Goal: Task Accomplishment & Management: Complete application form

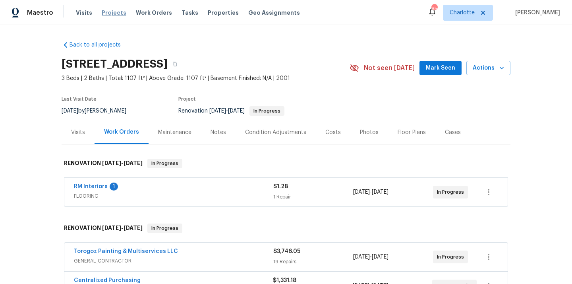
click at [102, 13] on span "Projects" at bounding box center [114, 13] width 25 height 8
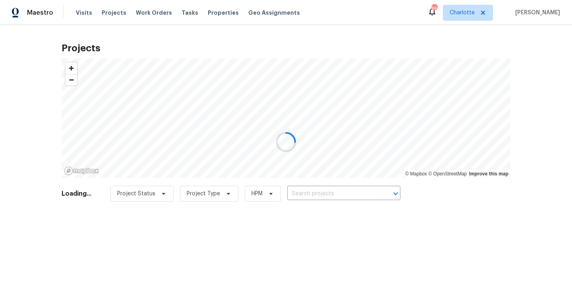
click at [353, 187] on div at bounding box center [286, 142] width 572 height 284
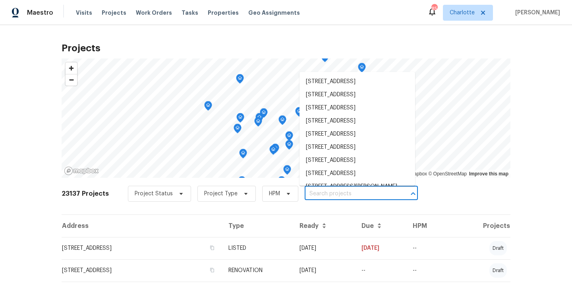
click at [353, 188] on input "text" at bounding box center [350, 193] width 91 height 12
paste input "[STREET_ADDRESS][PERSON_NAME]"
type input "[STREET_ADDRESS][PERSON_NAME]"
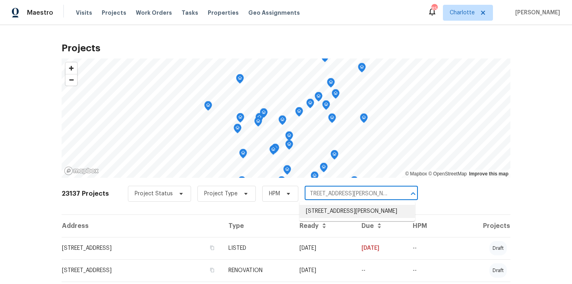
click at [346, 213] on li "[STREET_ADDRESS][PERSON_NAME]" at bounding box center [358, 211] width 116 height 13
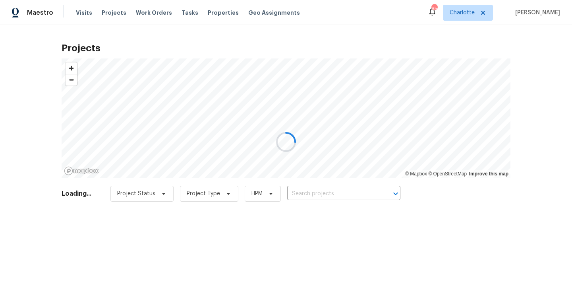
type input "[STREET_ADDRESS][PERSON_NAME]"
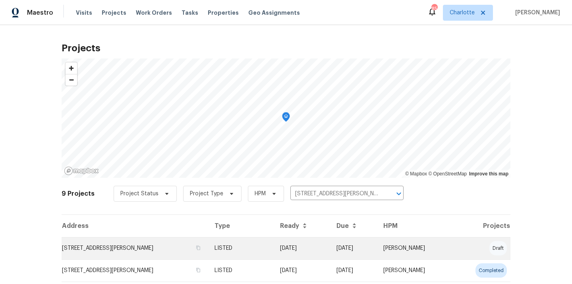
click at [263, 249] on td "LISTED" at bounding box center [240, 248] width 65 height 22
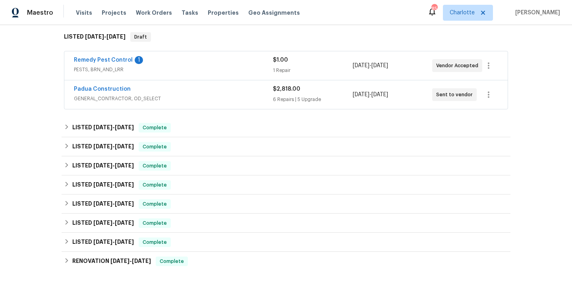
scroll to position [235, 0]
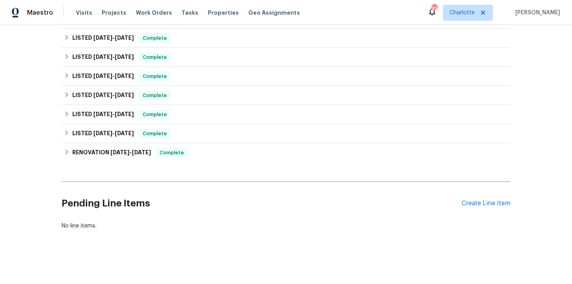
click at [470, 207] on div "Pending Line Items Create Line Item" at bounding box center [286, 203] width 449 height 37
click at [471, 204] on div "Create Line Item" at bounding box center [486, 203] width 49 height 8
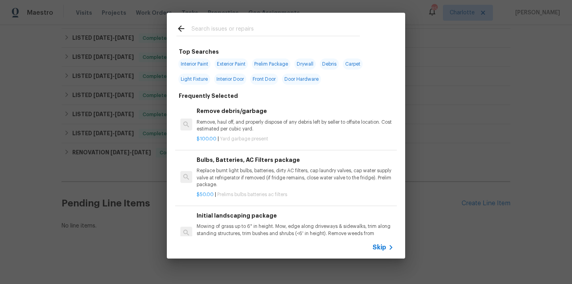
click at [291, 29] on input "text" at bounding box center [275, 30] width 168 height 12
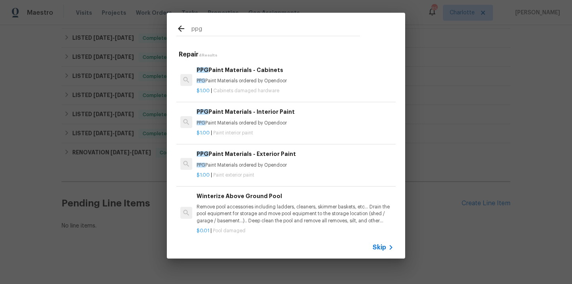
type input "ppg"
click at [263, 72] on h6 "PPG Paint Materials - Cabinets" at bounding box center [295, 70] width 197 height 9
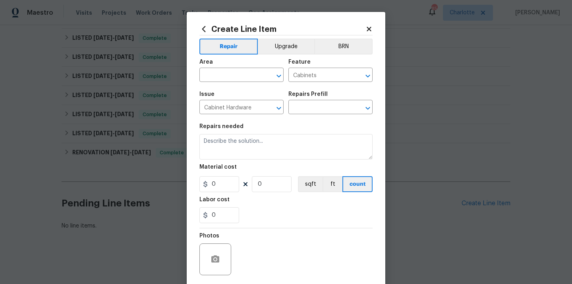
type textarea "PPG Paint Materials ordered by Opendoor"
type input "1"
type input "PPG Paint Materials - Cabinets $1.00"
type input "1"
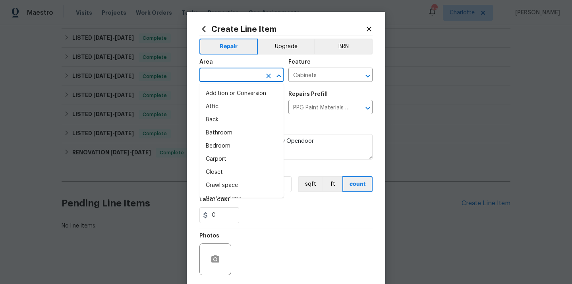
click at [230, 77] on input "text" at bounding box center [230, 76] width 62 height 12
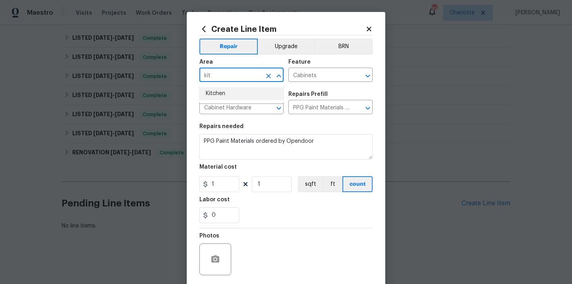
click at [224, 85] on ul "Kitchen" at bounding box center [241, 93] width 84 height 19
click at [218, 93] on li "Kitchen" at bounding box center [241, 93] width 84 height 13
type input "Kitchen"
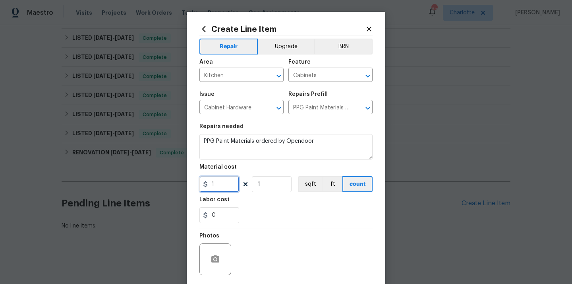
drag, startPoint x: 219, startPoint y: 188, endPoint x: 203, endPoint y: 188, distance: 15.9
click at [203, 188] on input "1" at bounding box center [219, 184] width 40 height 16
paste input "411.06"
type input "411.06"
click at [257, 209] on div "0" at bounding box center [285, 215] width 173 height 16
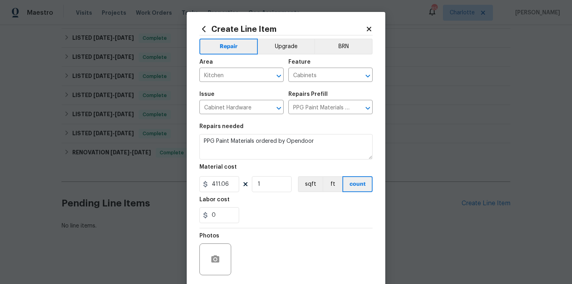
scroll to position [59, 0]
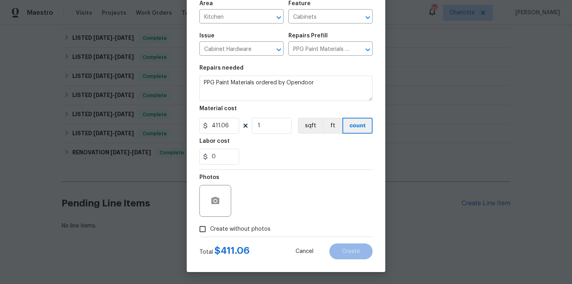
click at [249, 231] on span "Create without photos" at bounding box center [240, 229] width 60 height 8
click at [210, 231] on input "Create without photos" at bounding box center [202, 228] width 15 height 15
checkbox input "true"
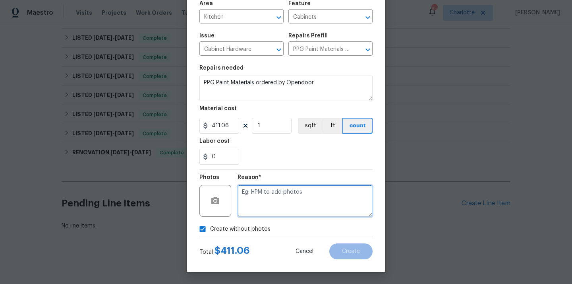
click at [262, 203] on textarea at bounding box center [305, 201] width 135 height 32
type textarea "N/A"
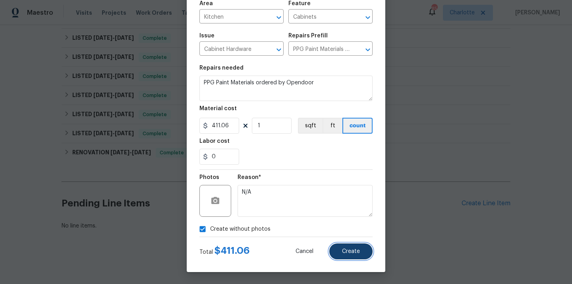
click at [359, 249] on span "Create" at bounding box center [351, 251] width 18 height 6
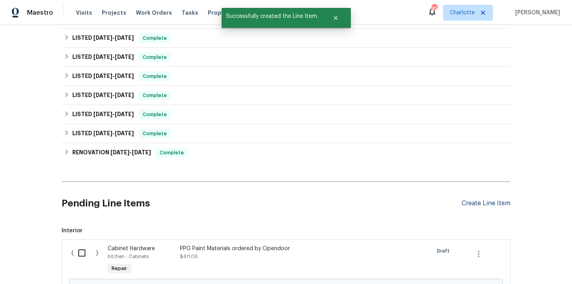
click at [493, 205] on div "Create Line Item" at bounding box center [486, 203] width 49 height 8
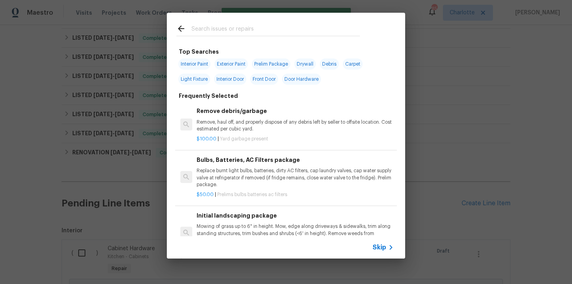
click at [337, 37] on div at bounding box center [268, 28] width 203 height 31
click at [333, 33] on input "text" at bounding box center [275, 30] width 168 height 12
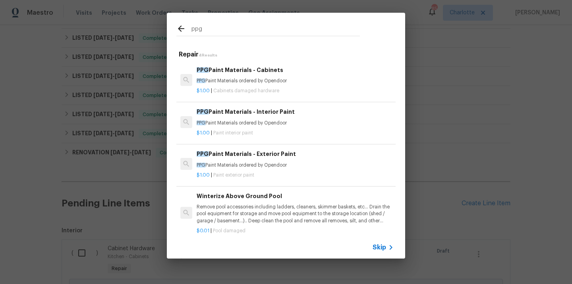
type input "ppg"
click at [257, 122] on p "PPG Paint Materials ordered by Opendoor" at bounding box center [295, 123] width 197 height 7
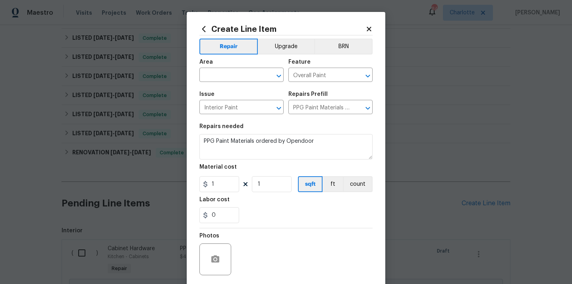
click at [203, 31] on icon at bounding box center [204, 29] width 4 height 6
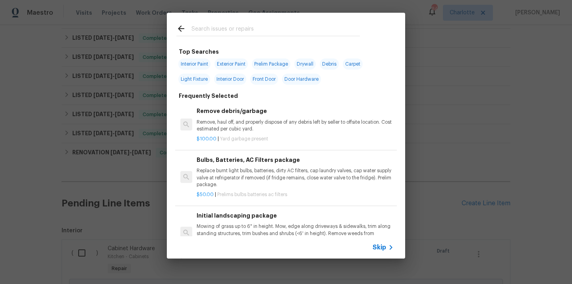
click at [226, 30] on input "text" at bounding box center [275, 30] width 168 height 12
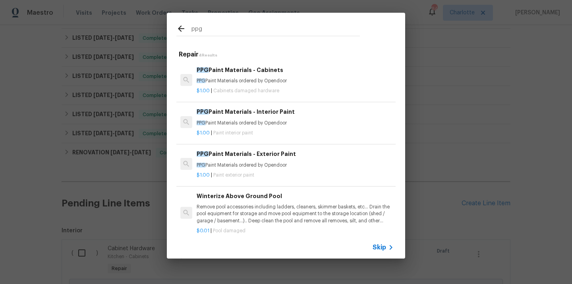
type input "ppg"
click at [240, 168] on div "$1.00 | Paint exterior paint" at bounding box center [295, 173] width 197 height 10
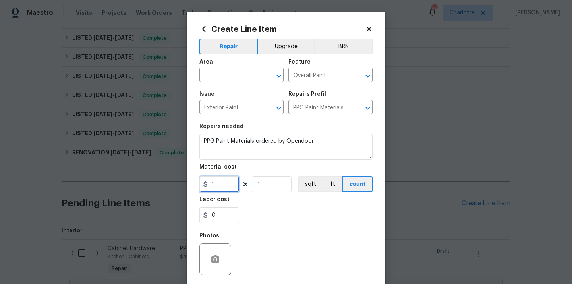
drag, startPoint x: 221, startPoint y: 184, endPoint x: 197, endPoint y: 184, distance: 24.6
click at [197, 184] on div "Create Line Item Repair Upgrade BRN Area ​ Feature Overall Paint ​ Issue Exteri…" at bounding box center [286, 171] width 199 height 318
paste input "39.12"
type input "139.12"
click at [242, 199] on div "Labor cost" at bounding box center [285, 202] width 173 height 10
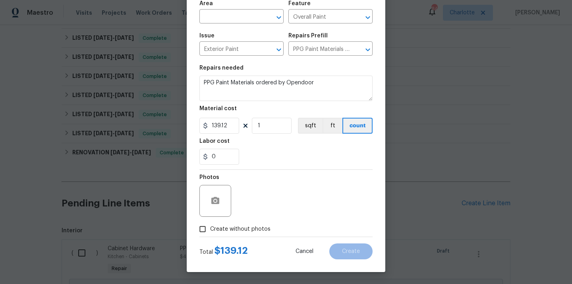
click at [240, 231] on span "Create without photos" at bounding box center [240, 229] width 60 height 8
click at [210, 231] on input "Create without photos" at bounding box center [202, 228] width 15 height 15
checkbox input "true"
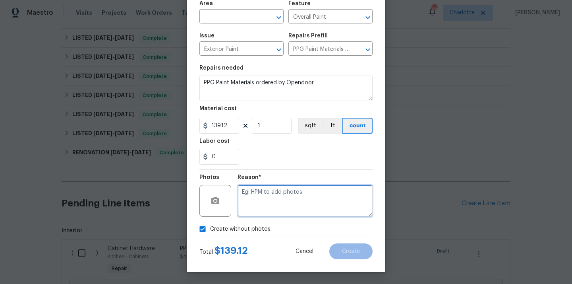
click at [263, 203] on textarea at bounding box center [305, 201] width 135 height 32
type textarea "N/A"
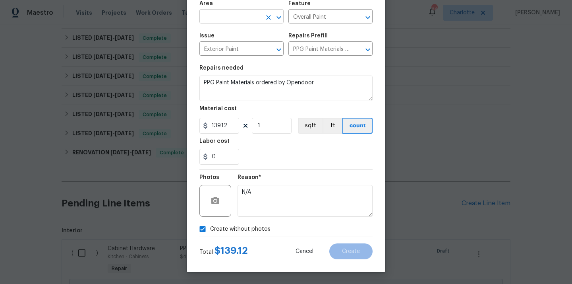
click at [234, 17] on input "text" at bounding box center [230, 17] width 62 height 12
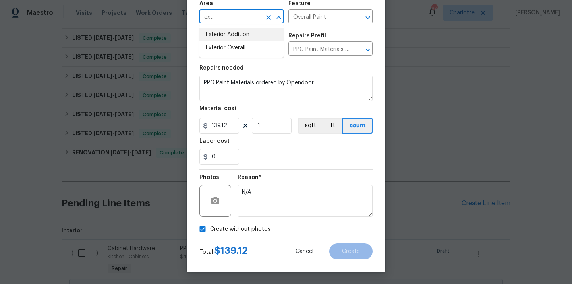
click at [234, 46] on li "Exterior Overall" at bounding box center [241, 47] width 84 height 13
type input "Exterior Overall"
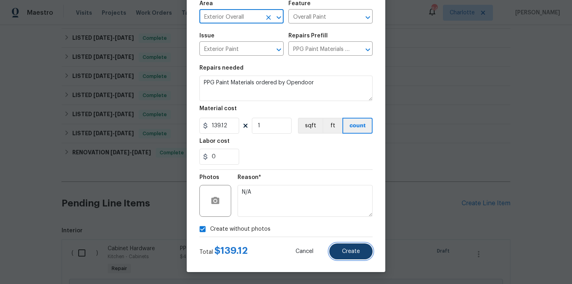
click at [346, 251] on span "Create" at bounding box center [351, 251] width 18 height 6
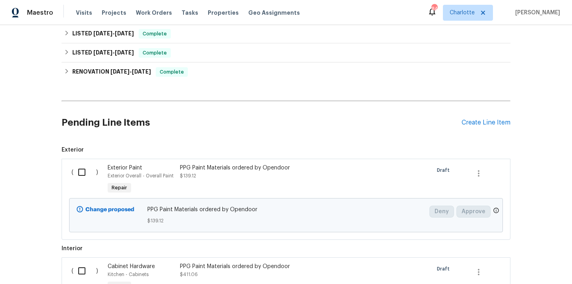
scroll to position [342, 0]
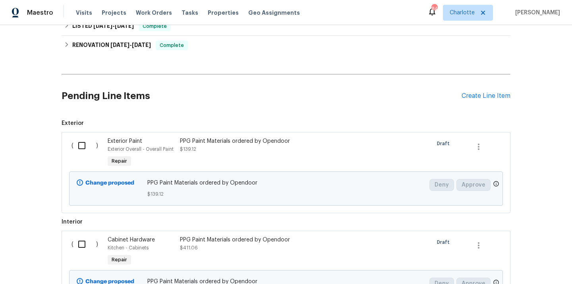
click at [85, 145] on input "checkbox" at bounding box center [84, 145] width 23 height 17
checkbox input "true"
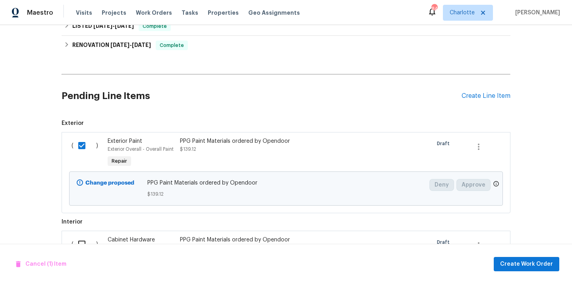
click at [85, 241] on input "checkbox" at bounding box center [84, 244] width 23 height 17
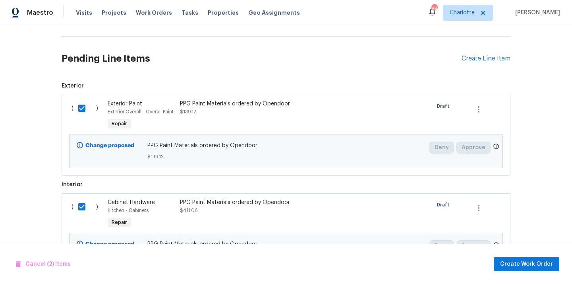
scroll to position [424, 0]
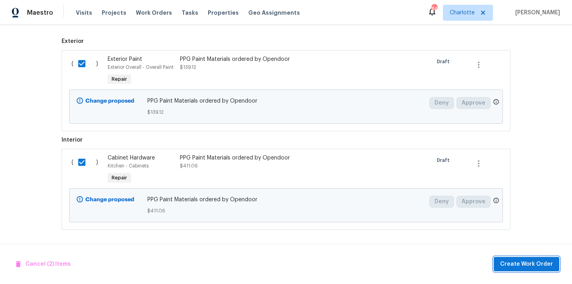
click at [528, 265] on span "Create Work Order" at bounding box center [526, 264] width 53 height 10
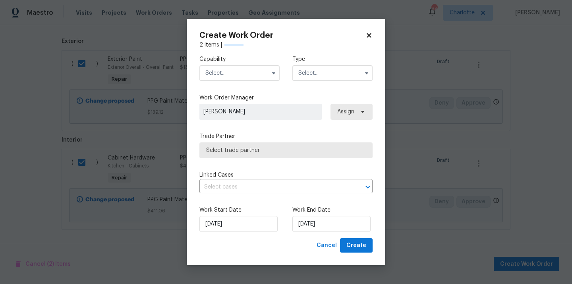
checkbox input "false"
click at [240, 69] on input "text" at bounding box center [239, 73] width 80 height 16
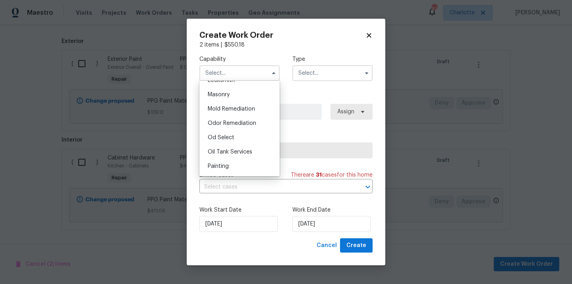
scroll to position [590, 0]
click at [240, 167] on div "Painting" at bounding box center [239, 167] width 76 height 14
type input "Painting"
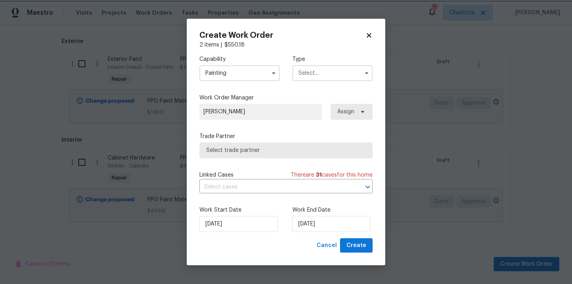
scroll to position [605, 0]
click at [346, 74] on input "text" at bounding box center [332, 73] width 80 height 16
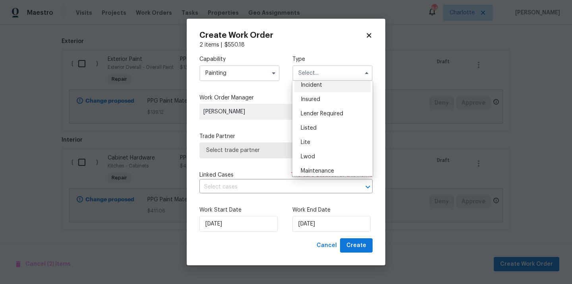
scroll to position [48, 0]
click at [341, 126] on div "Listed" at bounding box center [332, 127] width 76 height 14
type input "Listed"
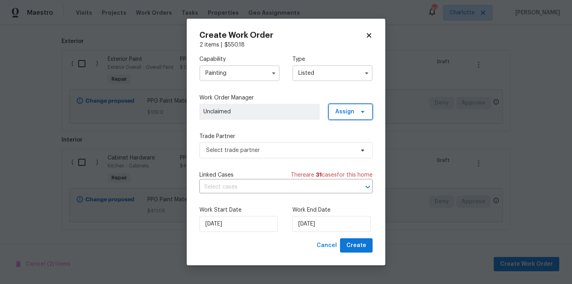
click at [344, 113] on span "Assign" at bounding box center [344, 112] width 19 height 8
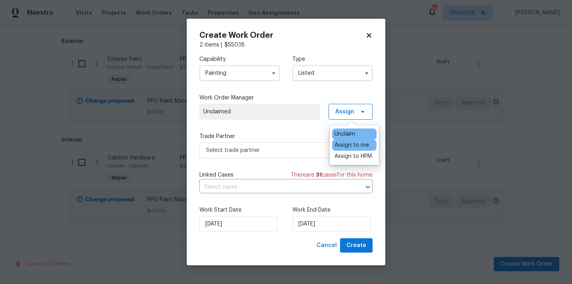
click at [347, 146] on div "Assign to me" at bounding box center [351, 145] width 35 height 8
click at [283, 154] on span "Select trade partner" at bounding box center [280, 150] width 148 height 8
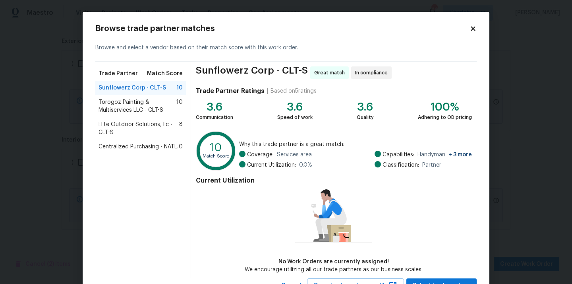
click at [126, 144] on span "Centralized Purchasing - NATL." at bounding box center [139, 147] width 80 height 8
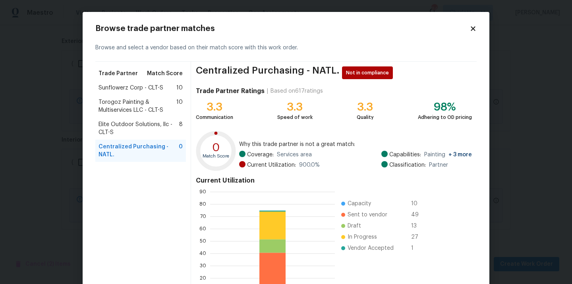
scroll to position [67, 0]
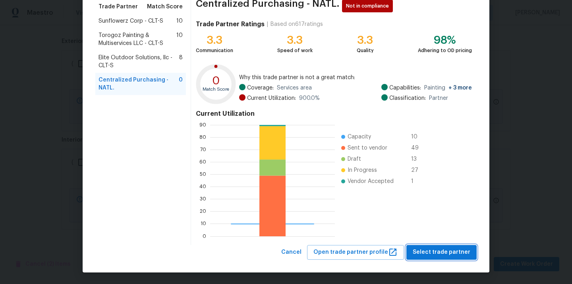
click at [435, 256] on span "Select trade partner" at bounding box center [442, 252] width 58 height 10
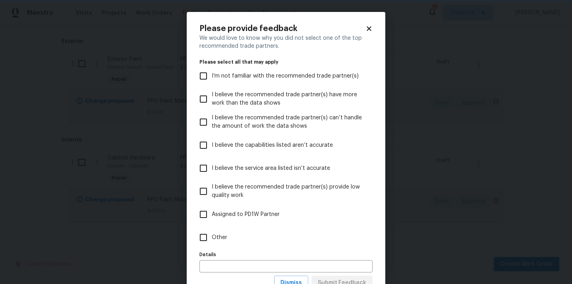
scroll to position [0, 0]
click at [332, 234] on label "Other" at bounding box center [280, 237] width 171 height 23
click at [212, 234] on input "Other" at bounding box center [203, 237] width 17 height 17
checkbox input "true"
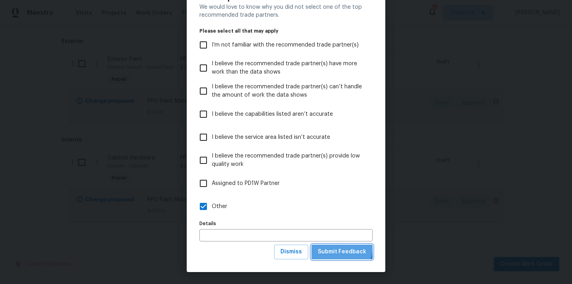
click at [340, 247] on span "Submit Feedback" at bounding box center [342, 252] width 48 height 10
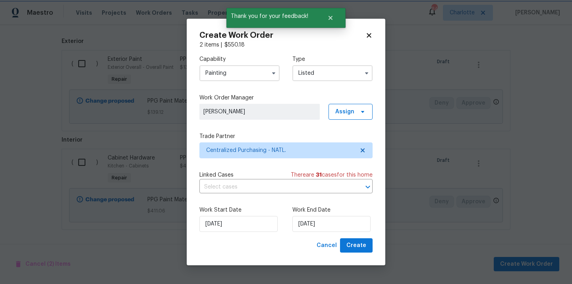
scroll to position [0, 0]
click at [356, 243] on span "Create" at bounding box center [356, 245] width 20 height 10
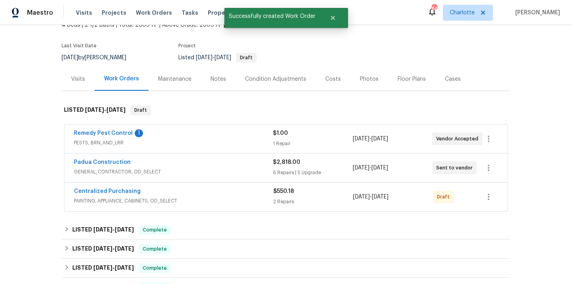
scroll to position [72, 0]
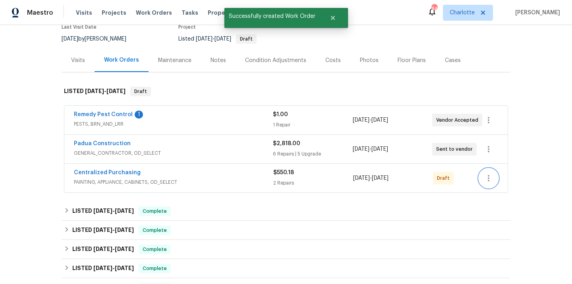
click at [486, 177] on icon "button" at bounding box center [489, 178] width 10 height 10
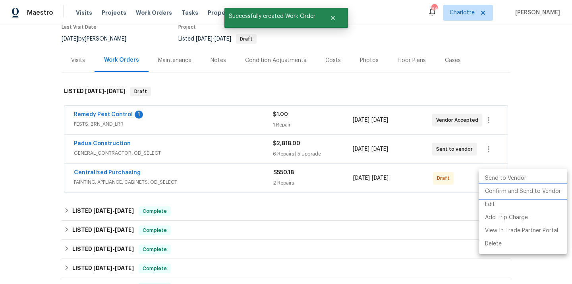
click at [492, 188] on li "Confirm and Send to Vendor" at bounding box center [523, 191] width 89 height 13
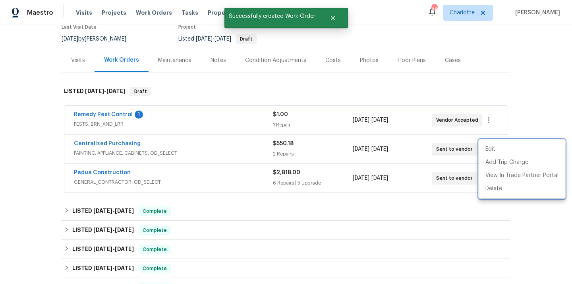
click at [162, 145] on div at bounding box center [286, 142] width 572 height 284
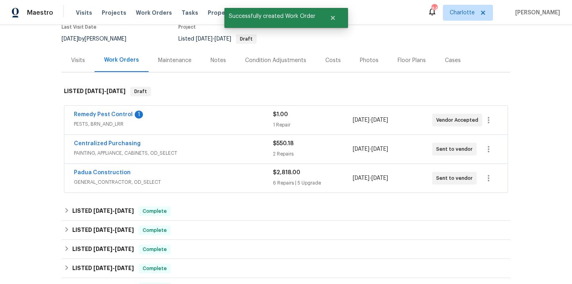
click at [109, 140] on span "Centralized Purchasing" at bounding box center [107, 143] width 67 height 8
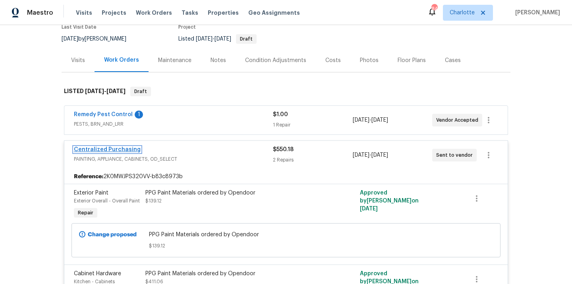
click at [108, 149] on link "Centralized Purchasing" at bounding box center [107, 150] width 67 height 6
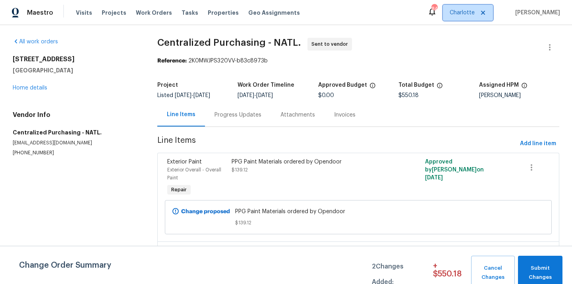
click at [460, 12] on span "Charlotte" at bounding box center [462, 13] width 25 height 8
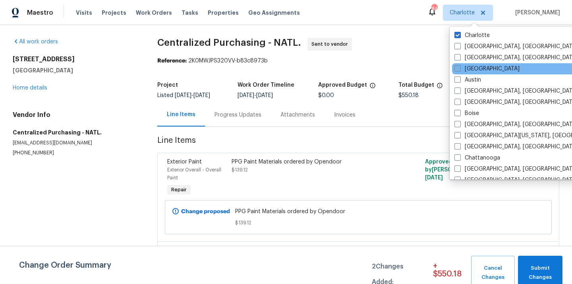
click at [472, 68] on label "[GEOGRAPHIC_DATA]" at bounding box center [486, 69] width 65 height 8
click at [460, 68] on input "[GEOGRAPHIC_DATA]" at bounding box center [456, 67] width 5 height 5
checkbox input "true"
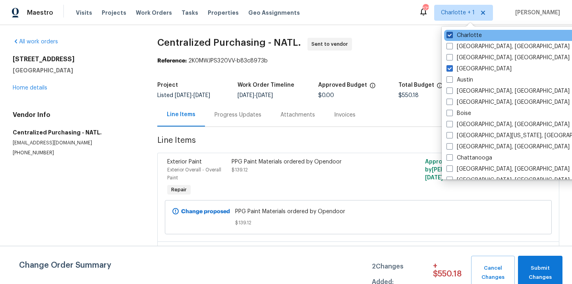
click at [469, 37] on label "Charlotte" at bounding box center [463, 35] width 35 height 8
click at [452, 37] on input "Charlotte" at bounding box center [448, 33] width 5 height 5
checkbox input "false"
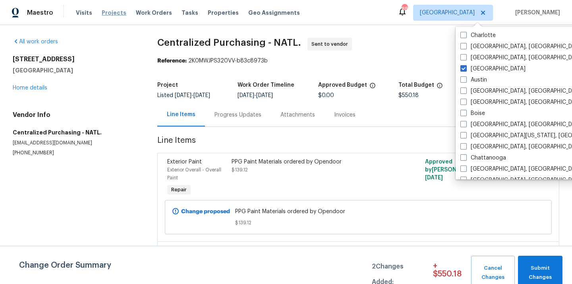
click at [107, 13] on span "Projects" at bounding box center [114, 13] width 25 height 8
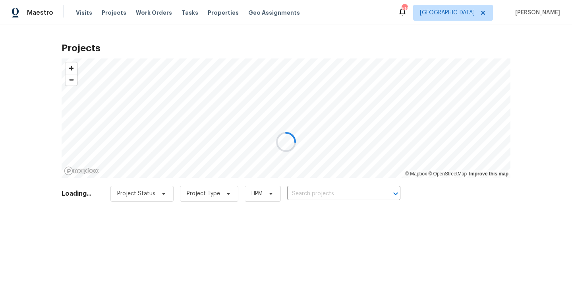
click at [343, 194] on div at bounding box center [286, 142] width 572 height 284
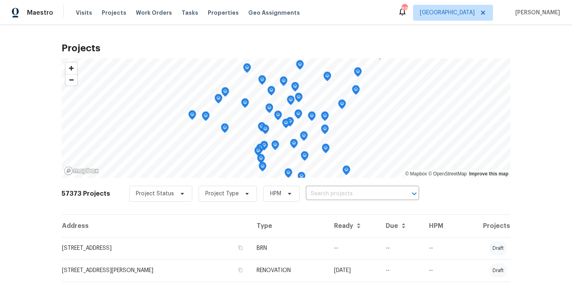
click at [343, 194] on input "text" at bounding box center [351, 193] width 91 height 12
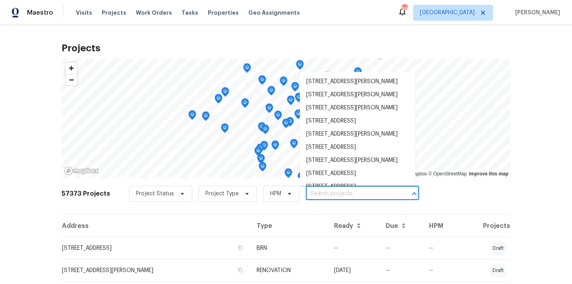
paste input "3145 Oxbridge Way, Lithonia, GA 30038"
type input "3145 Oxbridge Way, Lithonia, GA 30038"
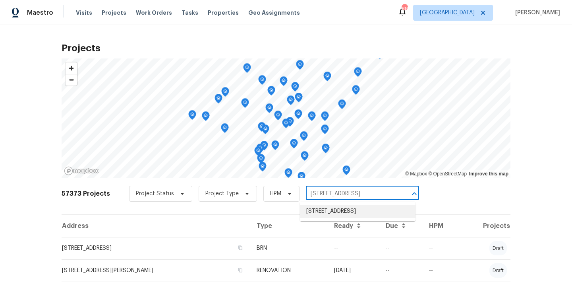
click at [343, 207] on li "3145 Oxbridge Way, Lithonia, GA 30038" at bounding box center [358, 211] width 116 height 13
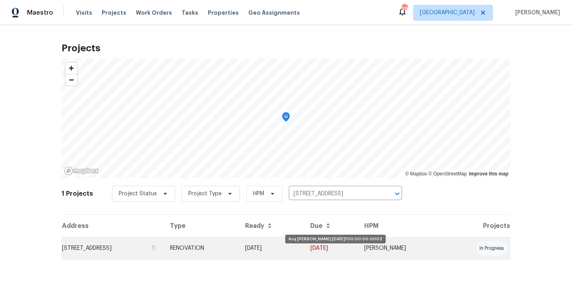
click at [304, 244] on td "[DATE]" at bounding box center [271, 248] width 65 height 22
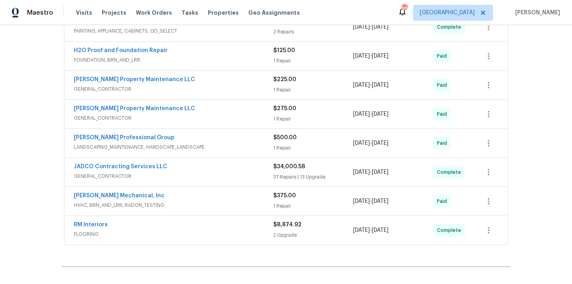
scroll to position [274, 0]
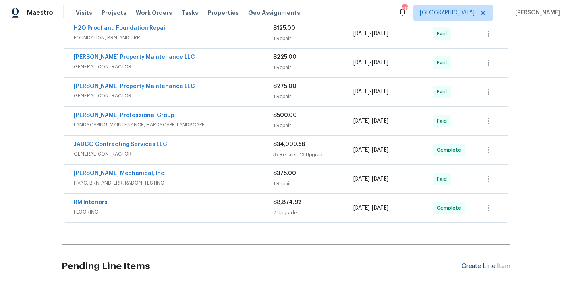
click at [498, 263] on div "Create Line Item" at bounding box center [486, 266] width 49 height 8
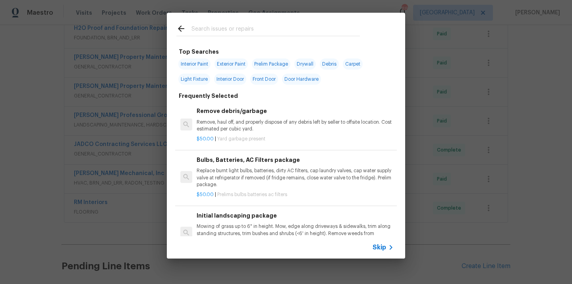
click at [327, 31] on input "text" at bounding box center [275, 30] width 168 height 12
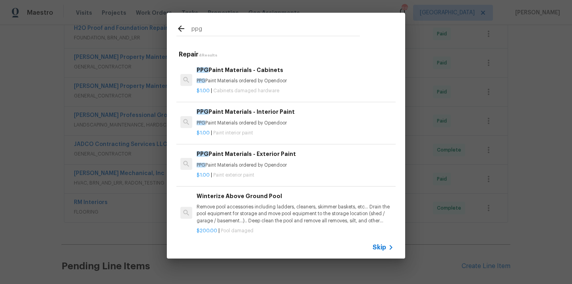
type input "ppg"
click at [284, 161] on div "PPG Paint Materials - Exterior Paint PPG Paint Materials ordered by Opendoor" at bounding box center [295, 158] width 197 height 19
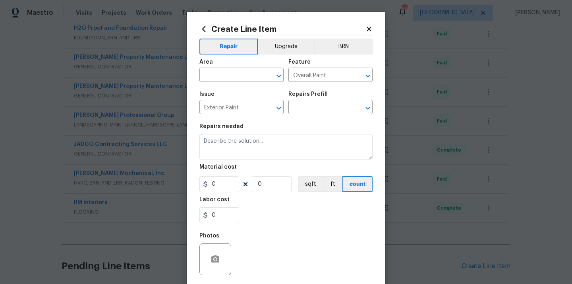
type input "PPG Paint Materials - Exterior Paint $1.00"
type textarea "PPG Paint Materials ordered by Opendoor"
type input "1"
click at [248, 72] on input "text" at bounding box center [230, 76] width 62 height 12
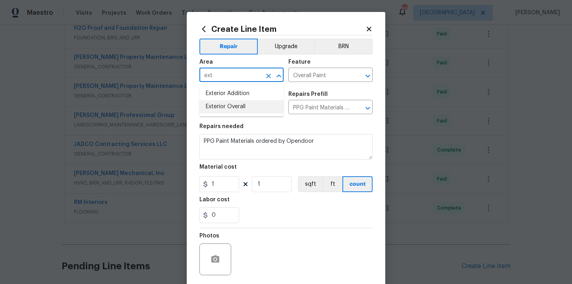
click at [226, 108] on li "Exterior Overall" at bounding box center [241, 106] width 84 height 13
type input "Exterior Overall"
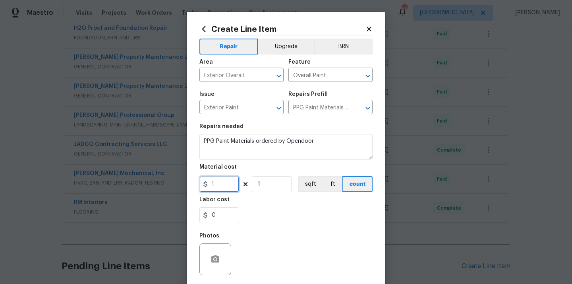
drag, startPoint x: 222, startPoint y: 187, endPoint x: 188, endPoint y: 186, distance: 33.4
click at [188, 186] on div "Create Line Item Repair Upgrade BRN Area Exterior Overall ​ Feature Overall Pai…" at bounding box center [286, 171] width 199 height 318
paste input "764.02"
type input "764.02"
click at [265, 220] on div "0" at bounding box center [285, 215] width 173 height 16
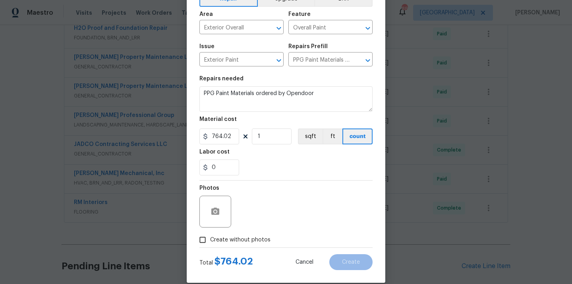
scroll to position [59, 0]
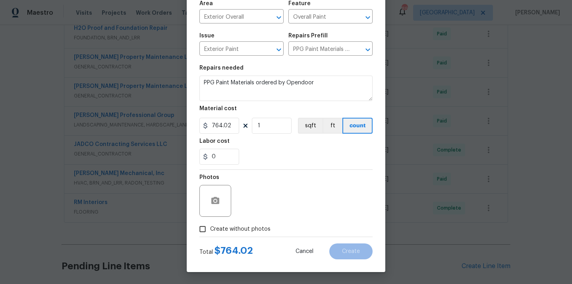
click at [261, 222] on label "Create without photos" at bounding box center [232, 228] width 75 height 15
click at [210, 222] on input "Create without photos" at bounding box center [202, 228] width 15 height 15
checkbox input "true"
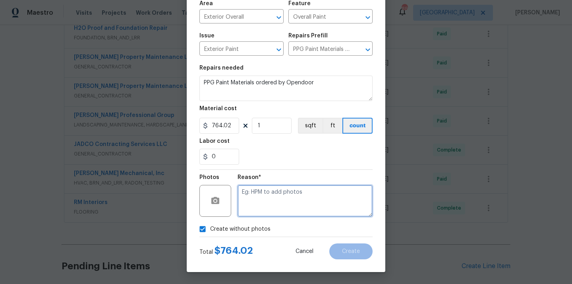
click at [267, 199] on textarea at bounding box center [305, 201] width 135 height 32
type textarea "N/A"
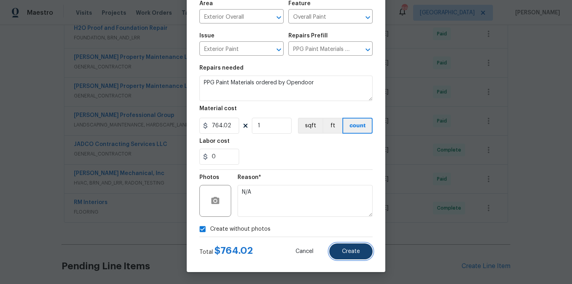
click at [344, 252] on span "Create" at bounding box center [351, 251] width 18 height 6
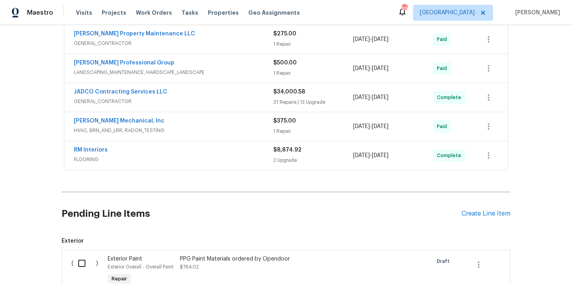
scroll to position [427, 0]
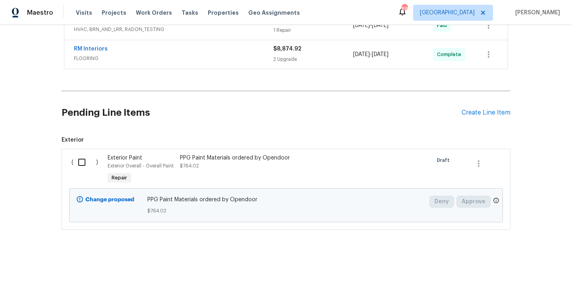
click at [84, 161] on input "checkbox" at bounding box center [84, 162] width 23 height 17
checkbox input "true"
click at [522, 267] on span "Create Work Order" at bounding box center [526, 264] width 53 height 10
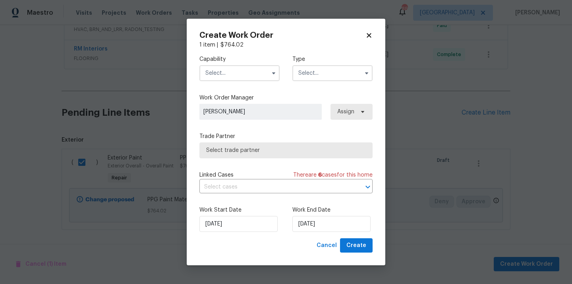
click at [220, 68] on input "text" at bounding box center [239, 73] width 80 height 16
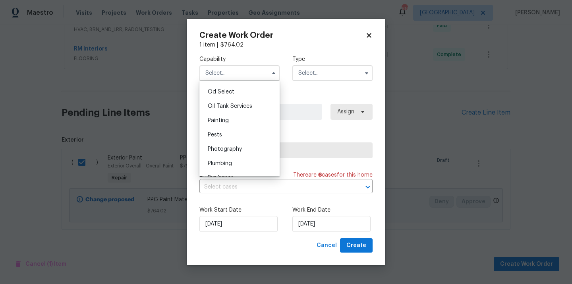
scroll to position [631, 0]
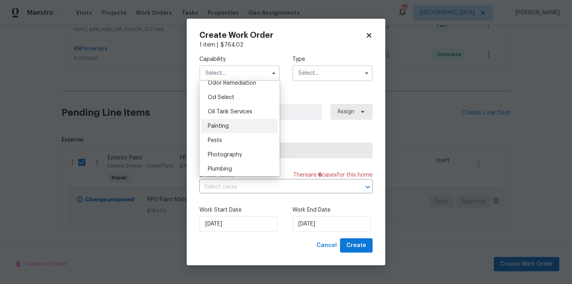
click at [228, 125] on span "Painting" at bounding box center [218, 126] width 21 height 6
type input "Painting"
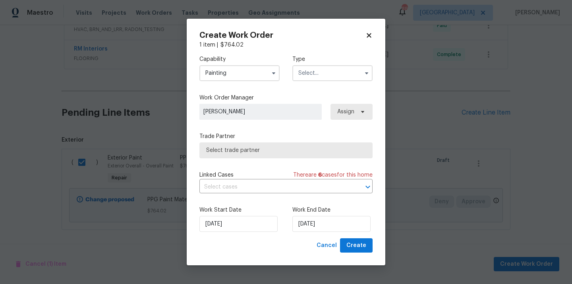
click at [331, 68] on input "text" at bounding box center [332, 73] width 80 height 16
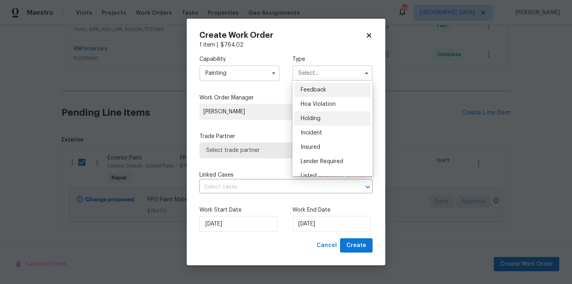
scroll to position [180, 0]
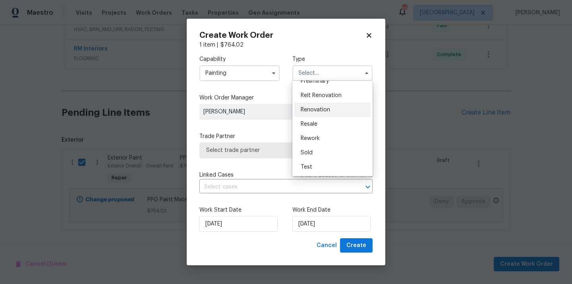
click at [324, 113] on div "Renovation" at bounding box center [332, 109] width 76 height 14
type input "Renovation"
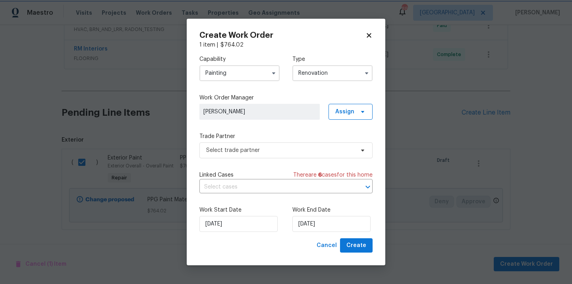
scroll to position [0, 0]
click at [346, 113] on span "Assign" at bounding box center [344, 112] width 19 height 8
click at [339, 147] on div "Assign to me" at bounding box center [351, 145] width 35 height 8
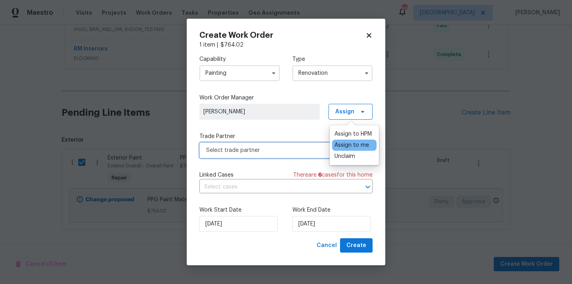
click at [290, 155] on span "Select trade partner" at bounding box center [285, 150] width 173 height 16
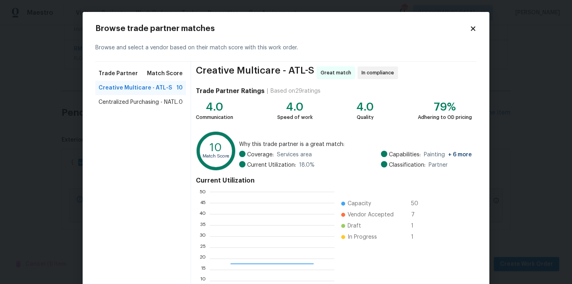
scroll to position [111, 125]
click at [112, 103] on span "Centralized Purchasing - NATL." at bounding box center [139, 102] width 80 height 8
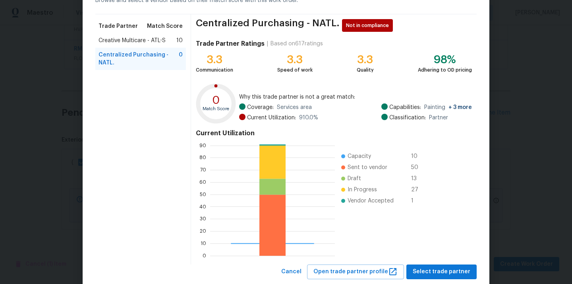
scroll to position [67, 0]
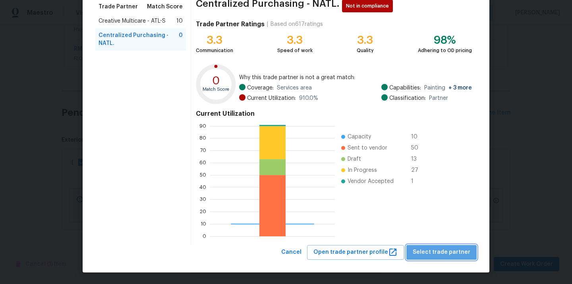
click at [463, 255] on span "Select trade partner" at bounding box center [442, 252] width 58 height 10
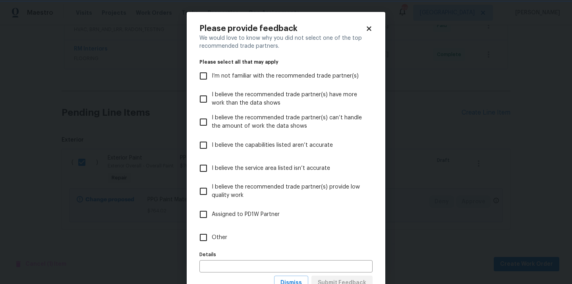
scroll to position [31, 0]
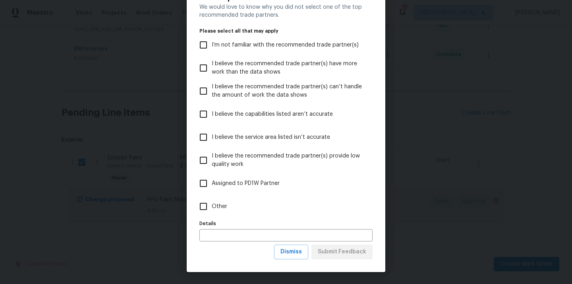
click at [259, 207] on label "Other" at bounding box center [280, 206] width 171 height 23
click at [212, 207] on input "Other" at bounding box center [203, 206] width 17 height 17
checkbox input "true"
click at [352, 257] on button "Submit Feedback" at bounding box center [341, 251] width 61 height 15
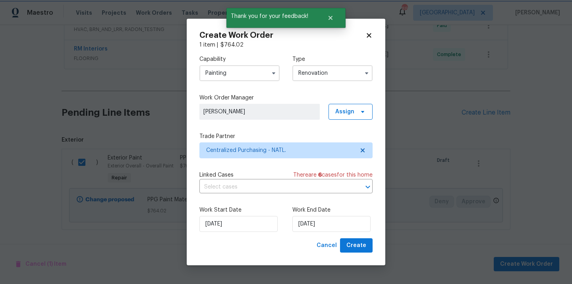
scroll to position [0, 0]
click at [356, 247] on span "Create" at bounding box center [356, 245] width 20 height 10
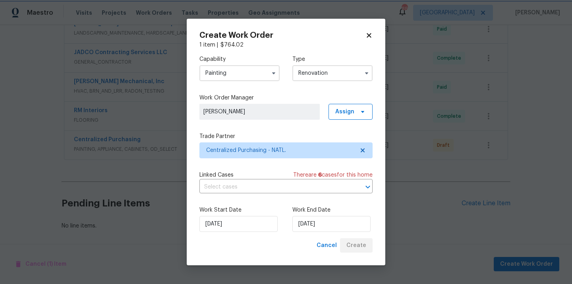
scroll to position [366, 0]
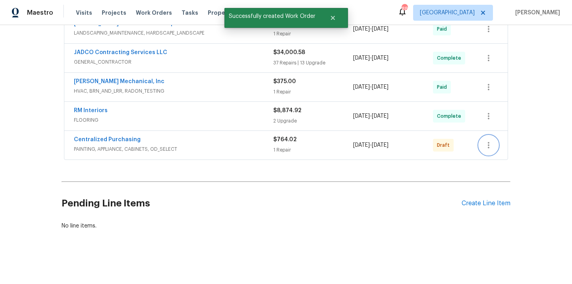
click at [489, 144] on icon "button" at bounding box center [489, 145] width 10 height 10
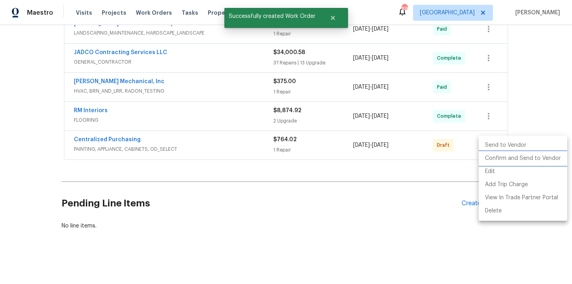
click at [497, 157] on li "Confirm and Send to Vendor" at bounding box center [523, 158] width 89 height 13
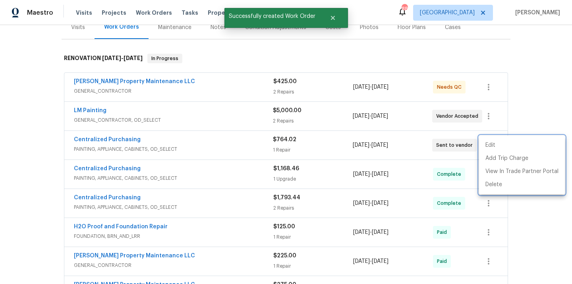
click at [125, 143] on div at bounding box center [286, 142] width 572 height 284
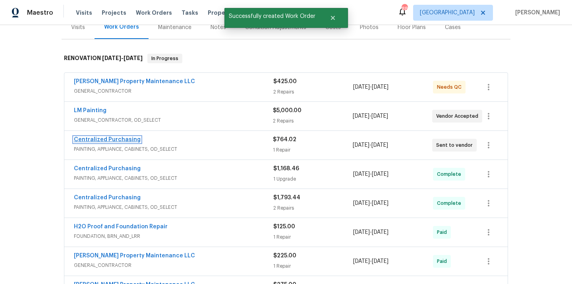
click at [112, 141] on link "Centralized Purchasing" at bounding box center [107, 140] width 67 height 6
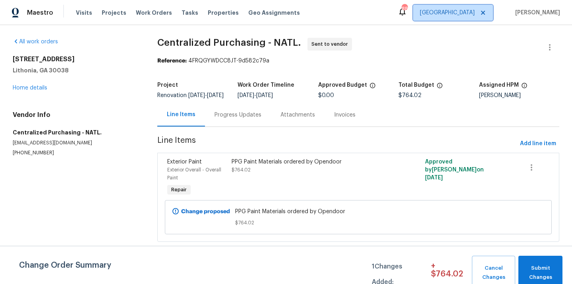
click at [466, 10] on span "[GEOGRAPHIC_DATA]" at bounding box center [447, 13] width 55 height 8
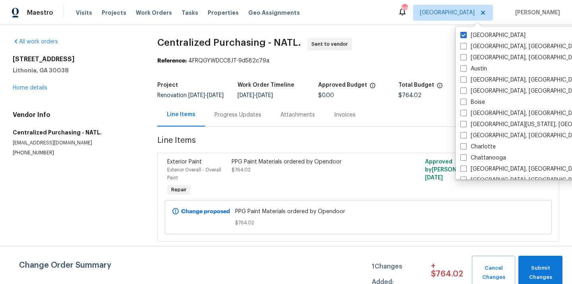
click at [92, 12] on div "Visits Projects Work Orders Tasks Properties Geo Assignments" at bounding box center [193, 13] width 234 height 16
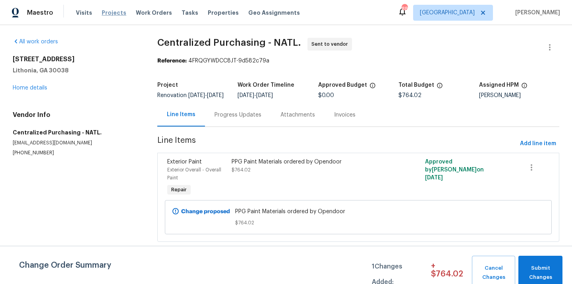
click at [106, 14] on span "Projects" at bounding box center [114, 13] width 25 height 8
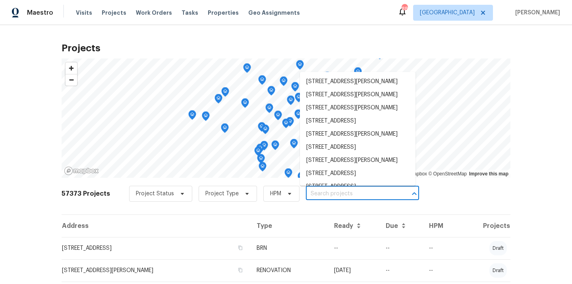
click at [361, 191] on input "text" at bounding box center [351, 193] width 91 height 12
paste input "[STREET_ADDRESS][PERSON_NAME]"
type input "[STREET_ADDRESS][PERSON_NAME]"
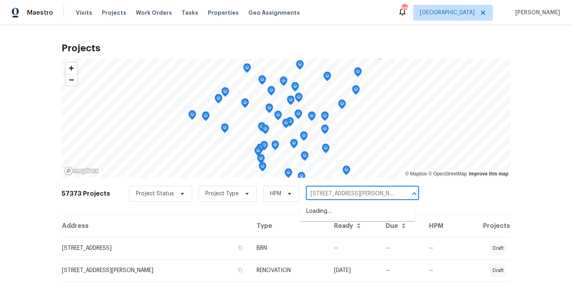
scroll to position [0, 3]
click at [358, 212] on li "[STREET_ADDRESS][PERSON_NAME]" at bounding box center [358, 211] width 116 height 13
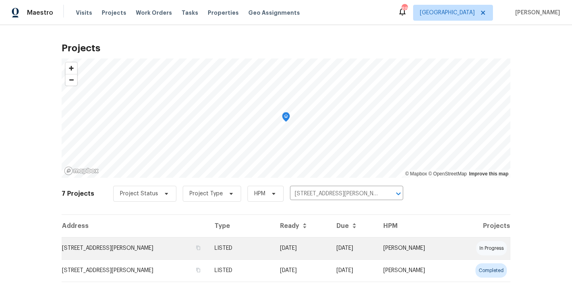
click at [267, 244] on td "LISTED" at bounding box center [240, 248] width 65 height 22
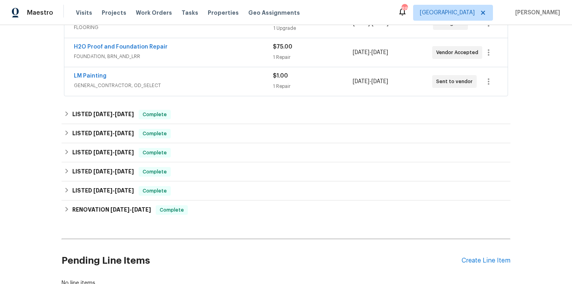
scroll to position [226, 0]
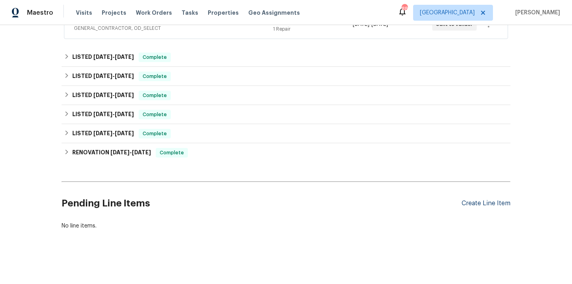
click at [479, 206] on div "Create Line Item" at bounding box center [486, 203] width 49 height 8
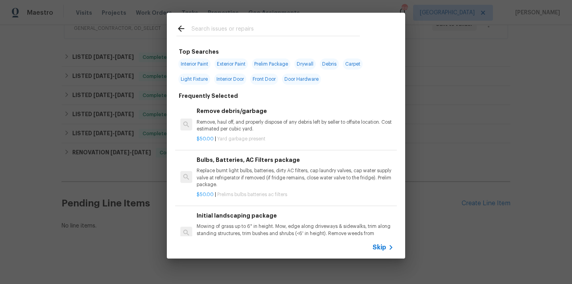
click at [317, 27] on input "text" at bounding box center [275, 30] width 168 height 12
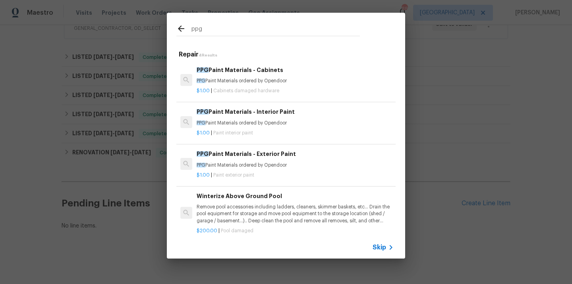
type input "ppg"
click at [263, 85] on div "$1.00 | Cabinets damaged hardware" at bounding box center [295, 89] width 197 height 10
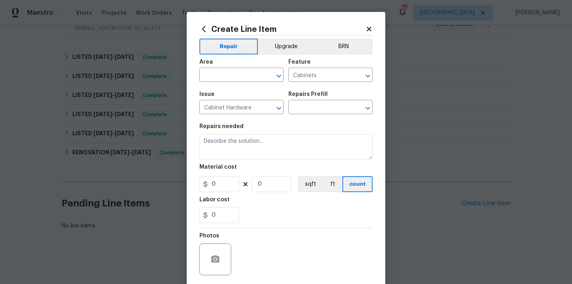
type input "PPG Paint Materials - Cabinets $1.00"
type textarea "PPG Paint Materials ordered by Opendoor"
type input "1"
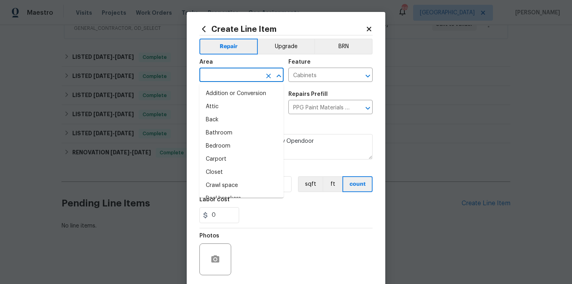
click at [233, 72] on input "text" at bounding box center [230, 76] width 62 height 12
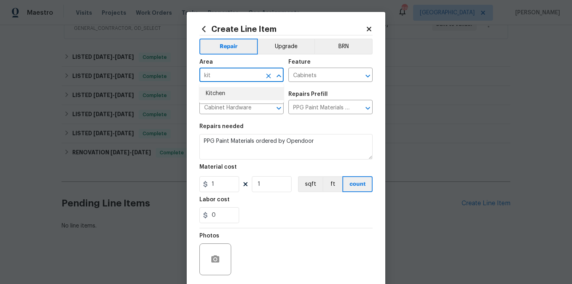
click at [214, 91] on li "Kitchen" at bounding box center [241, 93] width 84 height 13
type input "Kitchen"
drag, startPoint x: 221, startPoint y: 184, endPoint x: 199, endPoint y: 184, distance: 21.9
click at [201, 184] on input "1" at bounding box center [219, 184] width 40 height 16
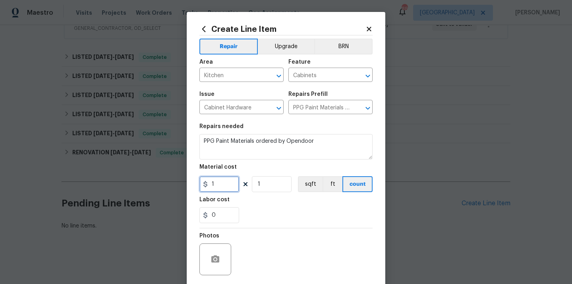
paste input "245.54"
type input "245.54"
click at [281, 208] on div "0" at bounding box center [285, 215] width 173 height 16
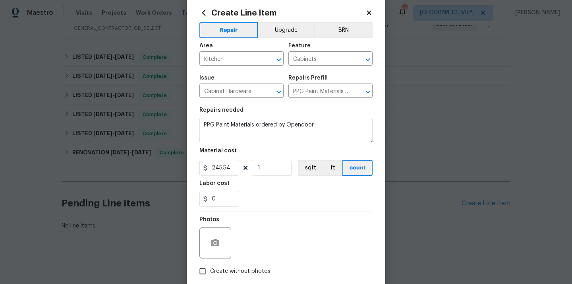
scroll to position [47, 0]
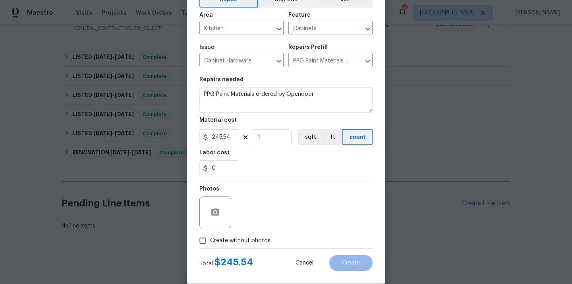
click at [261, 240] on span "Create without photos" at bounding box center [240, 240] width 60 height 8
click at [210, 240] on input "Create without photos" at bounding box center [202, 240] width 15 height 15
checkbox input "true"
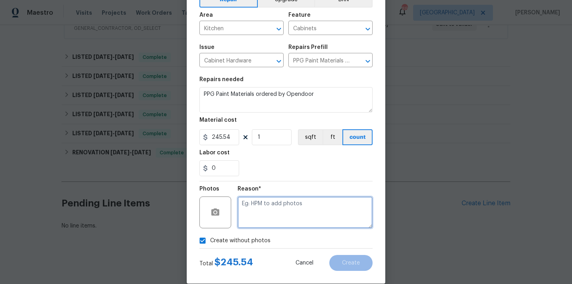
drag, startPoint x: 278, startPoint y: 204, endPoint x: 278, endPoint y: 198, distance: 5.6
click at [278, 204] on textarea at bounding box center [305, 212] width 135 height 32
type textarea "N/A"
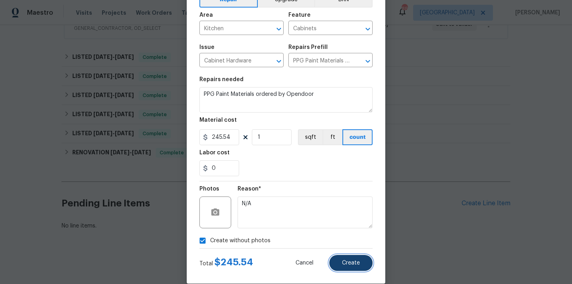
click at [348, 264] on span "Create" at bounding box center [351, 263] width 18 height 6
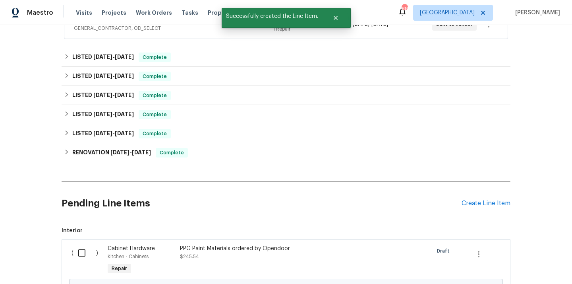
click at [471, 203] on div "Create Line Item" at bounding box center [486, 203] width 49 height 8
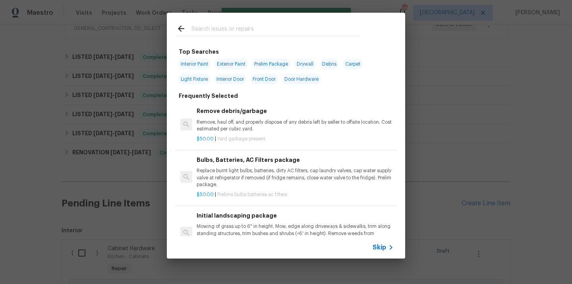
click at [234, 32] on input "text" at bounding box center [275, 30] width 168 height 12
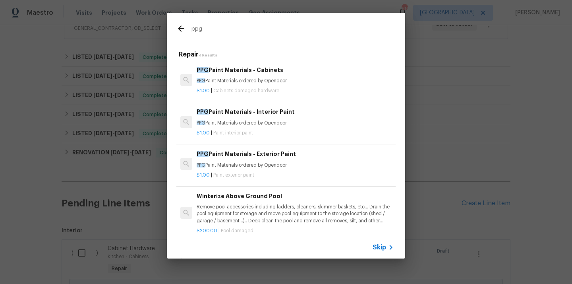
type input "ppg"
click at [236, 124] on p "PPG Paint Materials ordered by Opendoor" at bounding box center [295, 123] width 197 height 7
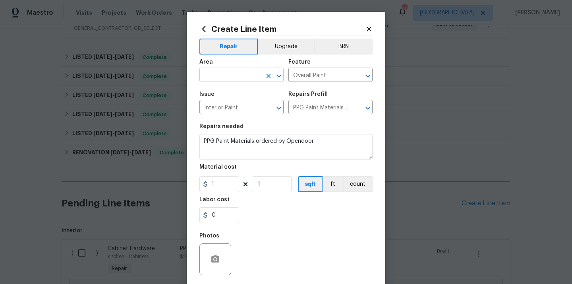
click at [244, 78] on input "text" at bounding box center [230, 76] width 62 height 12
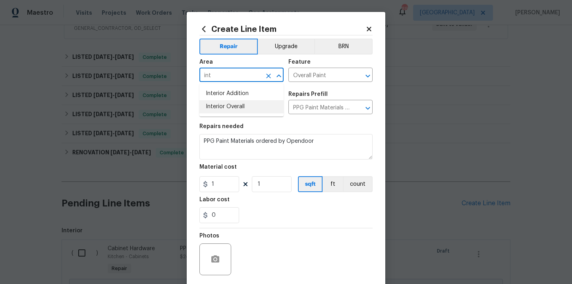
click at [244, 104] on li "Interior Overall" at bounding box center [241, 106] width 84 height 13
type input "Interior Overall"
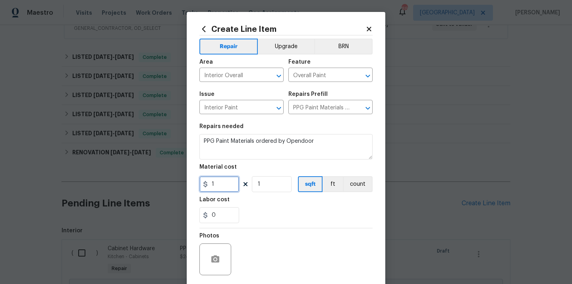
drag, startPoint x: 220, startPoint y: 182, endPoint x: 199, endPoint y: 184, distance: 21.9
click at [199, 184] on input "1" at bounding box center [219, 184] width 40 height 16
paste input "310.79"
type input "310.79"
click at [257, 204] on div "Labor cost" at bounding box center [285, 202] width 173 height 10
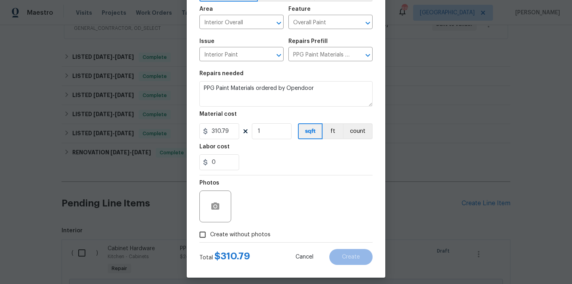
scroll to position [59, 0]
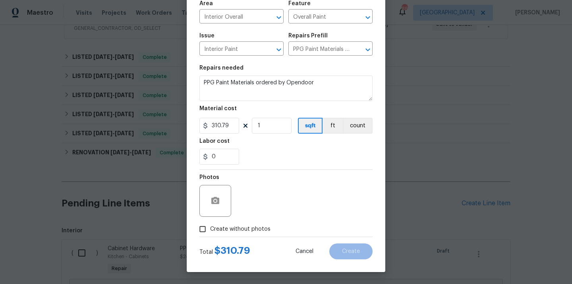
click at [257, 231] on span "Create without photos" at bounding box center [240, 229] width 60 height 8
click at [210, 231] on input "Create without photos" at bounding box center [202, 228] width 15 height 15
checkbox input "true"
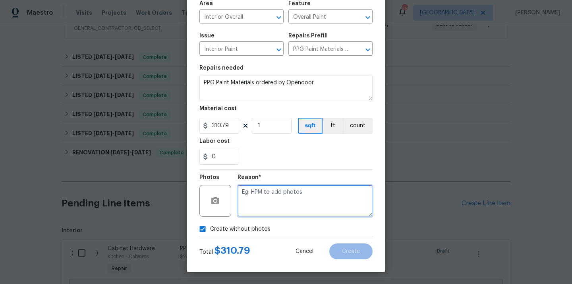
click at [269, 198] on textarea at bounding box center [305, 201] width 135 height 32
type textarea "N/A"
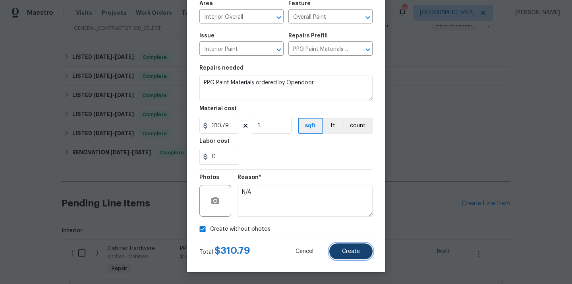
click at [348, 251] on span "Create" at bounding box center [351, 251] width 18 height 6
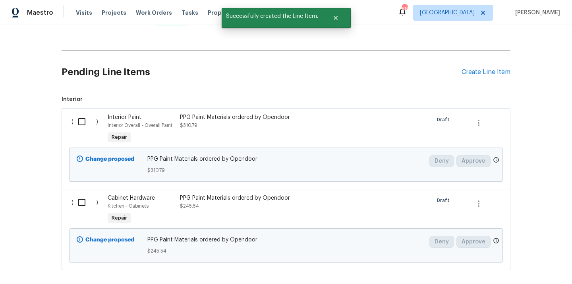
scroll to position [358, 0]
click at [78, 203] on input "checkbox" at bounding box center [84, 201] width 23 height 17
checkbox input "true"
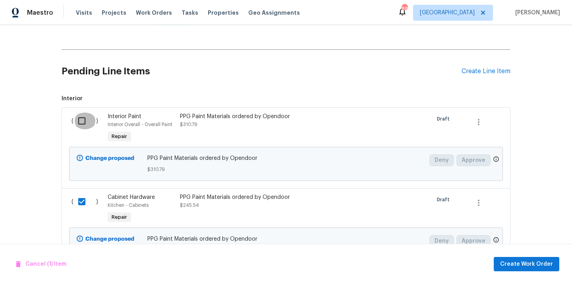
click at [81, 124] on input "checkbox" at bounding box center [84, 120] width 23 height 17
checkbox input "true"
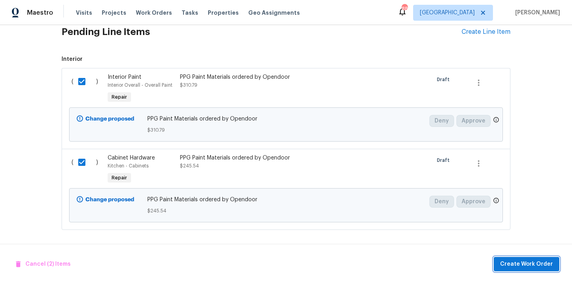
click at [524, 264] on span "Create Work Order" at bounding box center [526, 264] width 53 height 10
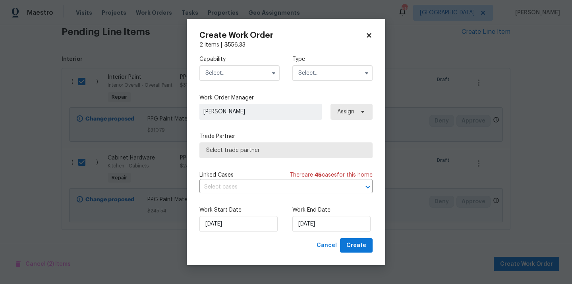
click at [251, 65] on input "text" at bounding box center [239, 73] width 80 height 16
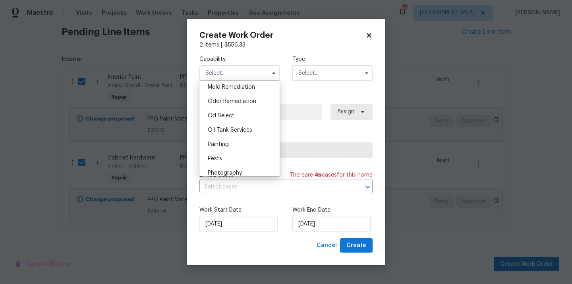
scroll to position [623, 0]
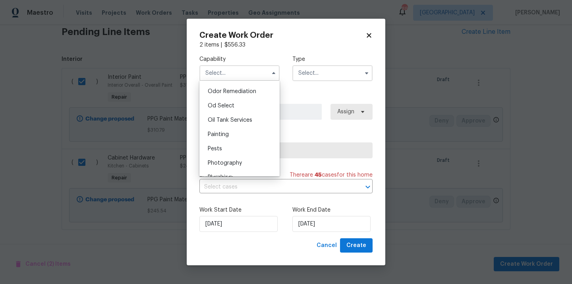
click at [245, 137] on div "Painting" at bounding box center [239, 134] width 76 height 14
type input "Painting"
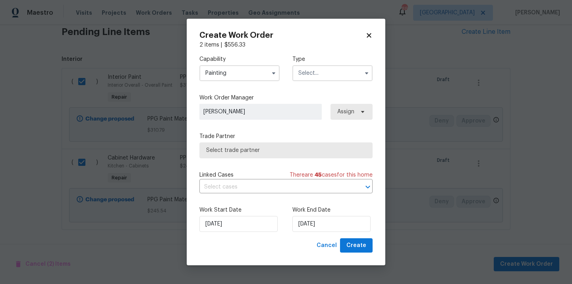
click at [322, 72] on input "text" at bounding box center [332, 73] width 80 height 16
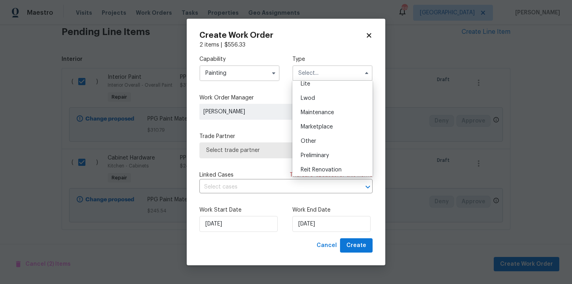
scroll to position [180, 0]
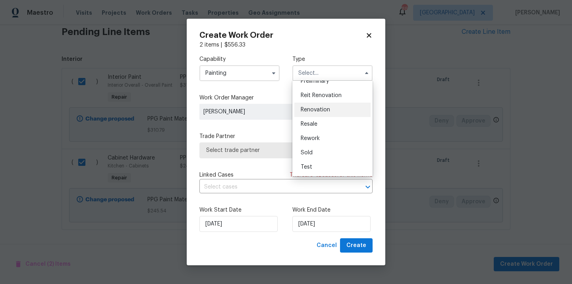
click at [324, 109] on span "Renovation" at bounding box center [315, 110] width 29 height 6
type input "Renovation"
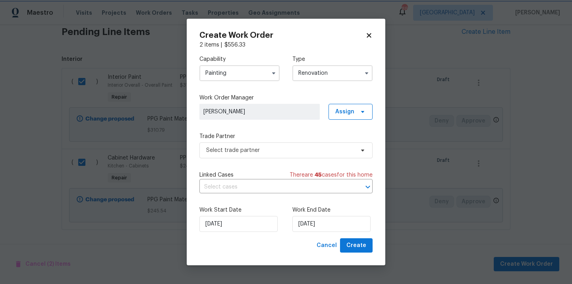
scroll to position [0, 0]
click at [345, 108] on span "Assign" at bounding box center [344, 112] width 19 height 8
click at [342, 143] on div "Assign to me" at bounding box center [351, 145] width 35 height 8
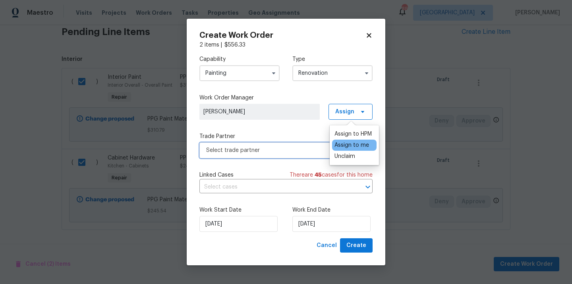
click at [300, 153] on span "Select trade partner" at bounding box center [280, 150] width 148 height 8
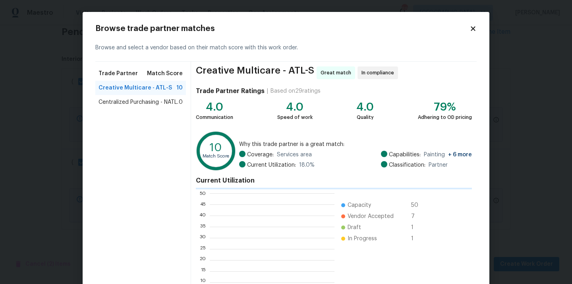
scroll to position [111, 125]
click at [130, 103] on span "Centralized Purchasing - NATL." at bounding box center [139, 102] width 80 height 8
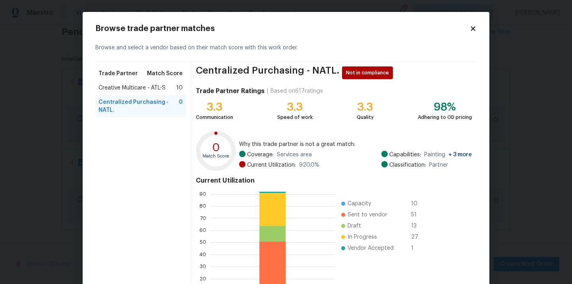
scroll to position [67, 0]
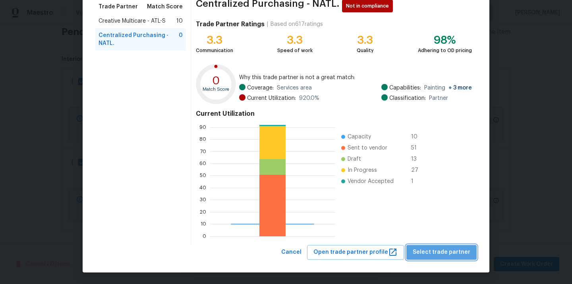
click at [446, 249] on span "Select trade partner" at bounding box center [442, 252] width 58 height 10
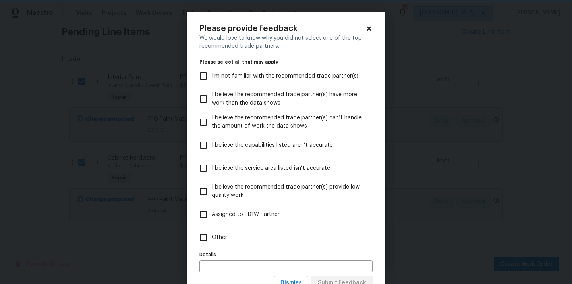
scroll to position [0, 0]
click at [317, 243] on label "Other" at bounding box center [280, 237] width 171 height 23
click at [212, 243] on input "Other" at bounding box center [203, 237] width 17 height 17
checkbox input "true"
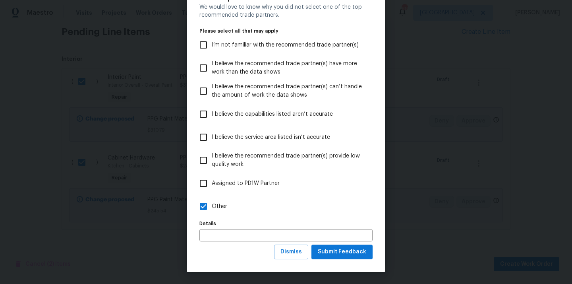
click at [330, 244] on div "We would love to know why you did not select one of the top recommended trade p…" at bounding box center [285, 123] width 173 height 241
click at [329, 246] on button "Submit Feedback" at bounding box center [341, 251] width 61 height 15
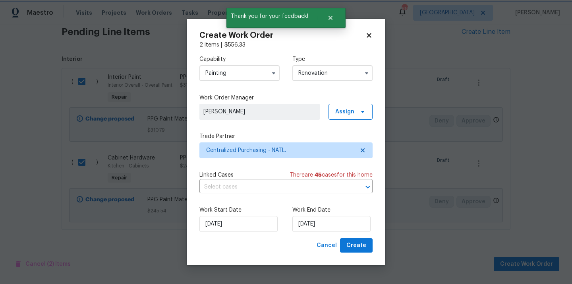
scroll to position [0, 0]
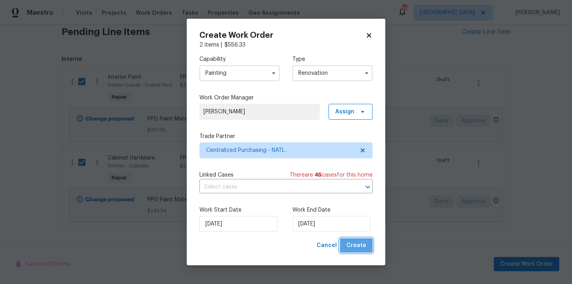
click at [361, 250] on button "Create" at bounding box center [356, 245] width 33 height 15
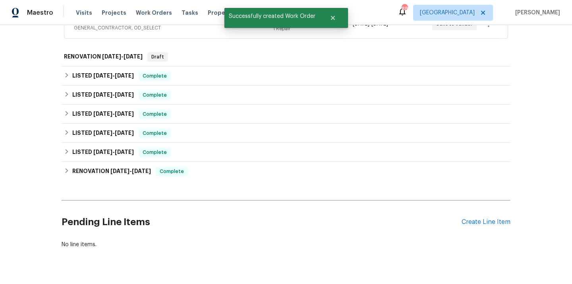
scroll to position [245, 0]
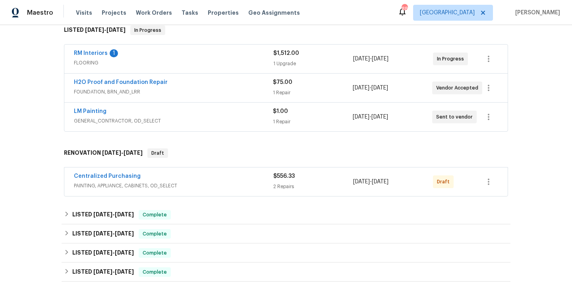
scroll to position [148, 0]
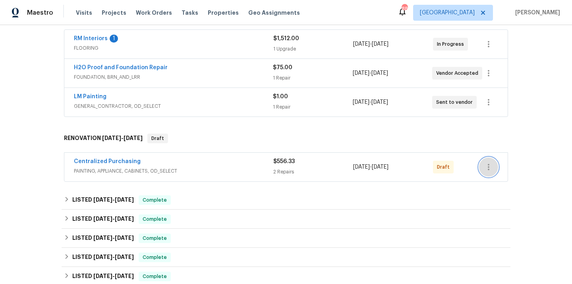
click at [491, 163] on icon "button" at bounding box center [489, 167] width 10 height 10
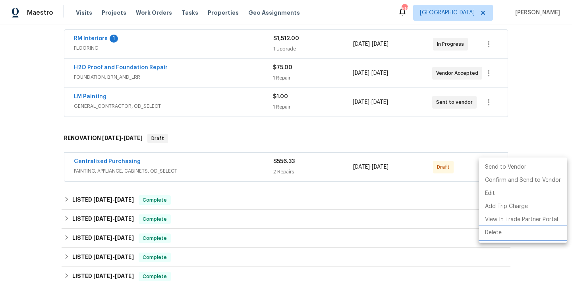
click at [490, 234] on li "Delete" at bounding box center [523, 232] width 89 height 13
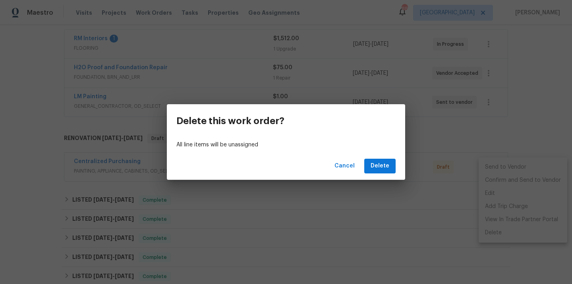
click at [378, 174] on div "Cancel Delete" at bounding box center [286, 165] width 238 height 27
click at [386, 162] on span "Delete" at bounding box center [380, 166] width 19 height 10
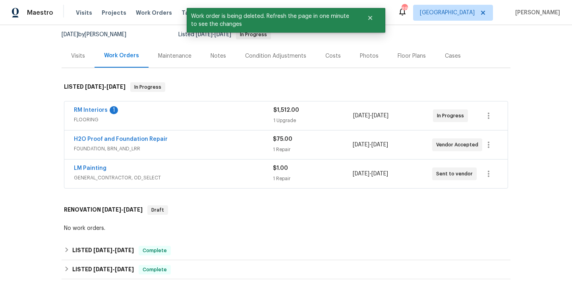
scroll to position [1, 0]
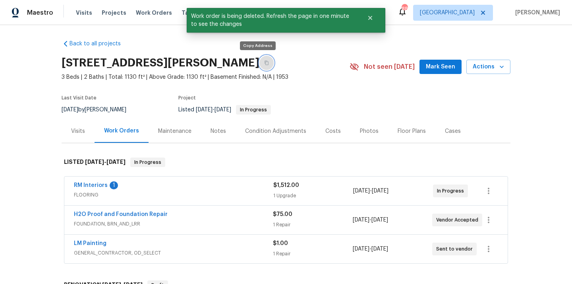
click at [264, 61] on icon "button" at bounding box center [266, 62] width 5 height 5
click at [88, 11] on span "Visits" at bounding box center [84, 13] width 16 height 8
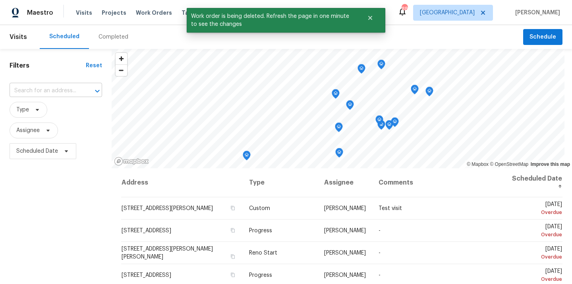
click at [73, 86] on input "text" at bounding box center [45, 91] width 70 height 12
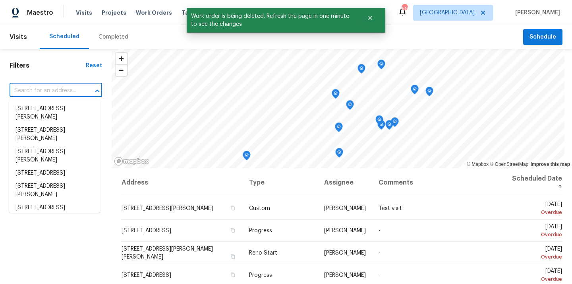
paste input "[STREET_ADDRESS][PERSON_NAME]"
type input "[STREET_ADDRESS][PERSON_NAME]"
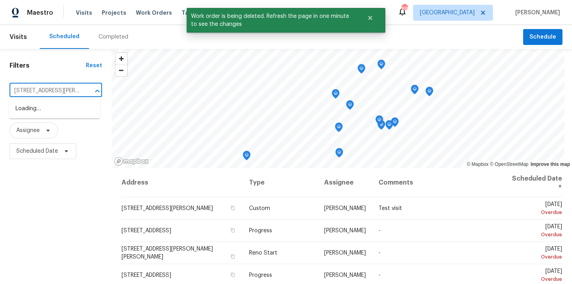
scroll to position [0, 27]
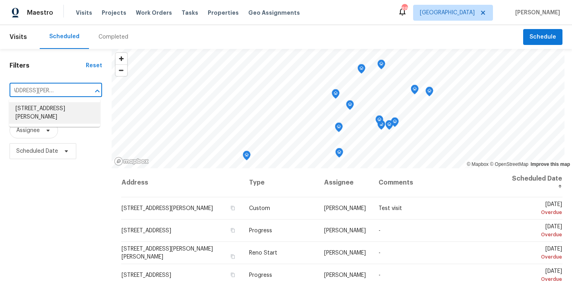
click at [58, 114] on li "[STREET_ADDRESS][PERSON_NAME]" at bounding box center [54, 112] width 91 height 21
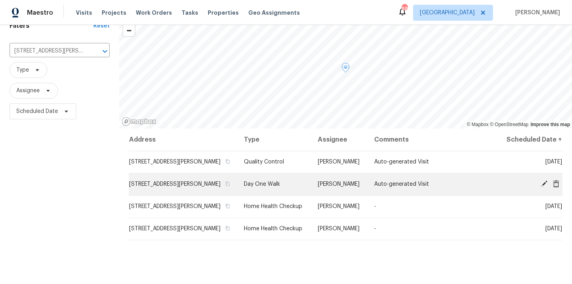
scroll to position [41, 0]
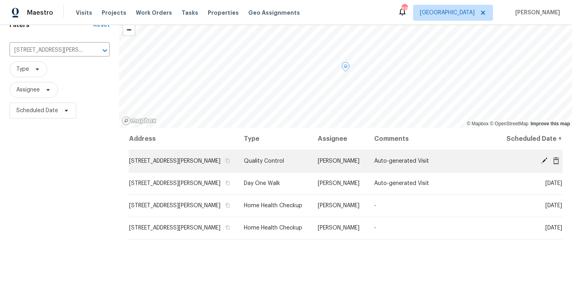
click at [557, 162] on icon at bounding box center [556, 160] width 6 height 7
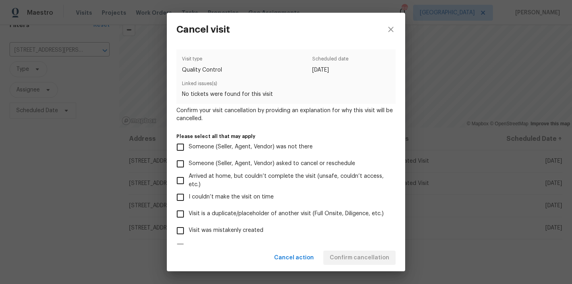
click at [307, 234] on label "Visit was mistakenly created" at bounding box center [280, 230] width 217 height 17
click at [189, 234] on input "Visit was mistakenly created" at bounding box center [180, 230] width 17 height 17
checkbox input "true"
click at [363, 259] on span "Confirm cancellation" at bounding box center [360, 258] width 60 height 10
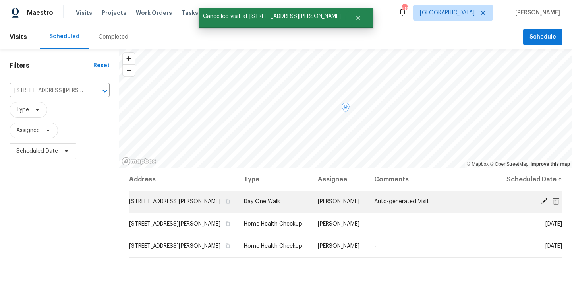
click at [556, 205] on div at bounding box center [533, 201] width 58 height 8
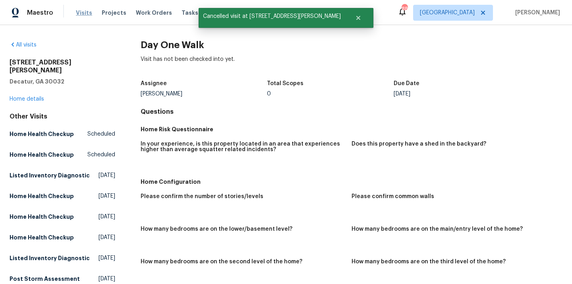
click at [81, 14] on span "Visits" at bounding box center [84, 13] width 16 height 8
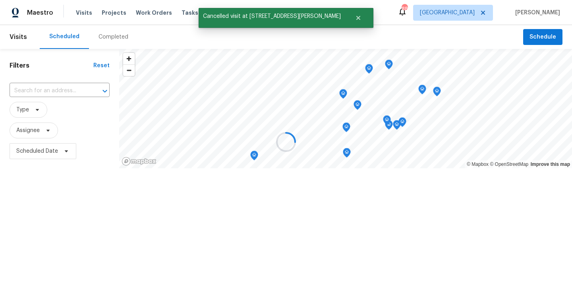
click at [61, 89] on div at bounding box center [286, 142] width 572 height 284
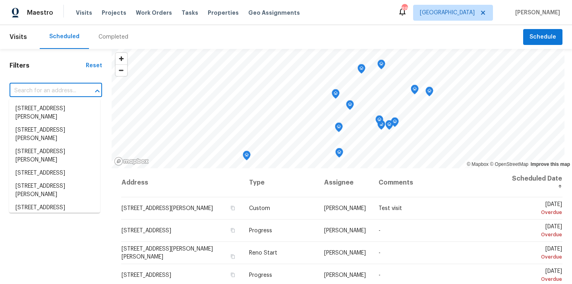
click at [61, 89] on input "text" at bounding box center [45, 91] width 70 height 12
paste input "[STREET_ADDRESS][PERSON_NAME]"
type input "[STREET_ADDRESS][PERSON_NAME]"
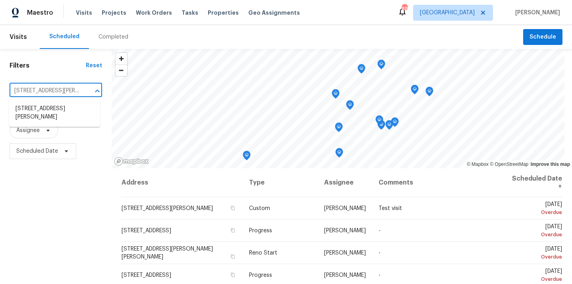
scroll to position [0, 27]
click at [60, 105] on li "[STREET_ADDRESS][PERSON_NAME]" at bounding box center [54, 112] width 91 height 21
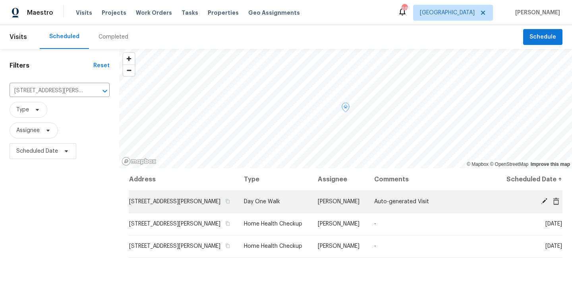
click at [558, 201] on icon at bounding box center [556, 200] width 6 height 7
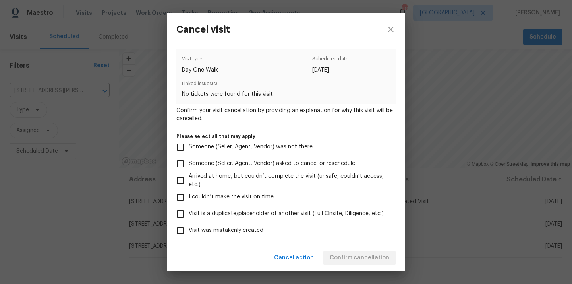
click at [299, 236] on label "Visit was mistakenly created" at bounding box center [280, 230] width 217 height 17
click at [189, 236] on input "Visit was mistakenly created" at bounding box center [180, 230] width 17 height 17
checkbox input "true"
click at [353, 258] on span "Confirm cancellation" at bounding box center [360, 258] width 60 height 10
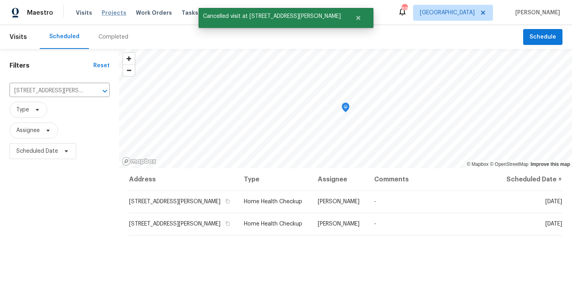
click at [111, 10] on span "Projects" at bounding box center [114, 13] width 25 height 8
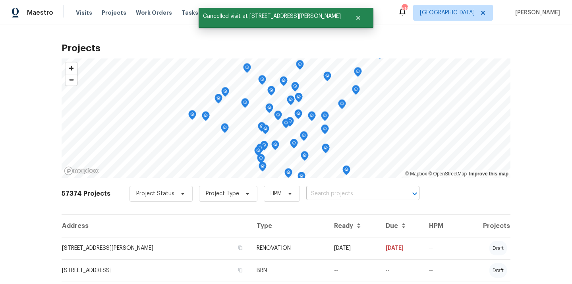
click at [332, 191] on input "text" at bounding box center [351, 193] width 91 height 12
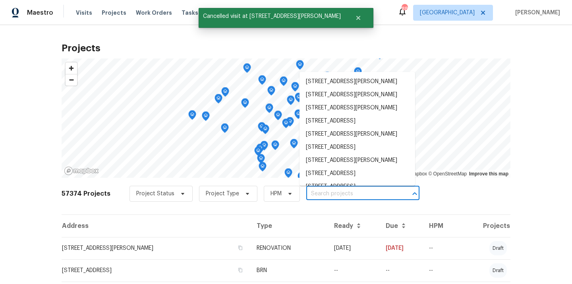
paste input "[STREET_ADDRESS][PERSON_NAME]"
type input "[STREET_ADDRESS][PERSON_NAME]"
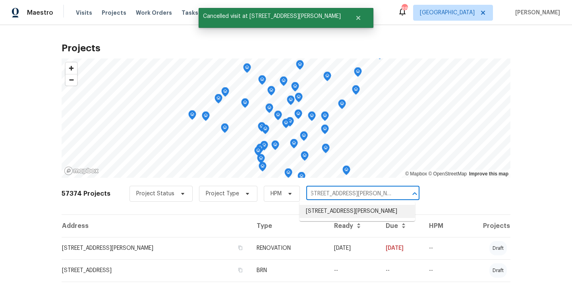
click at [329, 212] on li "[STREET_ADDRESS][PERSON_NAME]" at bounding box center [358, 211] width 116 height 13
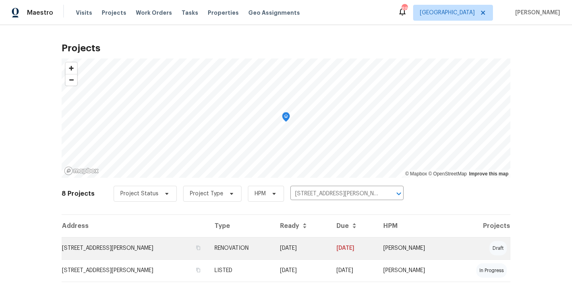
click at [246, 239] on td "RENOVATION" at bounding box center [240, 248] width 65 height 22
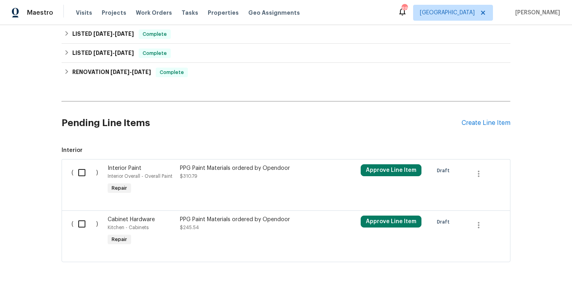
scroll to position [359, 0]
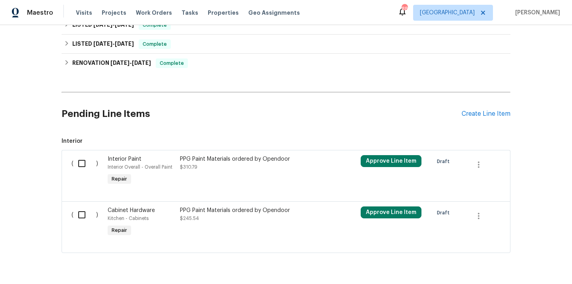
click at [85, 167] on input "checkbox" at bounding box center [84, 163] width 23 height 17
checkbox input "true"
click at [84, 218] on input "checkbox" at bounding box center [84, 214] width 23 height 17
checkbox input "true"
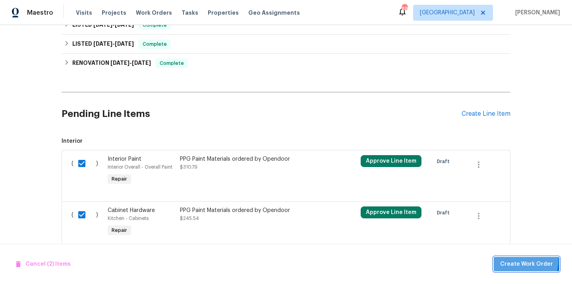
click at [519, 259] on span "Create Work Order" at bounding box center [526, 264] width 53 height 10
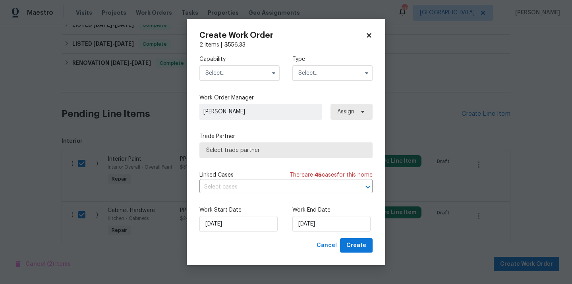
click at [242, 74] on input "text" at bounding box center [239, 73] width 80 height 16
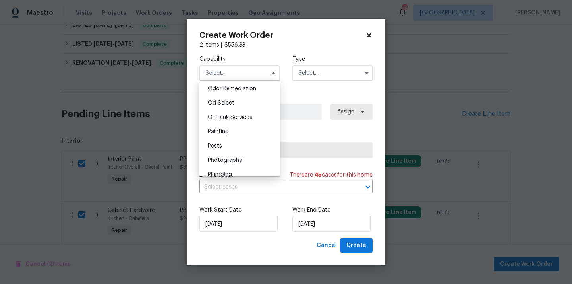
scroll to position [627, 0]
click at [232, 128] on div "Painting" at bounding box center [239, 130] width 76 height 14
type input "Painting"
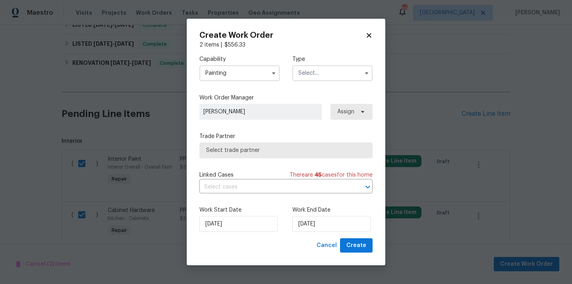
click at [333, 77] on input "text" at bounding box center [332, 73] width 80 height 16
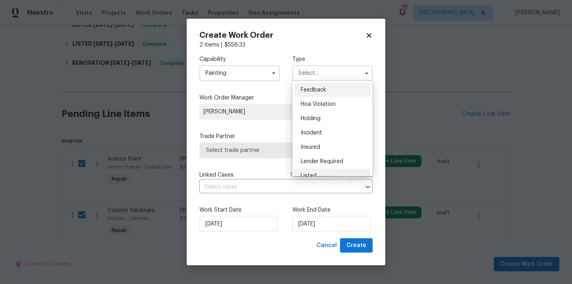
click at [320, 169] on div "Listed" at bounding box center [332, 175] width 76 height 14
type input "Listed"
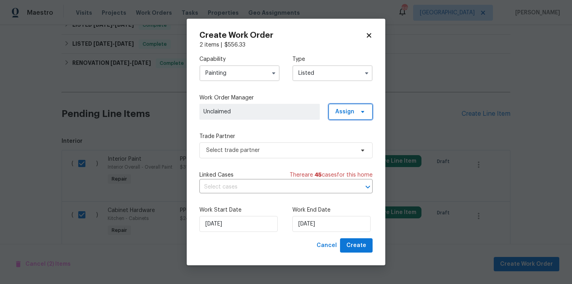
click at [351, 113] on span "Assign" at bounding box center [344, 112] width 19 height 8
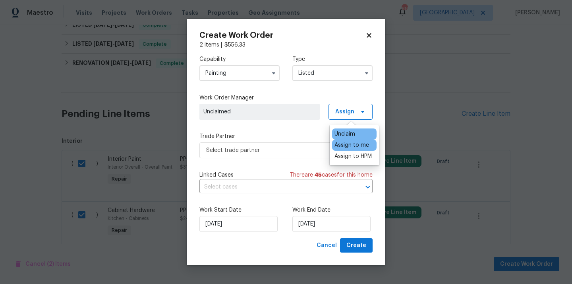
click at [354, 149] on div "Assign to me" at bounding box center [354, 144] width 44 height 11
click at [353, 147] on div "Assign to me" at bounding box center [351, 145] width 35 height 8
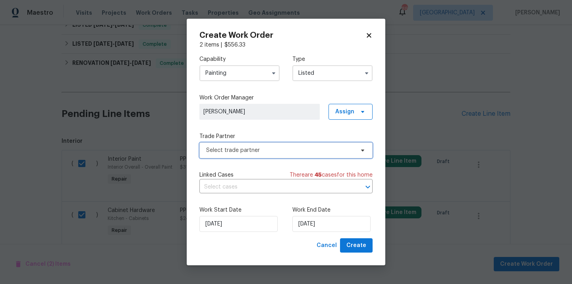
click at [287, 153] on span "Select trade partner" at bounding box center [280, 150] width 148 height 8
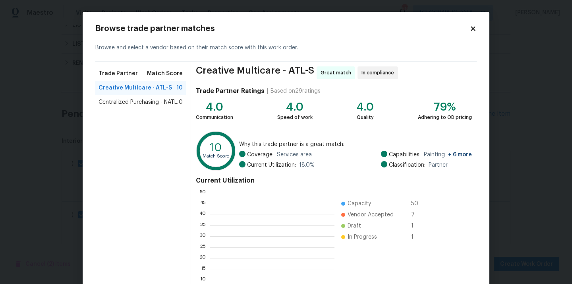
scroll to position [111, 125]
click at [145, 104] on span "Centralized Purchasing - NATL." at bounding box center [139, 102] width 80 height 8
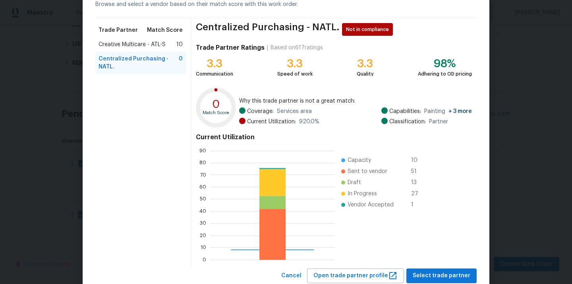
scroll to position [67, 0]
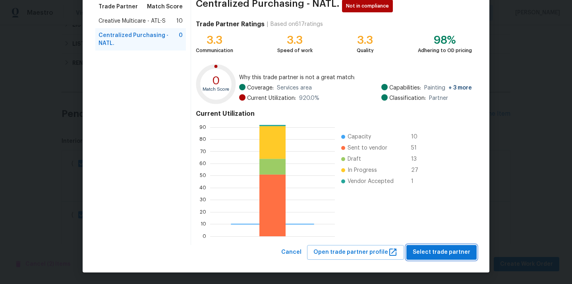
click at [440, 249] on span "Select trade partner" at bounding box center [442, 252] width 58 height 10
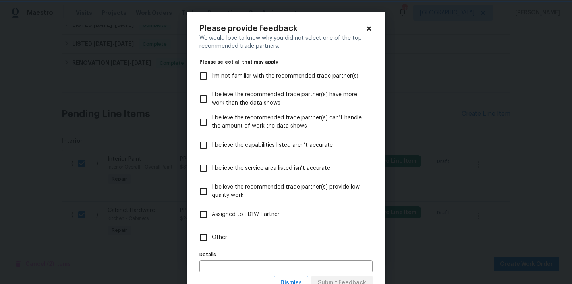
scroll to position [0, 0]
click at [355, 245] on label "Other" at bounding box center [280, 237] width 171 height 23
click at [212, 245] on input "Other" at bounding box center [203, 237] width 17 height 17
checkbox input "true"
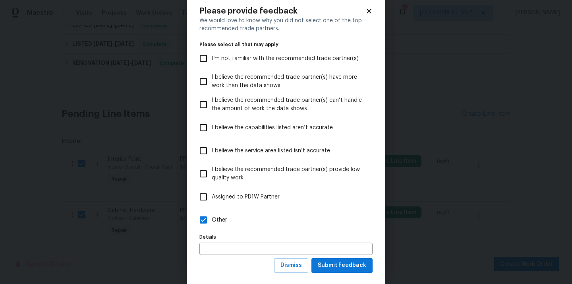
scroll to position [28, 0]
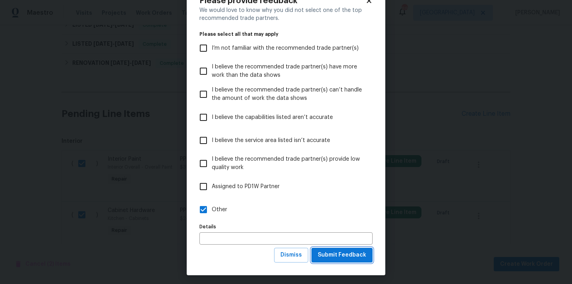
click at [353, 251] on span "Submit Feedback" at bounding box center [342, 255] width 48 height 10
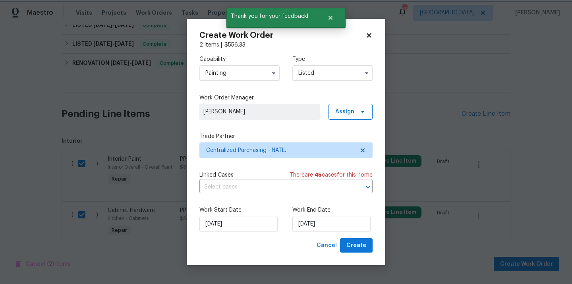
scroll to position [0, 0]
click at [359, 249] on span "Create" at bounding box center [356, 245] width 20 height 10
checkbox input "false"
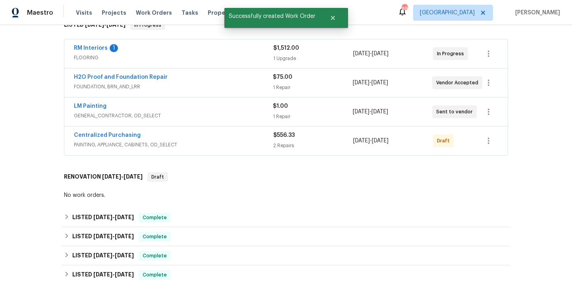
scroll to position [79, 0]
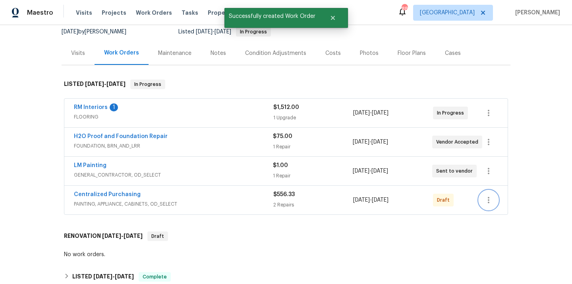
click at [492, 203] on icon "button" at bounding box center [489, 200] width 10 height 10
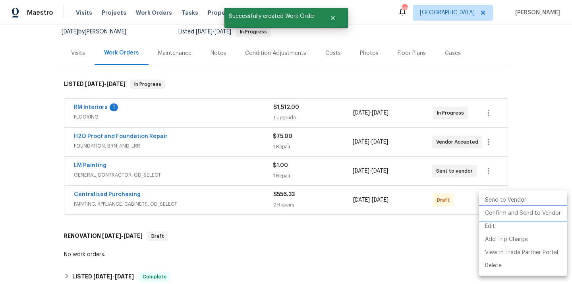
click at [496, 215] on li "Confirm and Send to Vendor" at bounding box center [523, 213] width 89 height 13
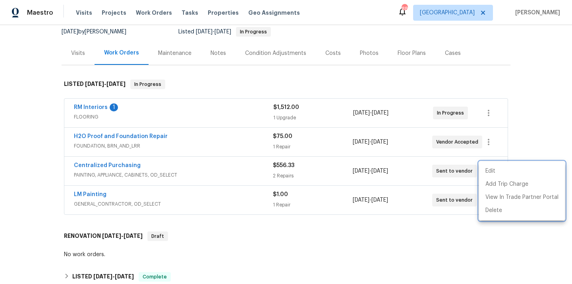
click at [155, 165] on div at bounding box center [286, 142] width 572 height 284
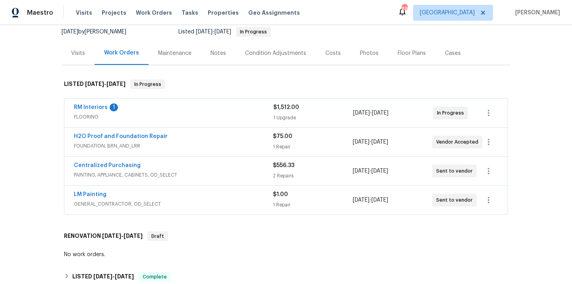
click at [115, 162] on span "Centralized Purchasing" at bounding box center [107, 165] width 67 height 8
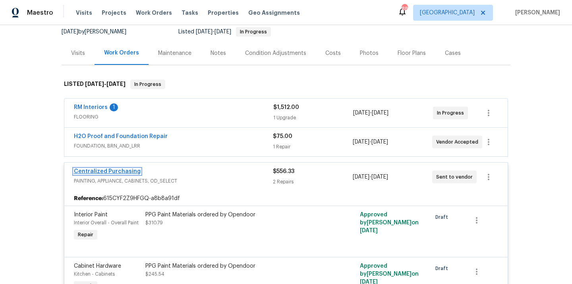
click at [114, 169] on link "Centralized Purchasing" at bounding box center [107, 171] width 67 height 6
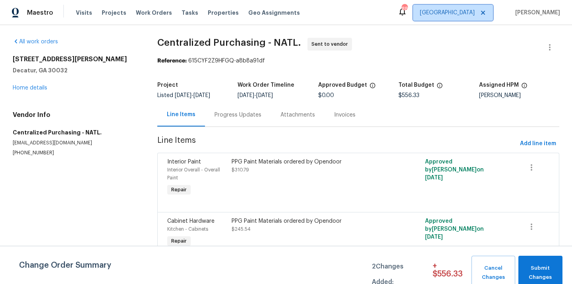
click at [465, 13] on span "[GEOGRAPHIC_DATA]" at bounding box center [447, 13] width 55 height 8
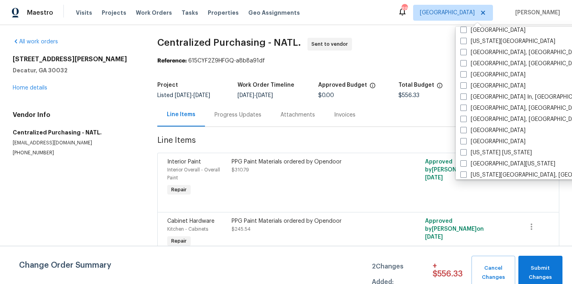
scroll to position [288, 0]
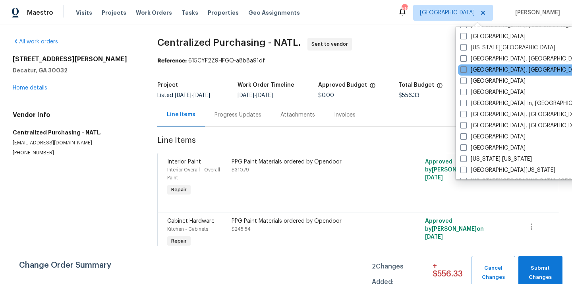
click at [462, 69] on span at bounding box center [463, 69] width 6 height 6
click at [462, 69] on input "[GEOGRAPHIC_DATA], [GEOGRAPHIC_DATA]" at bounding box center [462, 68] width 5 height 5
checkbox input "true"
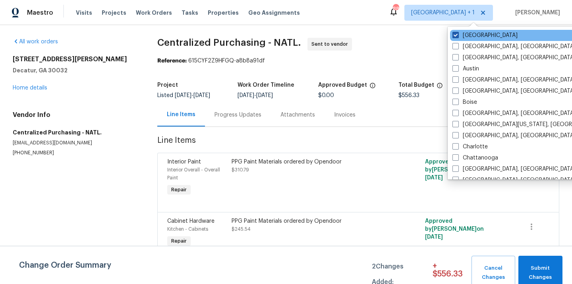
click at [459, 38] on label "[GEOGRAPHIC_DATA]" at bounding box center [484, 35] width 65 height 8
click at [458, 37] on input "[GEOGRAPHIC_DATA]" at bounding box center [454, 33] width 5 height 5
checkbox input "false"
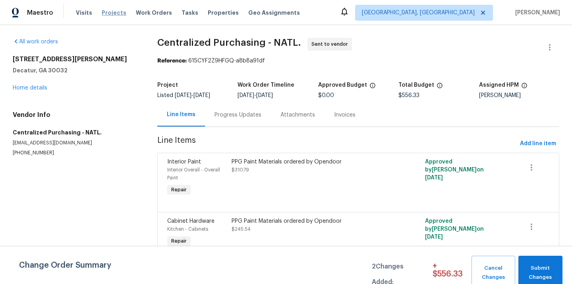
click at [107, 12] on span "Projects" at bounding box center [114, 13] width 25 height 8
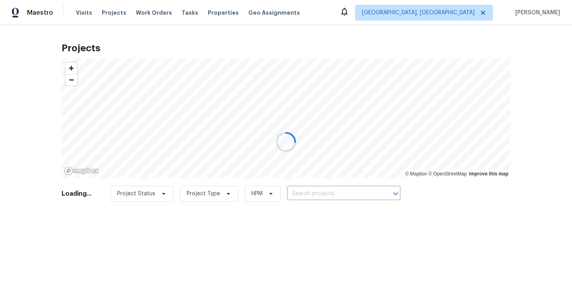
click at [346, 201] on div at bounding box center [286, 142] width 572 height 284
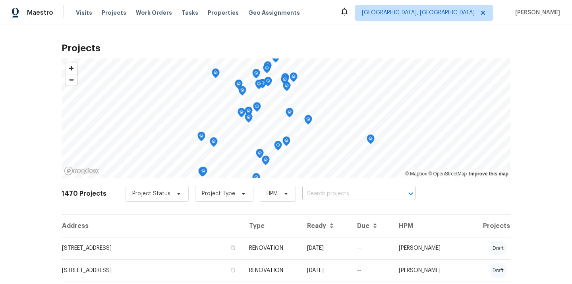
click at [342, 193] on input "text" at bounding box center [347, 193] width 91 height 12
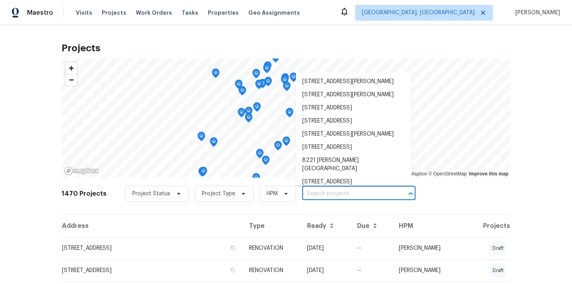
paste input "[STREET_ADDRESS]"
type input "[STREET_ADDRESS]"
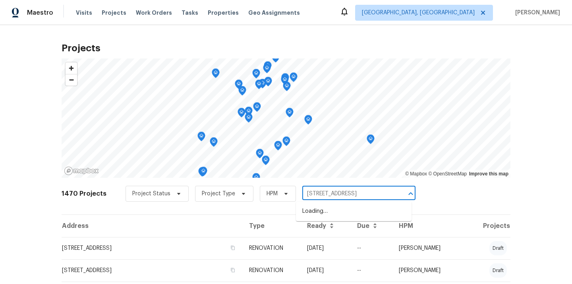
scroll to position [0, 7]
click at [342, 208] on li "[STREET_ADDRESS]" at bounding box center [354, 211] width 116 height 13
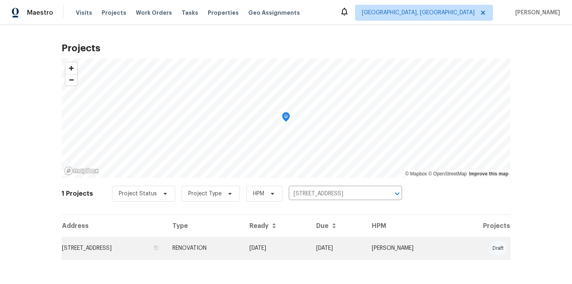
click at [243, 248] on td "RENOVATION" at bounding box center [204, 248] width 77 height 22
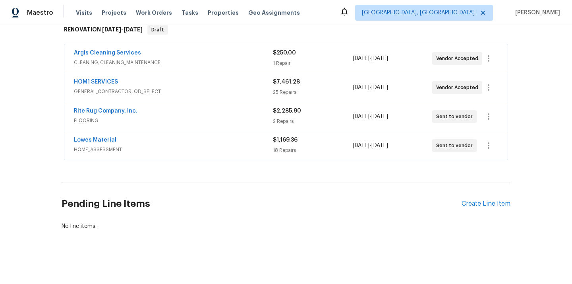
scroll to position [134, 0]
click at [476, 204] on div "Create Line Item" at bounding box center [486, 203] width 49 height 8
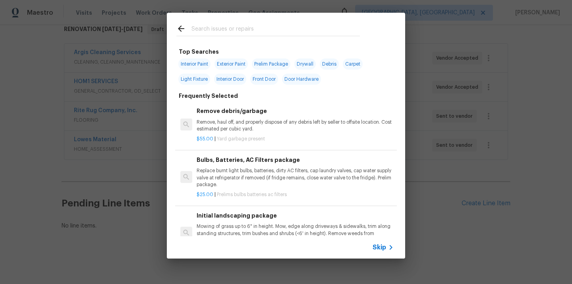
click at [290, 35] on input "text" at bounding box center [275, 30] width 168 height 12
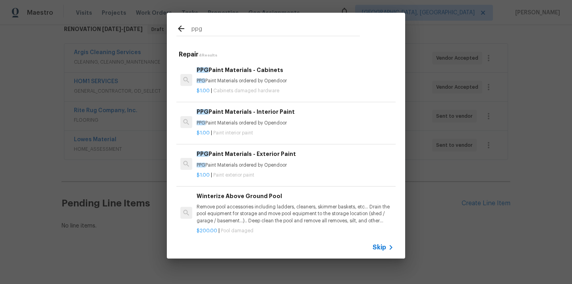
type input "ppg"
click at [269, 128] on div "$1.00 | Paint interior paint" at bounding box center [295, 131] width 197 height 10
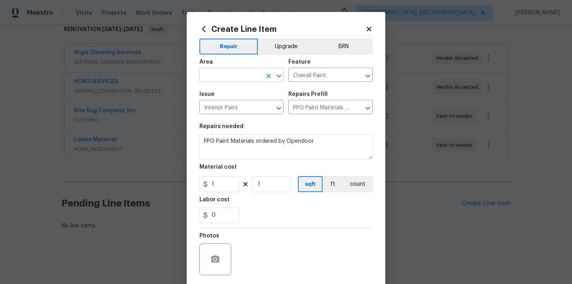
click at [215, 73] on input "text" at bounding box center [230, 76] width 62 height 12
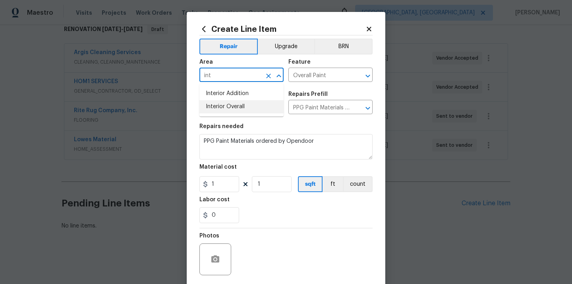
click at [215, 108] on li "Interior Overall" at bounding box center [241, 106] width 84 height 13
type input "Interior Overall"
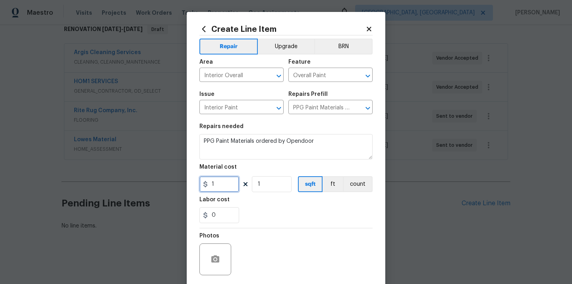
drag, startPoint x: 222, startPoint y: 186, endPoint x: 186, endPoint y: 180, distance: 36.8
click at [187, 180] on div "Create Line Item Repair Upgrade BRN Area Interior Overall ​ Feature Overall Pai…" at bounding box center [286, 171] width 199 height 318
paste input "403.28"
type input "403.28"
click at [247, 211] on div "0" at bounding box center [285, 215] width 173 height 16
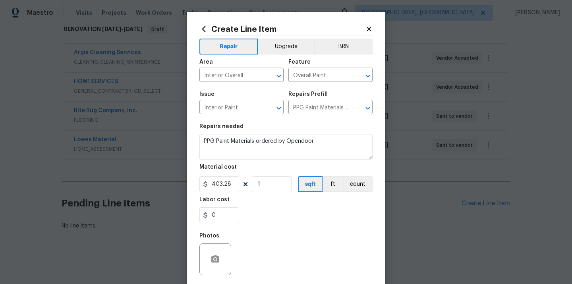
scroll to position [58, 0]
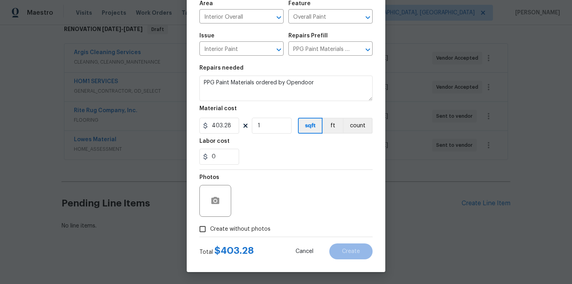
click at [251, 232] on span "Create without photos" at bounding box center [240, 229] width 60 height 8
click at [210, 232] on input "Create without photos" at bounding box center [202, 228] width 15 height 15
checkbox input "true"
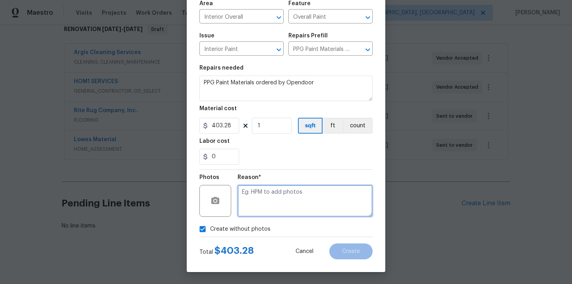
click at [262, 212] on textarea at bounding box center [305, 201] width 135 height 32
type textarea "N/A"
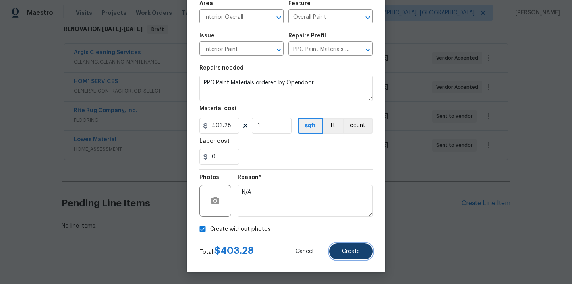
click at [344, 249] on span "Create" at bounding box center [351, 251] width 18 height 6
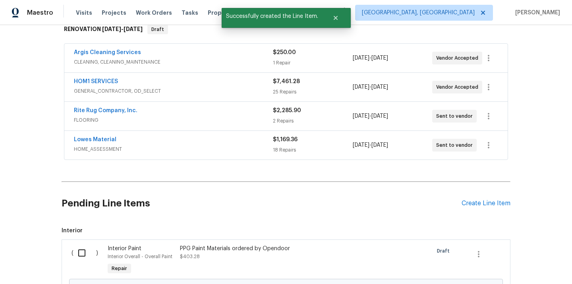
scroll to position [224, 0]
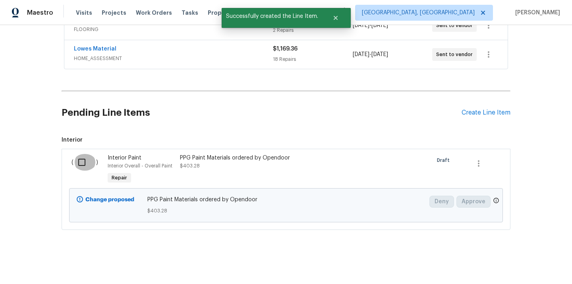
click at [83, 161] on input "checkbox" at bounding box center [84, 162] width 23 height 17
checkbox input "true"
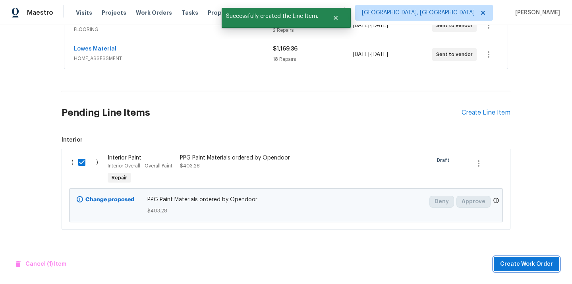
click at [519, 265] on span "Create Work Order" at bounding box center [526, 264] width 53 height 10
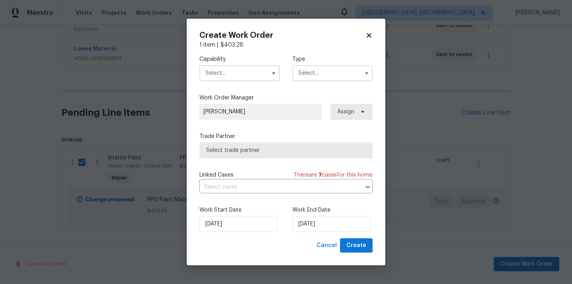
click at [259, 72] on input "text" at bounding box center [239, 73] width 80 height 16
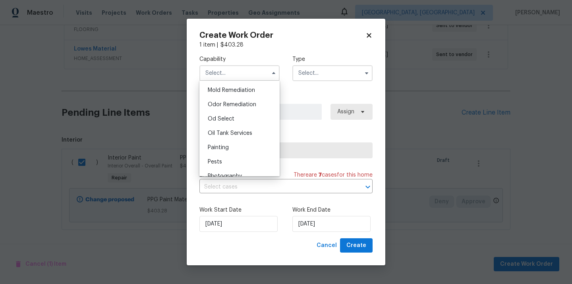
scroll to position [616, 0]
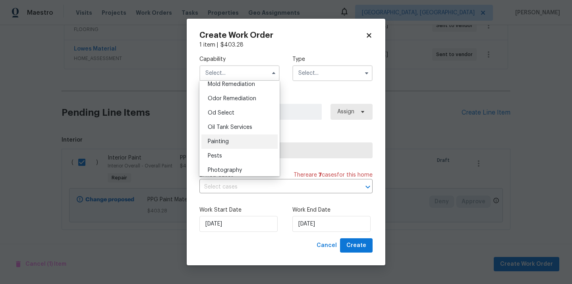
click at [246, 140] on div "Painting" at bounding box center [239, 141] width 76 height 14
type input "Painting"
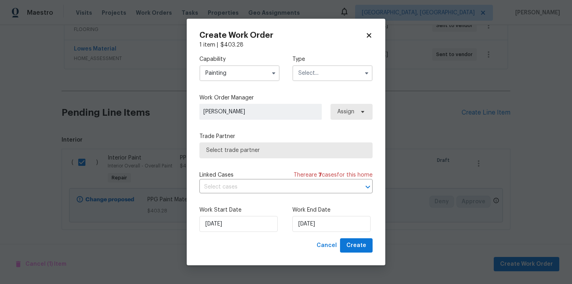
click at [320, 70] on input "text" at bounding box center [332, 73] width 80 height 16
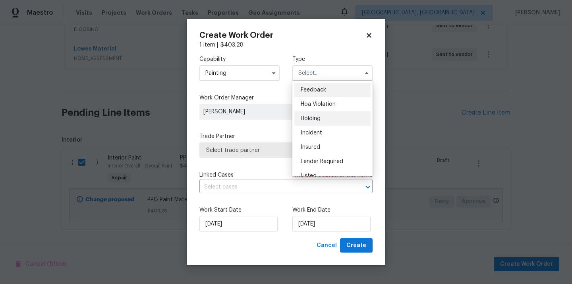
scroll to position [180, 0]
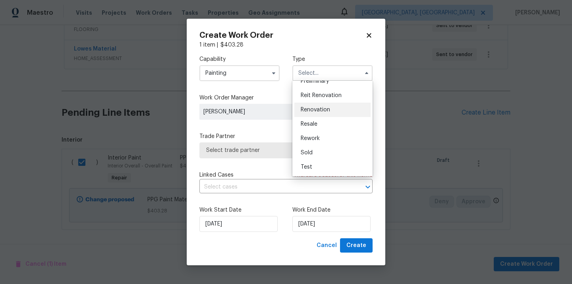
click at [329, 110] on span "Renovation" at bounding box center [315, 110] width 29 height 6
type input "Renovation"
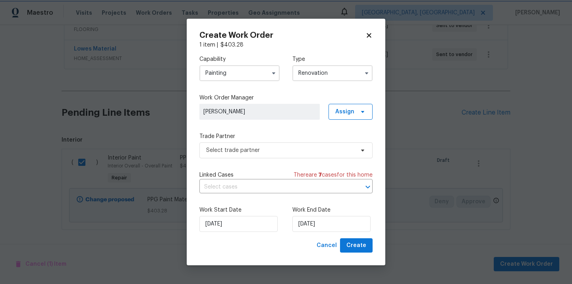
scroll to position [0, 0]
click at [352, 114] on span "Assign" at bounding box center [344, 112] width 19 height 8
click at [353, 146] on div "Assign to me" at bounding box center [351, 145] width 35 height 8
click at [284, 147] on span "Select trade partner" at bounding box center [280, 150] width 148 height 8
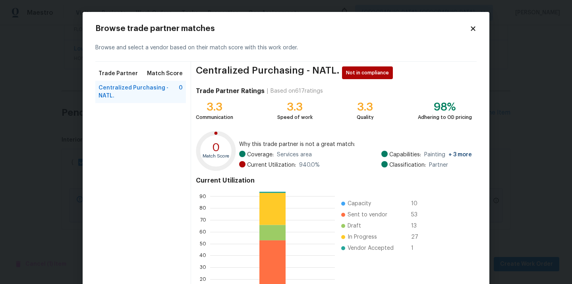
scroll to position [67, 0]
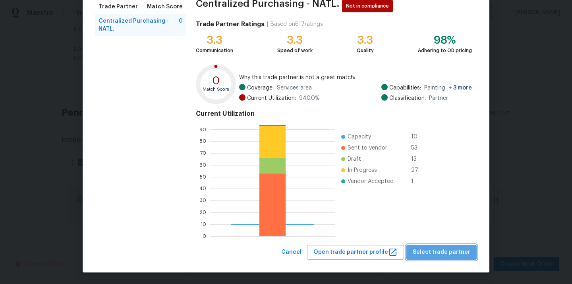
click at [447, 251] on span "Select trade partner" at bounding box center [442, 252] width 58 height 10
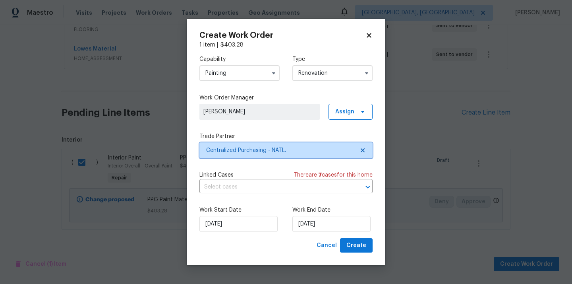
scroll to position [0, 0]
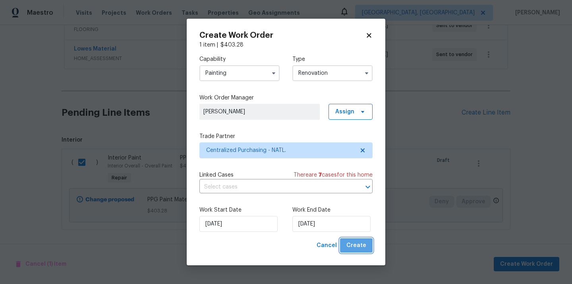
click at [371, 246] on button "Create" at bounding box center [356, 245] width 33 height 15
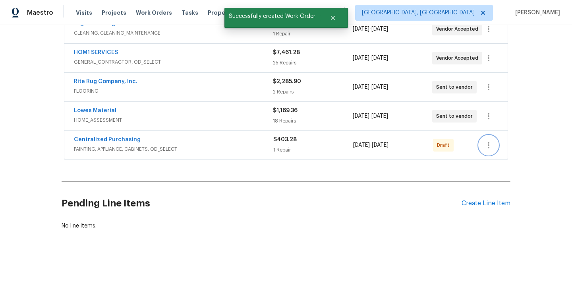
click at [489, 141] on icon "button" at bounding box center [489, 145] width 10 height 10
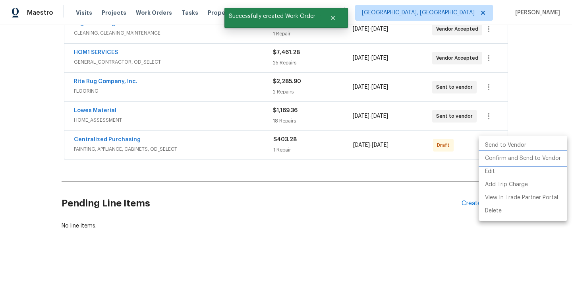
click at [491, 156] on li "Confirm and Send to Vendor" at bounding box center [523, 158] width 89 height 13
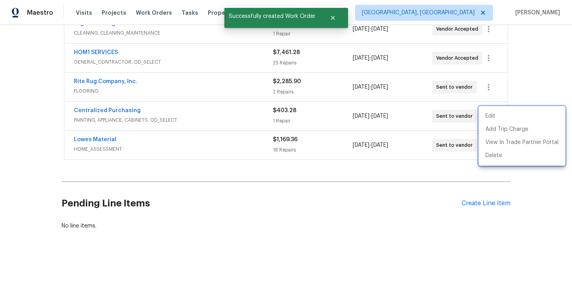
click at [112, 106] on div at bounding box center [286, 142] width 572 height 284
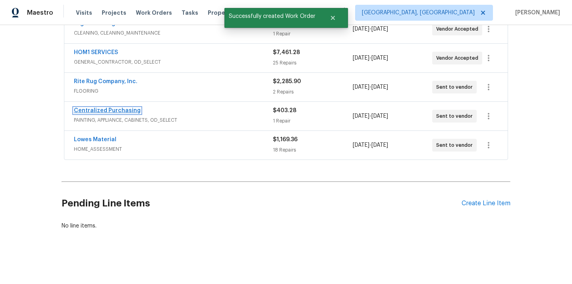
click at [108, 110] on link "Centralized Purchasing" at bounding box center [107, 111] width 67 height 6
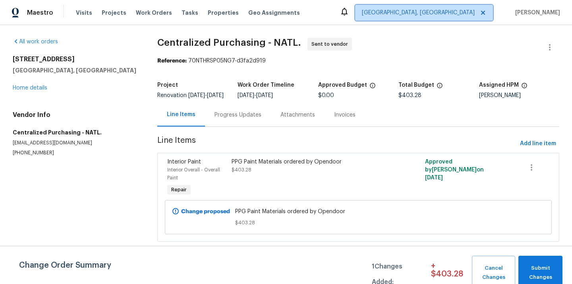
click at [452, 11] on span "[GEOGRAPHIC_DATA], [GEOGRAPHIC_DATA]" at bounding box center [418, 13] width 113 height 8
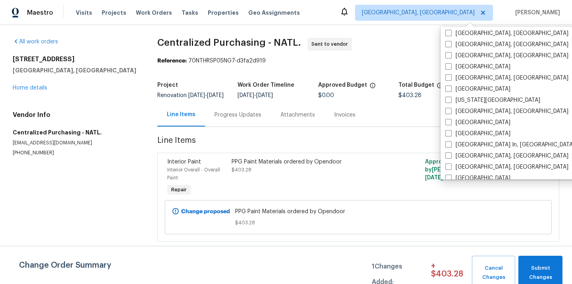
scroll to position [236, 0]
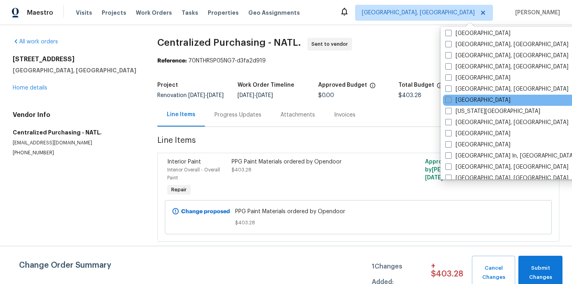
click at [464, 99] on label "[GEOGRAPHIC_DATA]" at bounding box center [477, 100] width 65 height 8
click at [450, 99] on input "[GEOGRAPHIC_DATA]" at bounding box center [447, 98] width 5 height 5
checkbox input "true"
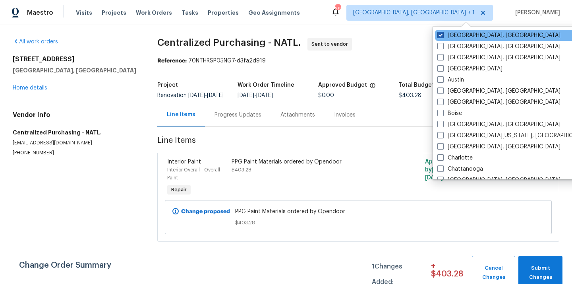
click at [451, 35] on label "[GEOGRAPHIC_DATA], [GEOGRAPHIC_DATA]" at bounding box center [498, 35] width 123 height 8
click at [443, 35] on input "[GEOGRAPHIC_DATA], [GEOGRAPHIC_DATA]" at bounding box center [439, 33] width 5 height 5
checkbox input "false"
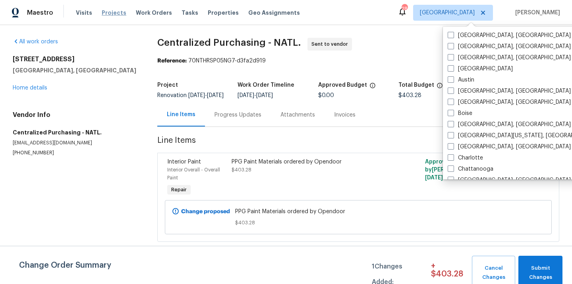
click at [102, 13] on span "Projects" at bounding box center [114, 13] width 25 height 8
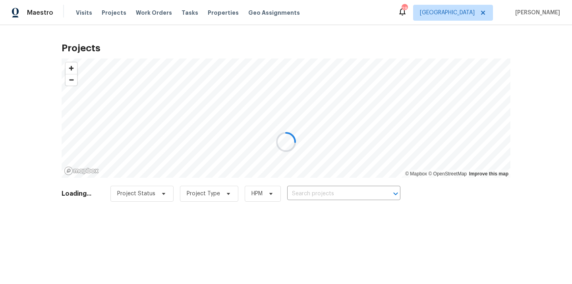
click at [333, 193] on div at bounding box center [286, 142] width 572 height 284
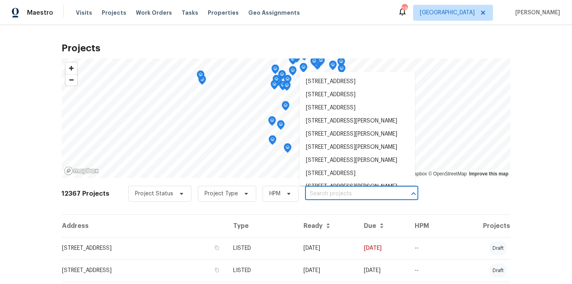
click at [333, 193] on input "text" at bounding box center [350, 193] width 91 height 12
paste input "[STREET_ADDRESS][PERSON_NAME]"
type input "[STREET_ADDRESS][PERSON_NAME]"
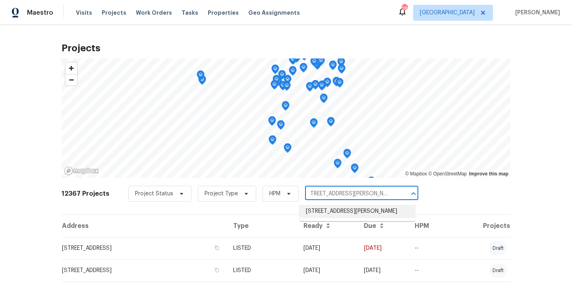
click at [333, 214] on li "[STREET_ADDRESS][PERSON_NAME]" at bounding box center [358, 211] width 116 height 13
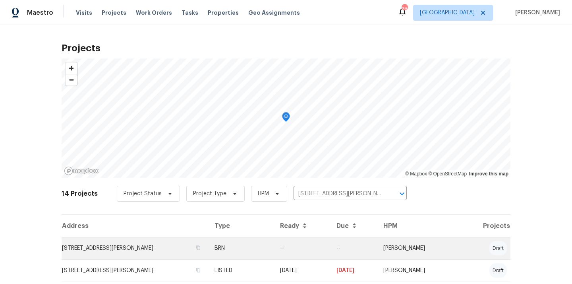
click at [251, 242] on td "BRN" at bounding box center [240, 248] width 65 height 22
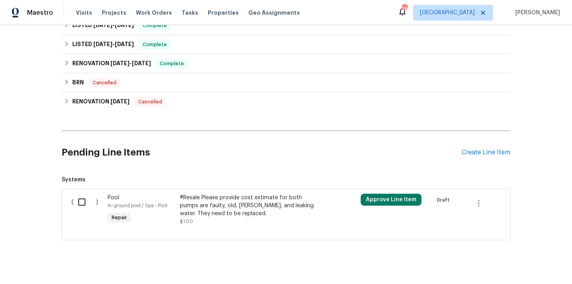
scroll to position [404, 0]
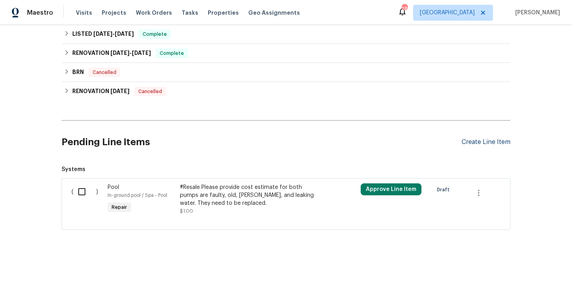
click at [479, 143] on div "Create Line Item" at bounding box center [486, 142] width 49 height 8
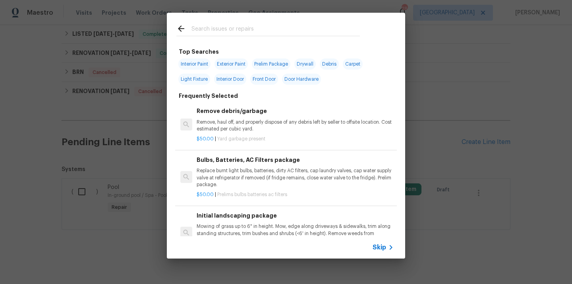
click at [268, 35] on input "text" at bounding box center [275, 30] width 168 height 12
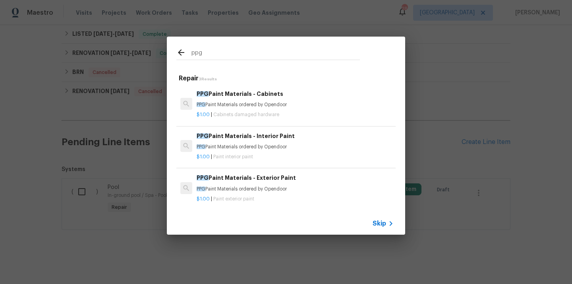
type input "ppg"
click at [241, 149] on p "PPG Paint Materials ordered by Opendoor" at bounding box center [295, 146] width 197 height 7
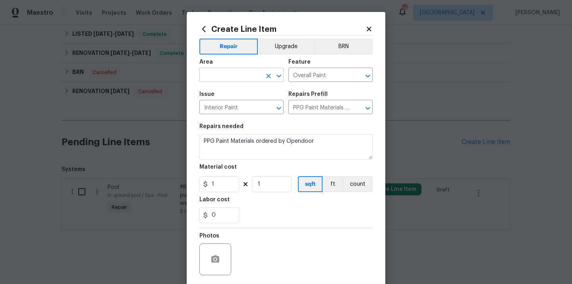
click at [236, 78] on input "text" at bounding box center [230, 76] width 62 height 12
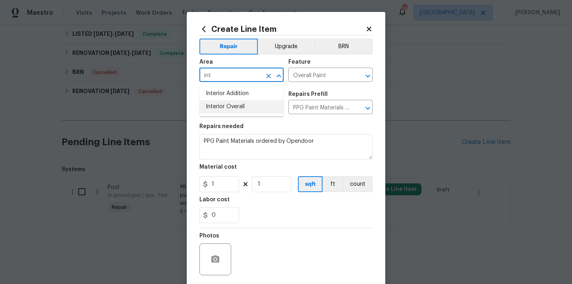
click at [234, 104] on li "Interior Overall" at bounding box center [241, 106] width 84 height 13
type input "Interior Overall"
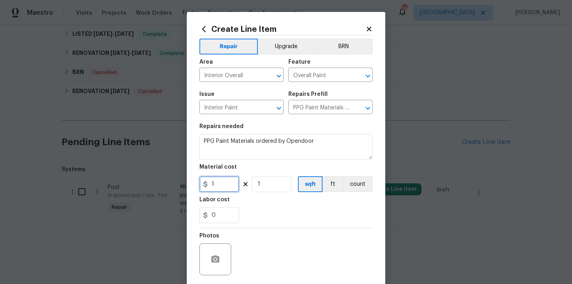
drag, startPoint x: 220, startPoint y: 187, endPoint x: 198, endPoint y: 187, distance: 21.8
click at [199, 187] on input "1" at bounding box center [219, 184] width 40 height 16
paste input "377.15"
type input "377.15"
click at [274, 214] on div "0" at bounding box center [285, 215] width 173 height 16
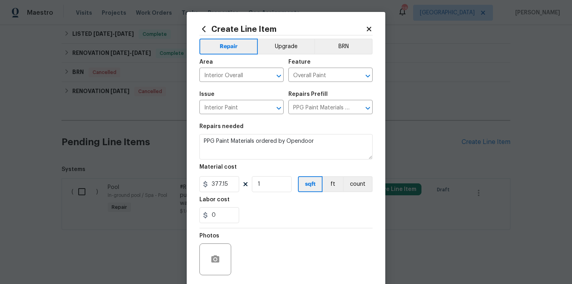
scroll to position [59, 0]
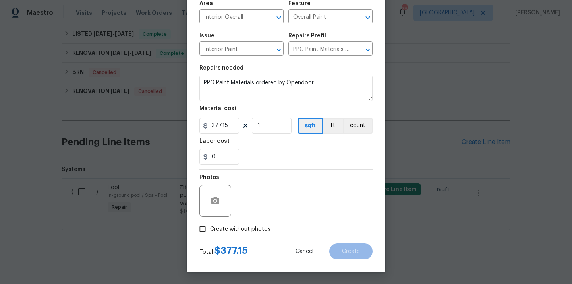
click at [249, 226] on span "Create without photos" at bounding box center [240, 229] width 60 height 8
click at [210, 226] on input "Create without photos" at bounding box center [202, 228] width 15 height 15
checkbox input "true"
click at [272, 178] on div "Reason*" at bounding box center [305, 179] width 135 height 10
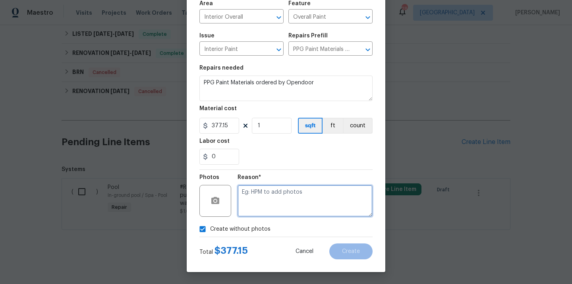
click at [266, 199] on textarea at bounding box center [305, 201] width 135 height 32
type textarea "N/A"
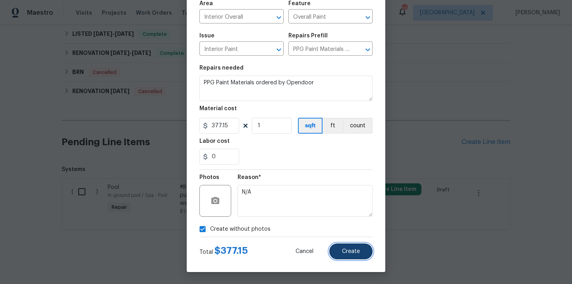
click at [342, 246] on button "Create" at bounding box center [350, 251] width 43 height 16
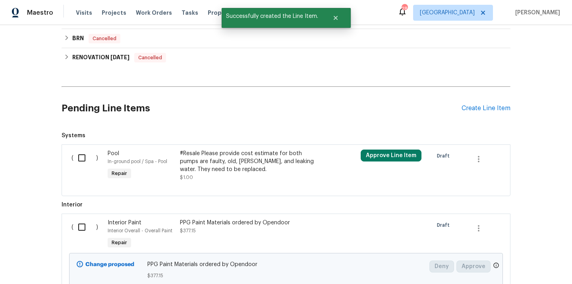
scroll to position [503, 0]
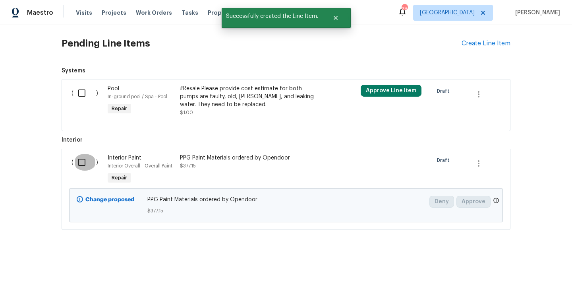
click at [87, 162] on input "checkbox" at bounding box center [84, 162] width 23 height 17
checkbox input "true"
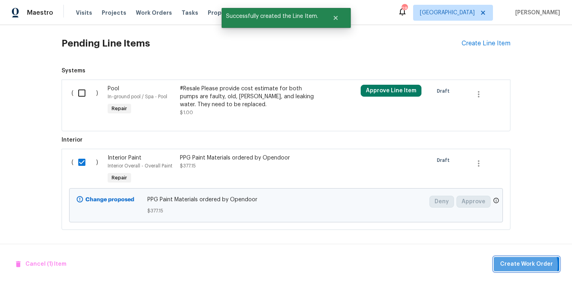
click at [524, 265] on span "Create Work Order" at bounding box center [526, 264] width 53 height 10
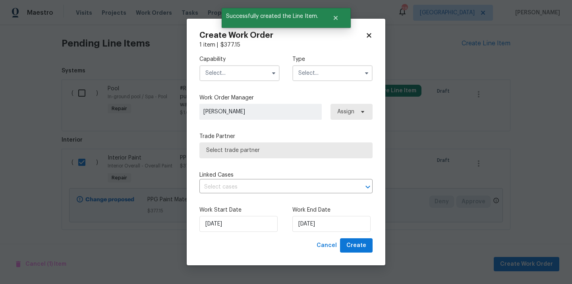
click at [244, 66] on input "text" at bounding box center [239, 73] width 80 height 16
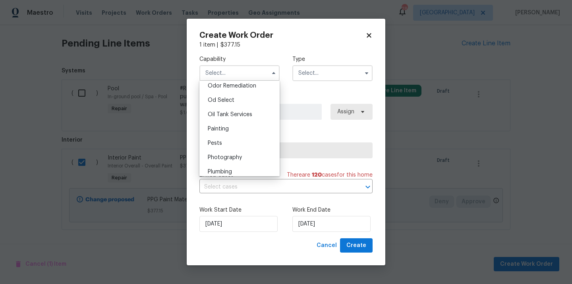
scroll to position [630, 0]
click at [236, 129] on div "Painting" at bounding box center [239, 127] width 76 height 14
type input "Painting"
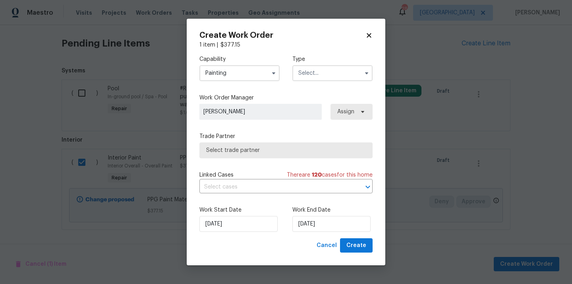
click at [336, 62] on label "Type" at bounding box center [332, 59] width 80 height 8
click at [325, 68] on input "text" at bounding box center [332, 73] width 80 height 16
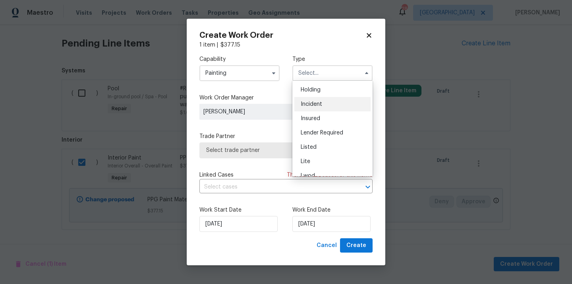
scroll to position [32, 0]
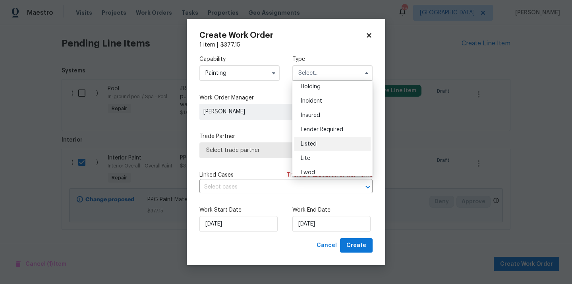
click at [315, 145] on span "Listed" at bounding box center [309, 144] width 16 height 6
type input "Listed"
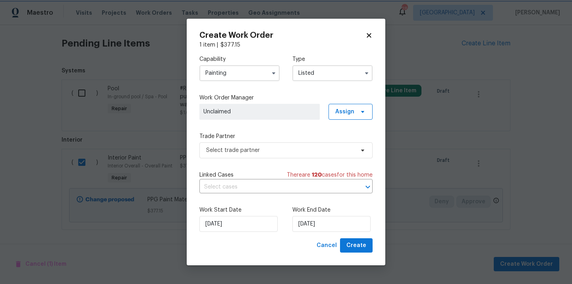
scroll to position [0, 0]
click at [346, 108] on span "Assign" at bounding box center [344, 112] width 19 height 8
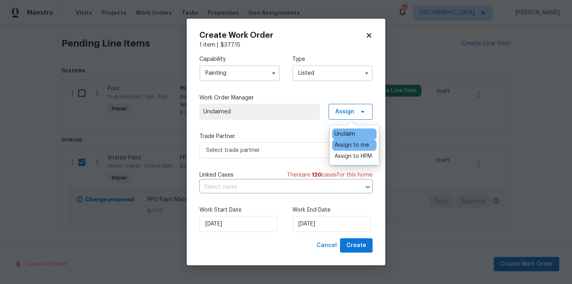
click at [348, 144] on div "Assign to me" at bounding box center [351, 145] width 35 height 8
click at [293, 147] on span "Select trade partner" at bounding box center [280, 150] width 148 height 8
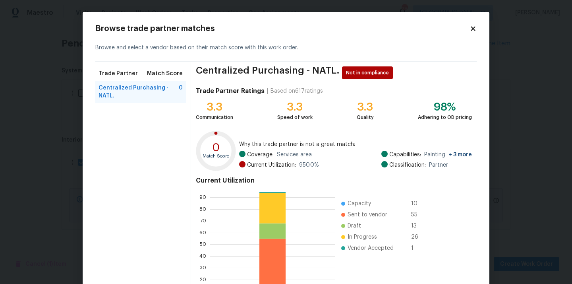
scroll to position [67, 0]
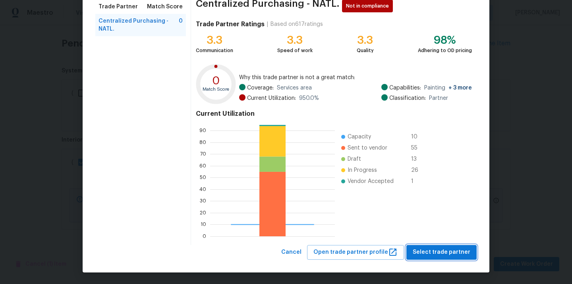
click at [449, 245] on button "Select trade partner" at bounding box center [441, 252] width 70 height 15
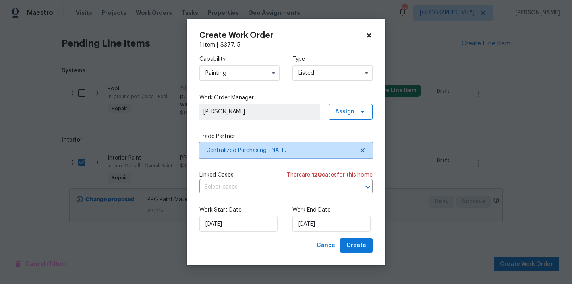
scroll to position [0, 0]
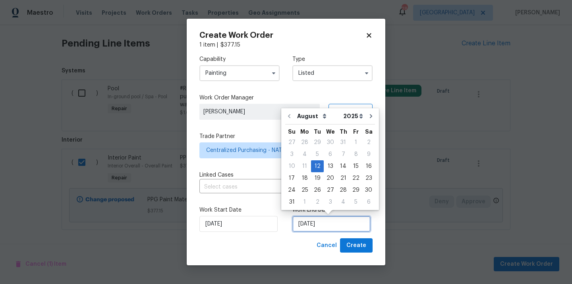
click at [323, 226] on input "[DATE]" at bounding box center [331, 224] width 78 height 16
click at [350, 164] on div "15" at bounding box center [356, 165] width 13 height 11
type input "[DATE]"
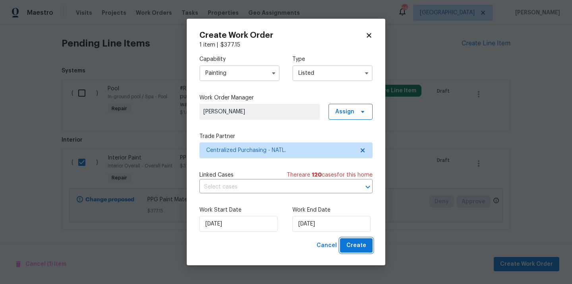
click at [358, 243] on span "Create" at bounding box center [356, 245] width 20 height 10
checkbox input "false"
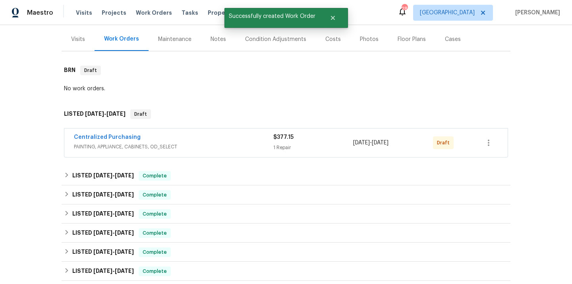
scroll to position [101, 0]
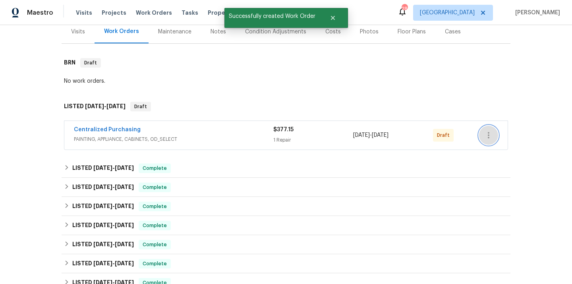
click at [489, 135] on icon "button" at bounding box center [489, 135] width 10 height 10
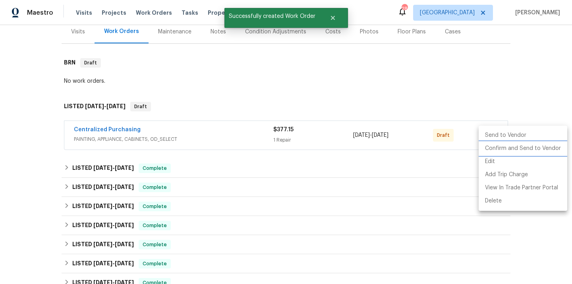
click at [494, 151] on li "Confirm and Send to Vendor" at bounding box center [523, 148] width 89 height 13
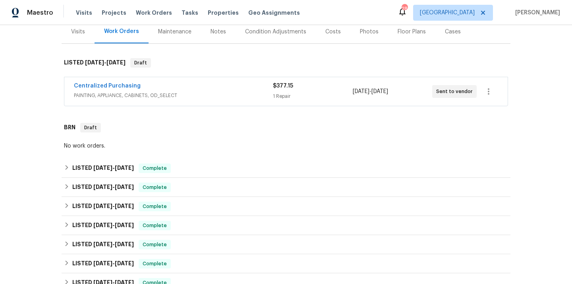
click at [146, 93] on span "PAINTING, APPLIANCE, CABINETS, OD_SELECT" at bounding box center [173, 95] width 199 height 8
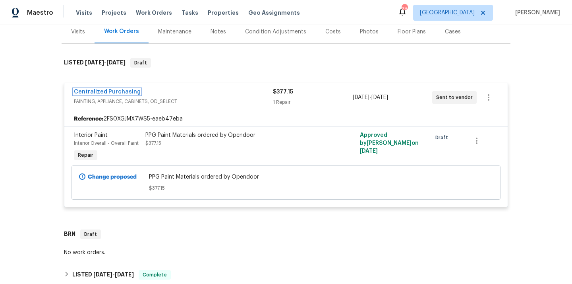
click at [118, 91] on link "Centralized Purchasing" at bounding box center [107, 92] width 67 height 6
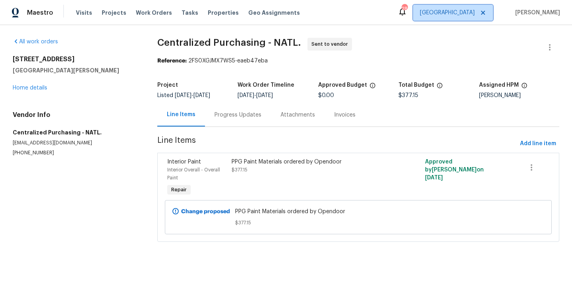
click at [459, 5] on span "[GEOGRAPHIC_DATA]" at bounding box center [453, 13] width 80 height 16
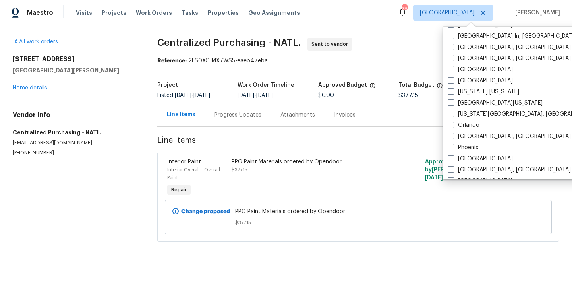
scroll to position [356, 0]
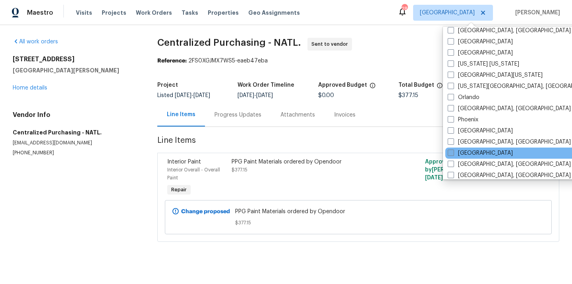
click at [461, 153] on label "[GEOGRAPHIC_DATA]" at bounding box center [480, 153] width 65 height 8
click at [453, 153] on input "[GEOGRAPHIC_DATA]" at bounding box center [450, 151] width 5 height 5
checkbox input "true"
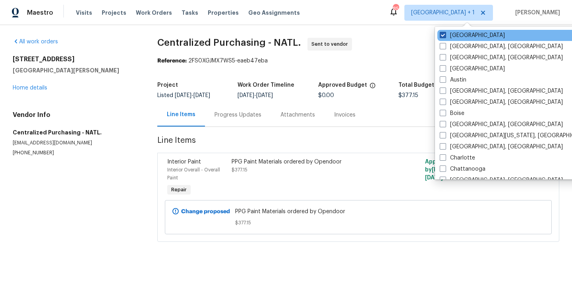
click at [456, 33] on label "[GEOGRAPHIC_DATA]" at bounding box center [472, 35] width 65 height 8
click at [445, 33] on input "[GEOGRAPHIC_DATA]" at bounding box center [442, 33] width 5 height 5
checkbox input "false"
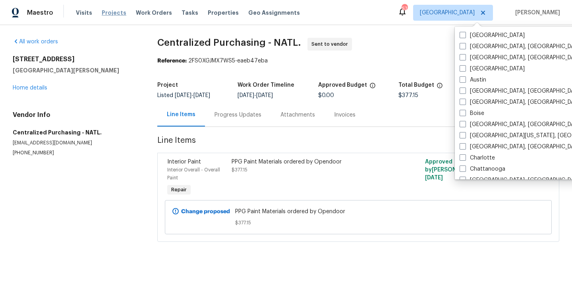
click at [108, 10] on span "Projects" at bounding box center [114, 13] width 25 height 8
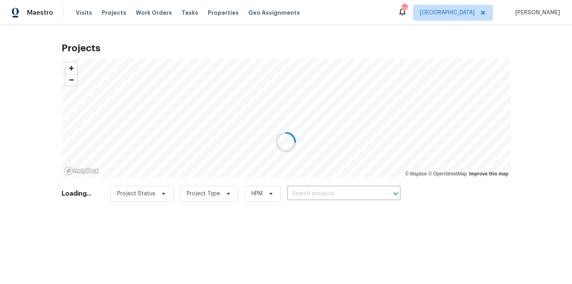
click at [337, 197] on div at bounding box center [286, 142] width 572 height 284
click at [342, 191] on div at bounding box center [286, 142] width 572 height 284
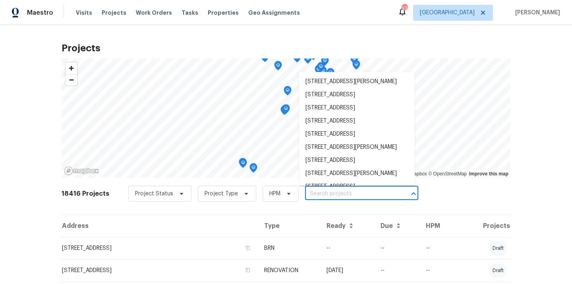
click at [342, 191] on input "text" at bounding box center [350, 193] width 91 height 12
paste input "[STREET_ADDRESS]"
type input "[STREET_ADDRESS]"
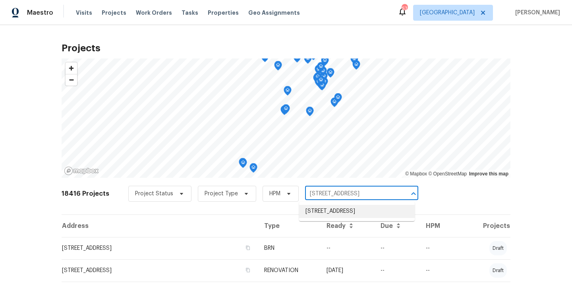
click at [340, 211] on li "[STREET_ADDRESS]" at bounding box center [357, 211] width 116 height 13
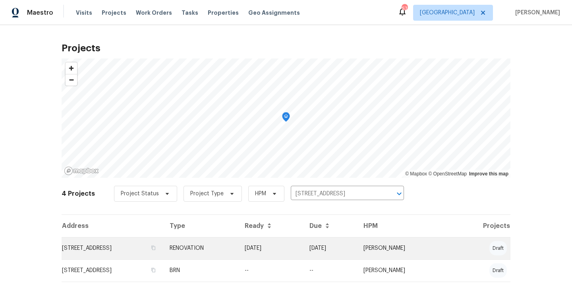
click at [280, 245] on td "[DATE]" at bounding box center [270, 248] width 65 height 22
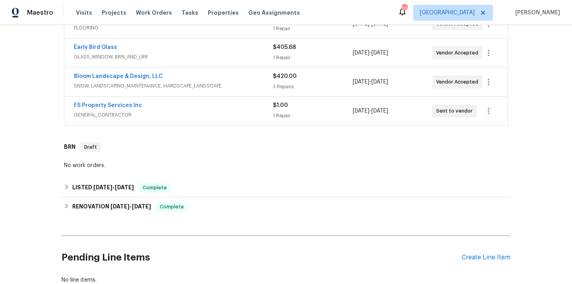
scroll to position [309, 0]
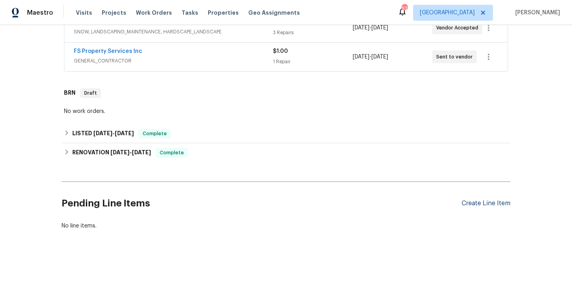
click at [482, 203] on div "Create Line Item" at bounding box center [486, 203] width 49 height 8
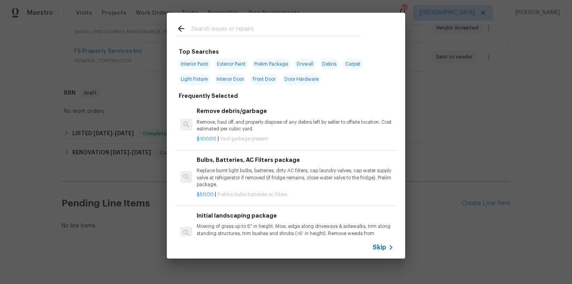
click at [302, 31] on input "text" at bounding box center [275, 30] width 168 height 12
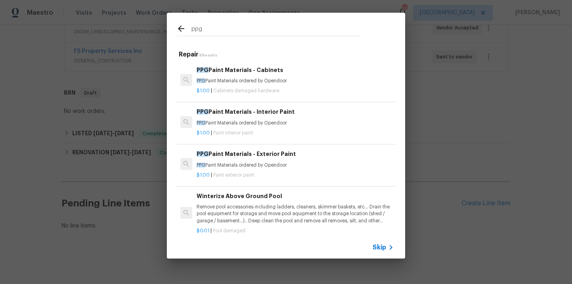
type input "ppg"
click at [269, 72] on h6 "PPG Paint Materials - Cabinets" at bounding box center [295, 70] width 197 height 9
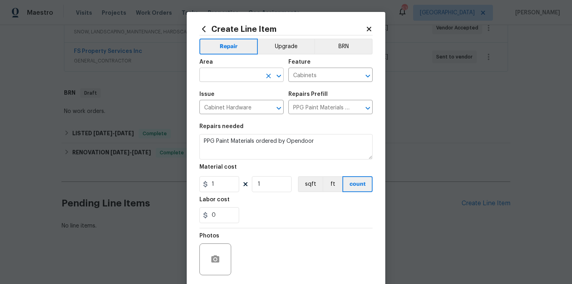
click at [233, 70] on input "text" at bounding box center [230, 76] width 62 height 12
click at [218, 95] on li "Kitchen" at bounding box center [241, 93] width 84 height 13
type input "Kitchen"
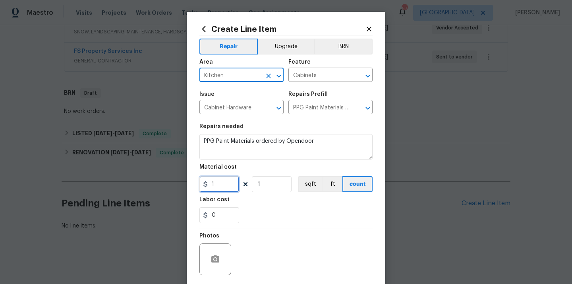
drag, startPoint x: 224, startPoint y: 184, endPoint x: 206, endPoint y: 184, distance: 17.5
click at [206, 184] on div "1" at bounding box center [219, 184] width 40 height 16
paste input "256.53"
type input "256.53"
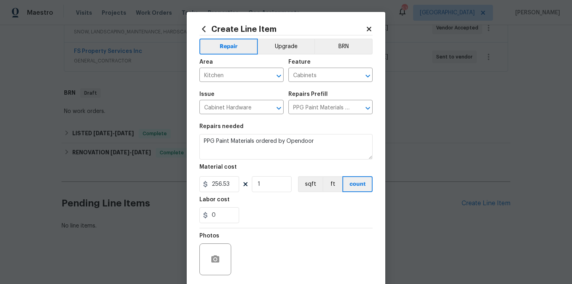
click at [255, 207] on div "0" at bounding box center [285, 215] width 173 height 16
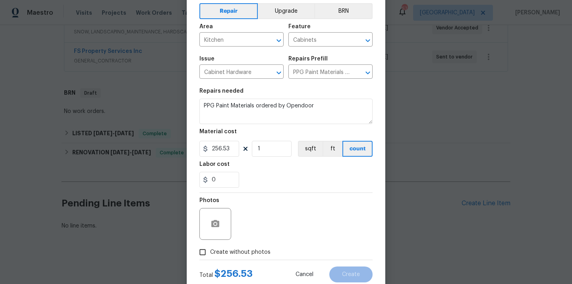
scroll to position [59, 0]
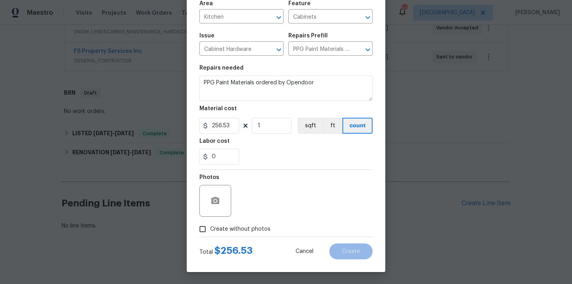
click at [245, 228] on span "Create without photos" at bounding box center [240, 229] width 60 height 8
click at [210, 228] on input "Create without photos" at bounding box center [202, 228] width 15 height 15
checkbox input "true"
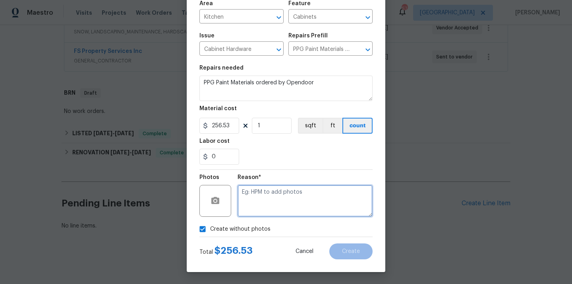
click at [262, 205] on textarea at bounding box center [305, 201] width 135 height 32
type textarea "N/A"
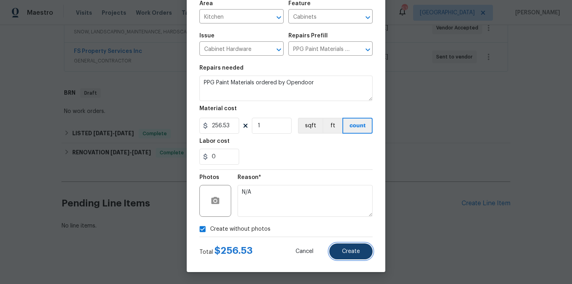
click at [359, 244] on button "Create" at bounding box center [350, 251] width 43 height 16
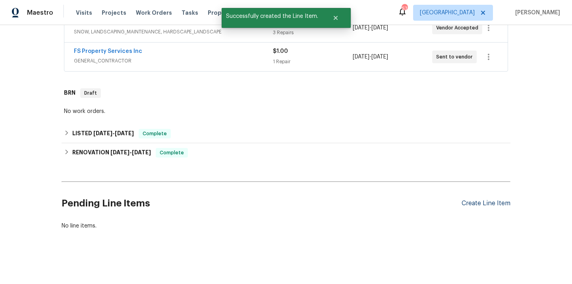
click at [475, 205] on div "Create Line Item" at bounding box center [486, 203] width 49 height 8
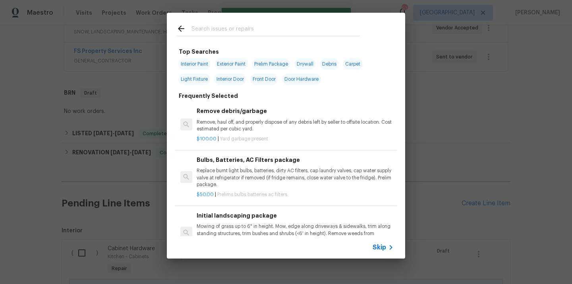
click at [295, 26] on input "text" at bounding box center [275, 30] width 168 height 12
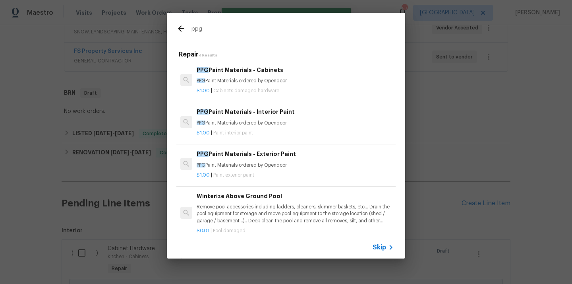
type input "ppg"
click at [265, 123] on p "PPG Paint Materials ordered by Opendoor" at bounding box center [295, 123] width 197 height 7
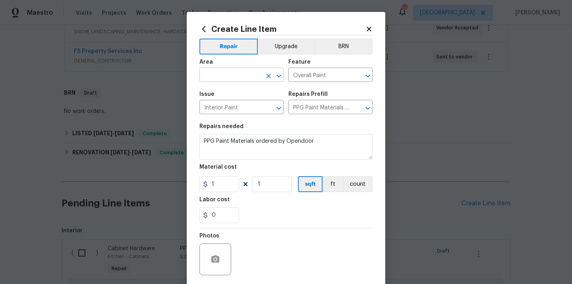
click at [244, 72] on input "text" at bounding box center [230, 76] width 62 height 12
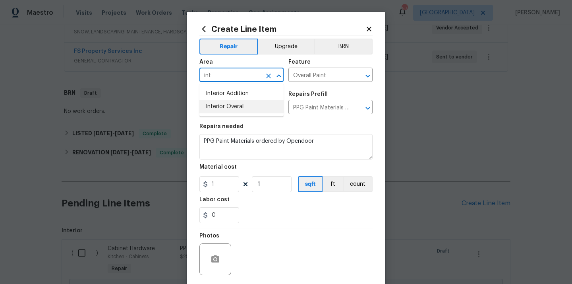
click at [230, 102] on li "Interior Overall" at bounding box center [241, 106] width 84 height 13
type input "Interior Overall"
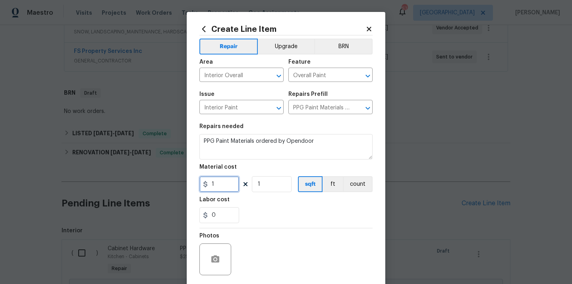
drag, startPoint x: 218, startPoint y: 185, endPoint x: 199, endPoint y: 186, distance: 19.1
click at [202, 186] on div "1" at bounding box center [219, 184] width 40 height 16
paste input "361.7"
type input "361.7"
click at [255, 205] on div "Labor cost" at bounding box center [285, 202] width 173 height 10
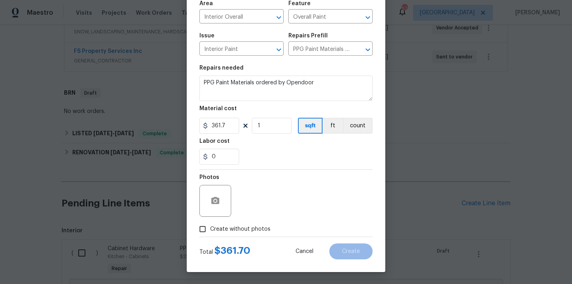
click at [247, 232] on span "Create without photos" at bounding box center [240, 229] width 60 height 8
click at [210, 232] on input "Create without photos" at bounding box center [202, 228] width 15 height 15
checkbox input "true"
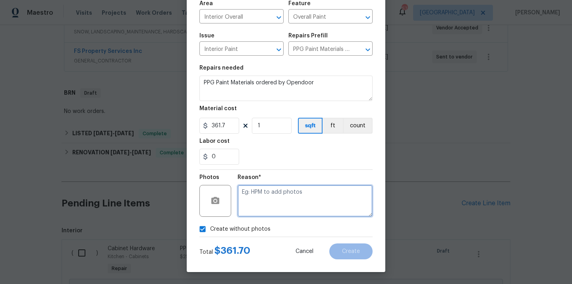
click at [265, 199] on textarea at bounding box center [305, 201] width 135 height 32
type textarea "N/A"
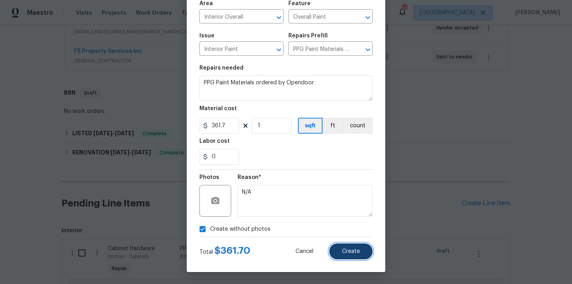
click at [346, 251] on span "Create" at bounding box center [351, 251] width 18 height 6
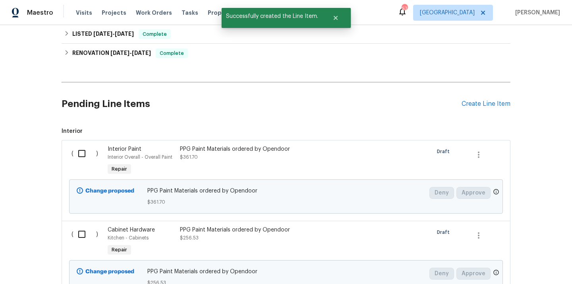
scroll to position [474, 0]
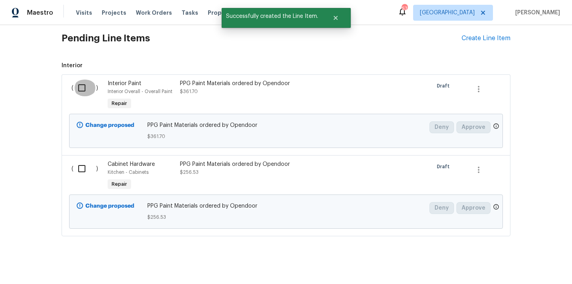
click at [86, 95] on input "checkbox" at bounding box center [84, 87] width 23 height 17
checkbox input "true"
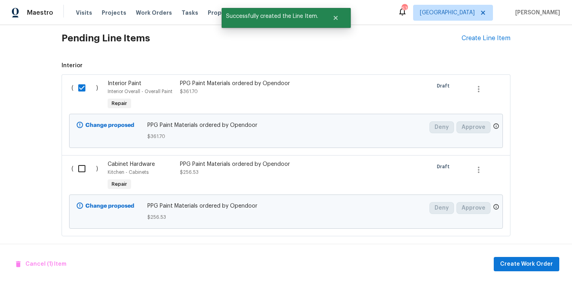
click at [83, 170] on input "checkbox" at bounding box center [84, 168] width 23 height 17
checkbox input "true"
click at [521, 263] on span "Create Work Order" at bounding box center [526, 264] width 53 height 10
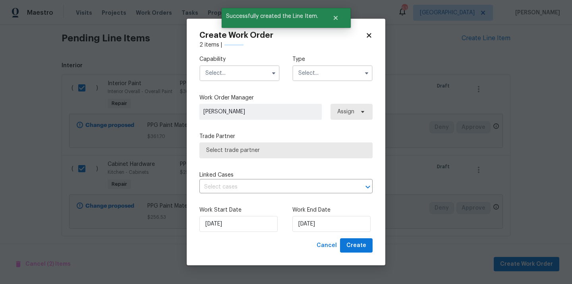
checkbox input "false"
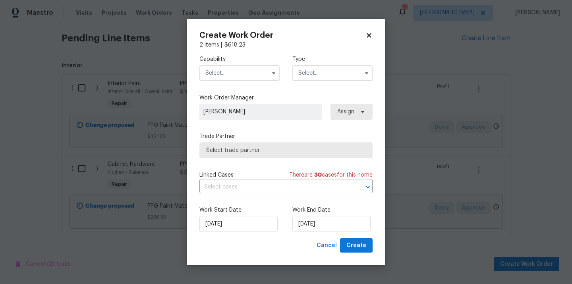
click at [247, 74] on input "text" at bounding box center [239, 73] width 80 height 16
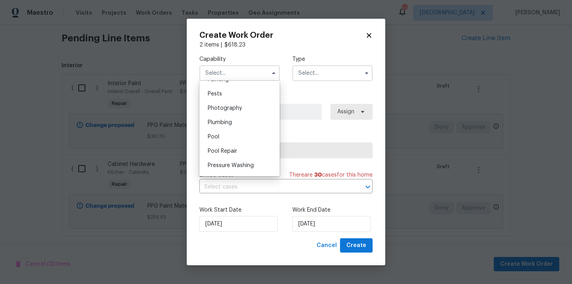
scroll to position [648, 0]
click at [247, 112] on div "Painting" at bounding box center [239, 109] width 76 height 14
type input "Painting"
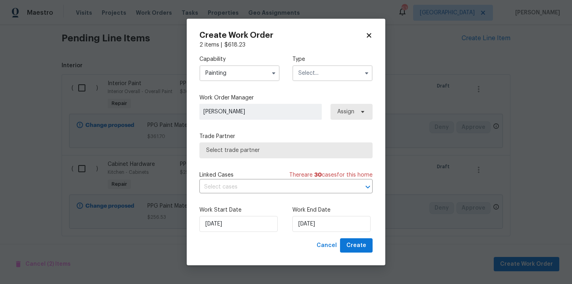
click at [323, 68] on input "text" at bounding box center [332, 73] width 80 height 16
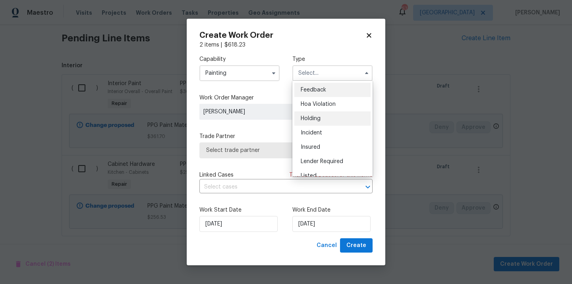
scroll to position [180, 0]
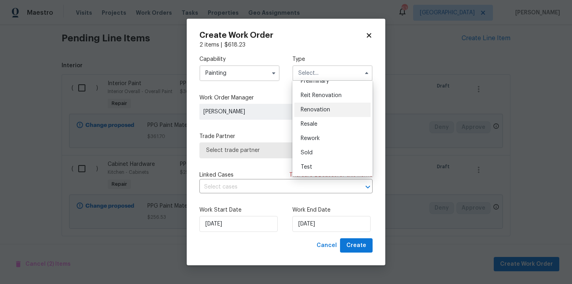
click at [332, 116] on div "Renovation" at bounding box center [332, 109] width 76 height 14
type input "Renovation"
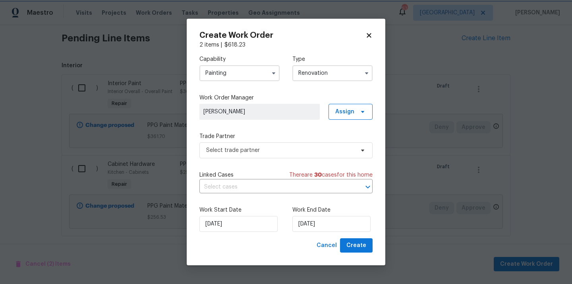
scroll to position [0, 0]
click at [352, 112] on span "Assign" at bounding box center [344, 112] width 19 height 8
click at [350, 147] on div "Assign to me" at bounding box center [351, 145] width 35 height 8
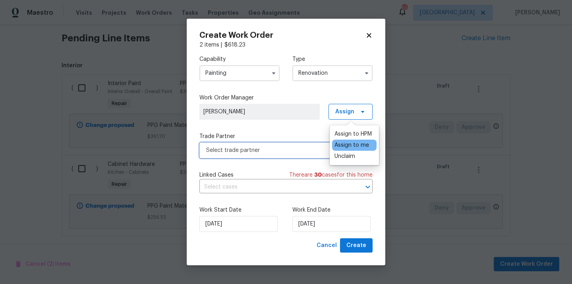
click at [275, 148] on span "Select trade partner" at bounding box center [280, 150] width 148 height 8
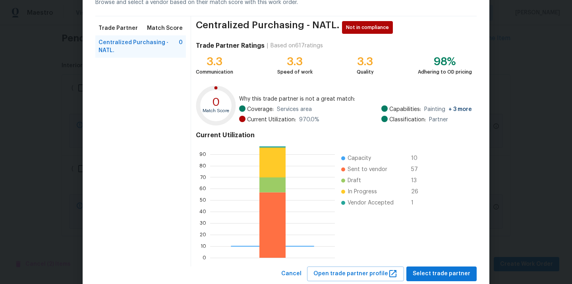
scroll to position [67, 0]
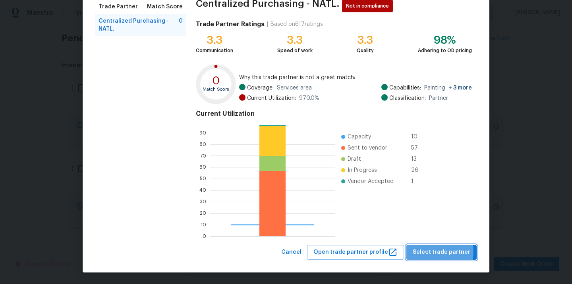
click at [428, 251] on span "Select trade partner" at bounding box center [442, 252] width 58 height 10
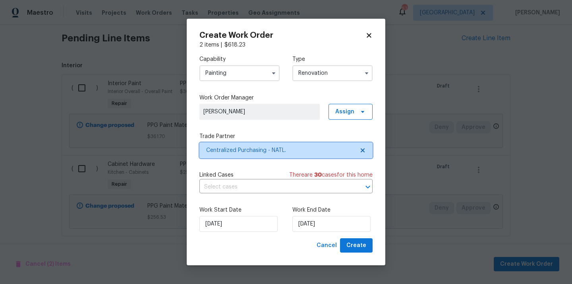
scroll to position [0, 0]
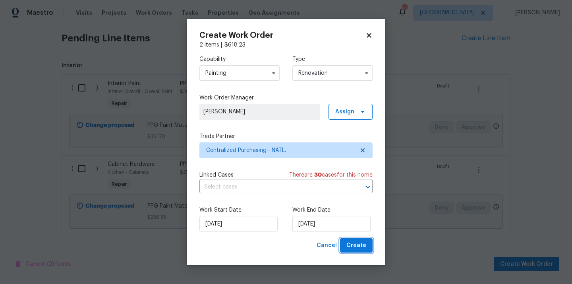
click at [351, 240] on button "Create" at bounding box center [356, 245] width 33 height 15
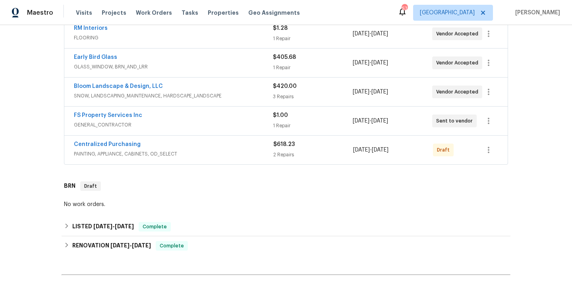
scroll to position [217, 0]
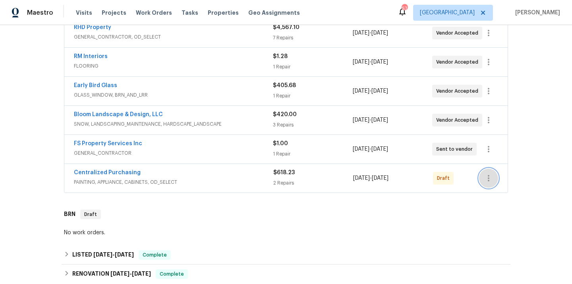
click at [489, 176] on icon "button" at bounding box center [489, 178] width 2 height 6
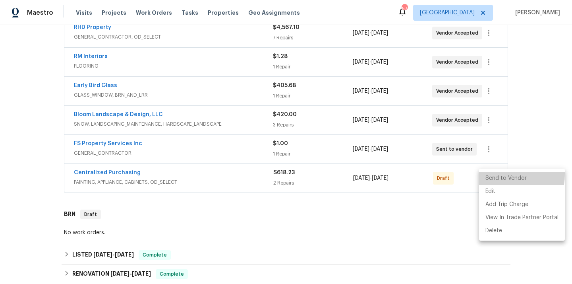
click at [491, 174] on li "Send to Vendor" at bounding box center [522, 178] width 86 height 13
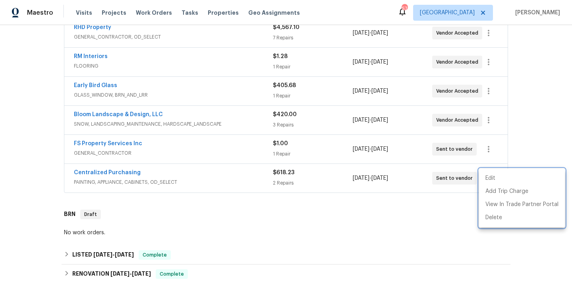
click at [162, 178] on div at bounding box center [286, 142] width 572 height 284
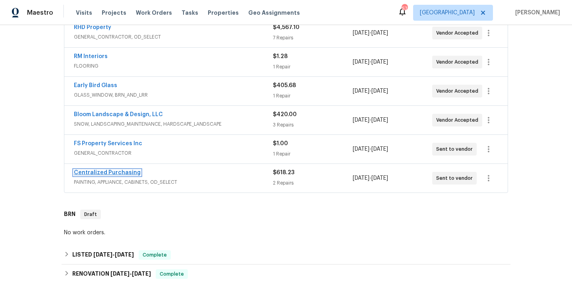
click at [126, 171] on link "Centralized Purchasing" at bounding box center [107, 173] width 67 height 6
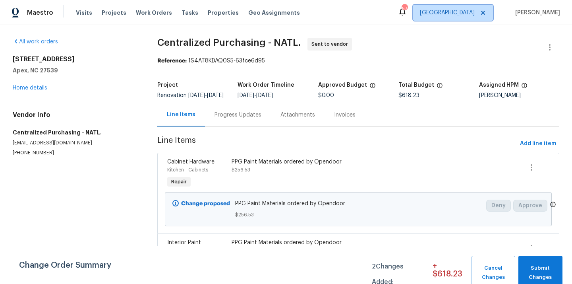
click at [469, 19] on span "[GEOGRAPHIC_DATA]" at bounding box center [453, 13] width 80 height 16
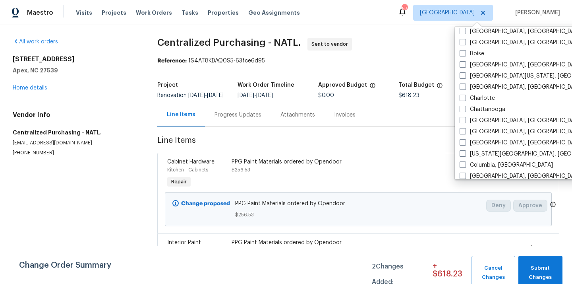
scroll to position [64, 0]
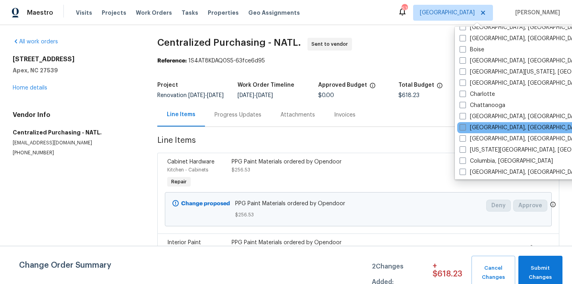
click at [477, 127] on label "[GEOGRAPHIC_DATA], [GEOGRAPHIC_DATA]" at bounding box center [521, 128] width 123 height 8
click at [465, 127] on input "[GEOGRAPHIC_DATA], [GEOGRAPHIC_DATA]" at bounding box center [462, 126] width 5 height 5
checkbox input "true"
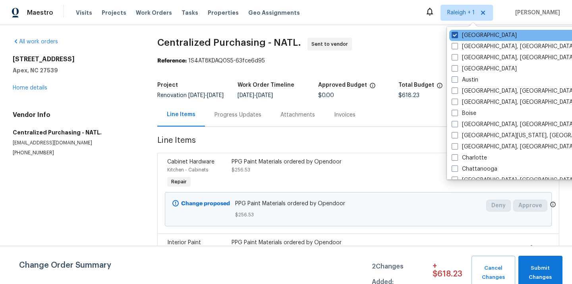
click at [471, 35] on label "[GEOGRAPHIC_DATA]" at bounding box center [484, 35] width 65 height 8
click at [457, 35] on input "[GEOGRAPHIC_DATA]" at bounding box center [454, 33] width 5 height 5
checkbox input "false"
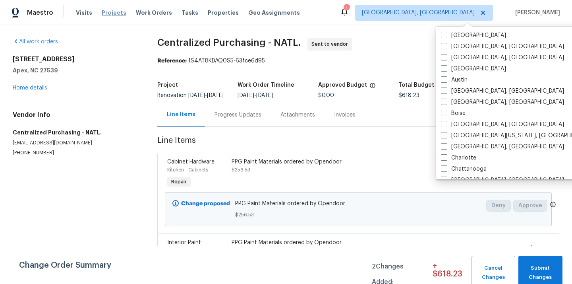
click at [107, 12] on span "Projects" at bounding box center [114, 13] width 25 height 8
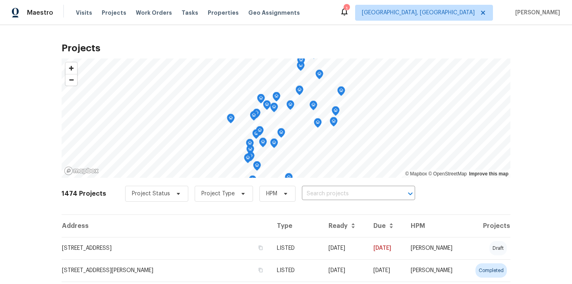
click at [342, 193] on input "text" at bounding box center [347, 193] width 91 height 12
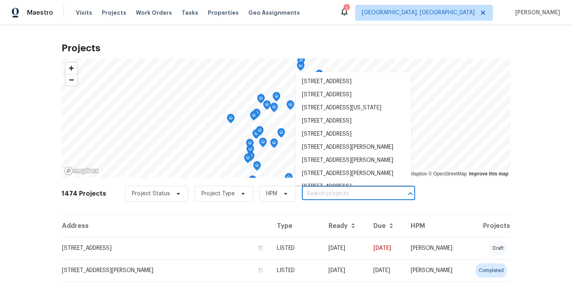
paste input "[STREET_ADDRESS]"
type input "[STREET_ADDRESS]"
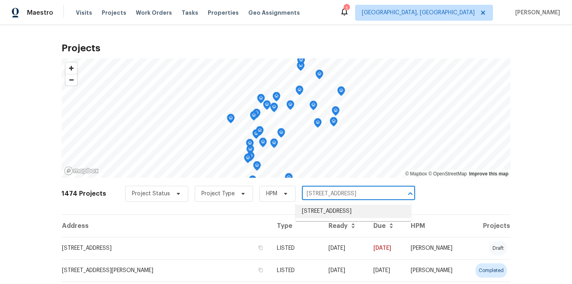
click at [338, 208] on li "[STREET_ADDRESS]" at bounding box center [354, 211] width 116 height 13
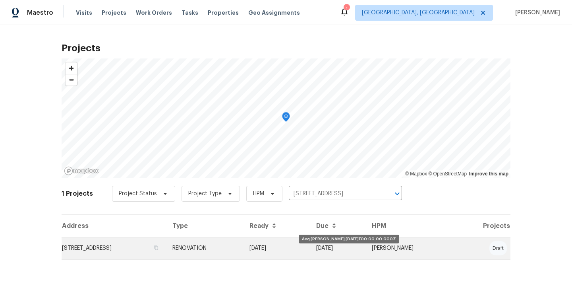
click at [303, 245] on td "[DATE]" at bounding box center [276, 248] width 67 height 22
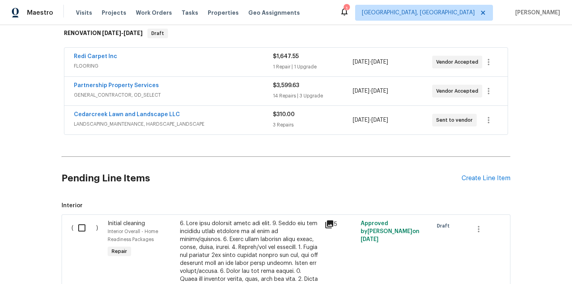
scroll to position [121, 0]
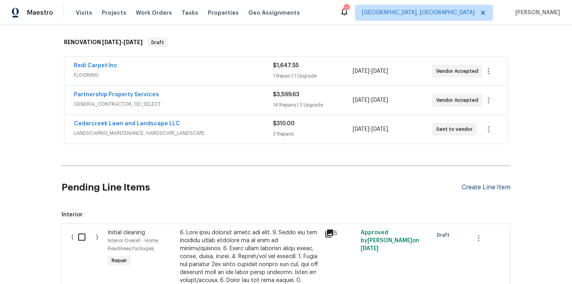
click at [475, 185] on div "Create Line Item" at bounding box center [486, 188] width 49 height 8
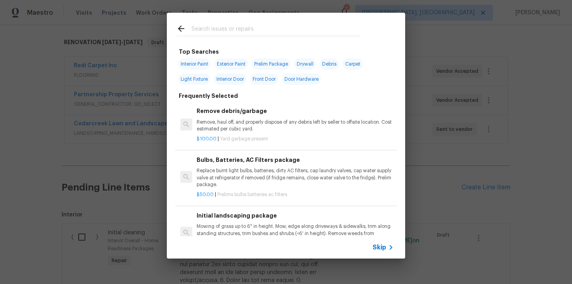
click at [307, 27] on input "text" at bounding box center [275, 30] width 168 height 12
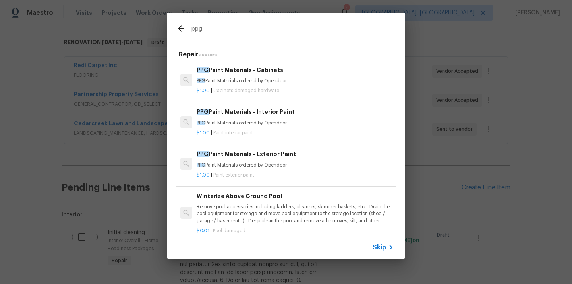
type input "ppg"
click at [240, 158] on div "PPG Paint Materials - Exterior Paint PPG Paint Materials ordered by Opendoor" at bounding box center [295, 158] width 197 height 19
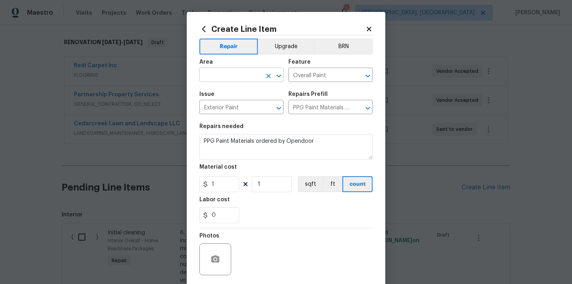
click at [236, 77] on input "text" at bounding box center [230, 76] width 62 height 12
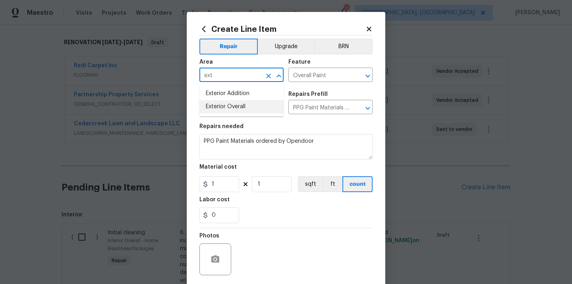
click at [228, 107] on li "Exterior Overall" at bounding box center [241, 106] width 84 height 13
type input "Exterior Overall"
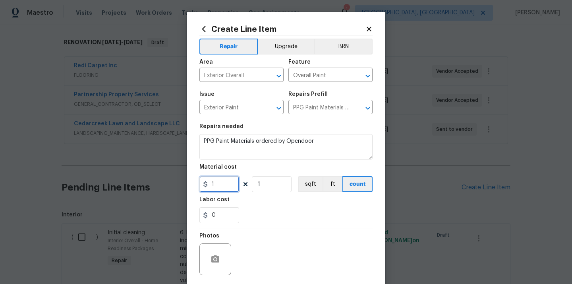
drag, startPoint x: 219, startPoint y: 182, endPoint x: 193, endPoint y: 182, distance: 26.2
click at [194, 182] on div "Create Line Item Repair Upgrade BRN Area Exterior Overall ​ Feature Overall Pai…" at bounding box center [286, 171] width 199 height 318
paste input "04.74"
type input "104.74"
click at [261, 211] on div "0" at bounding box center [285, 215] width 173 height 16
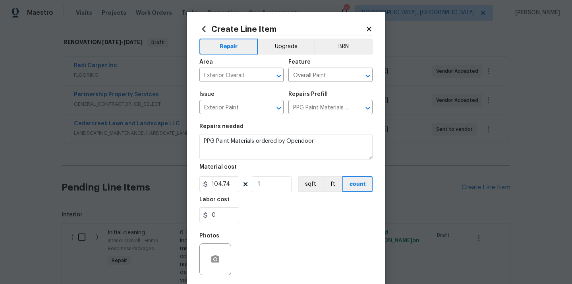
scroll to position [59, 0]
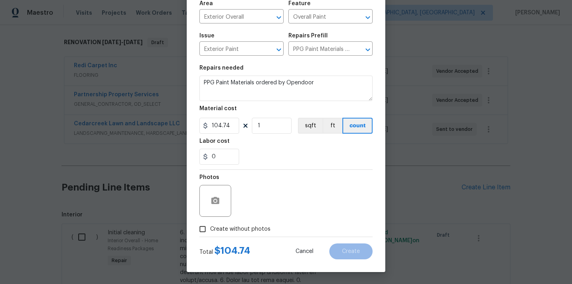
click at [250, 225] on span "Create without photos" at bounding box center [240, 229] width 60 height 8
click at [210, 225] on input "Create without photos" at bounding box center [202, 228] width 15 height 15
checkbox input "true"
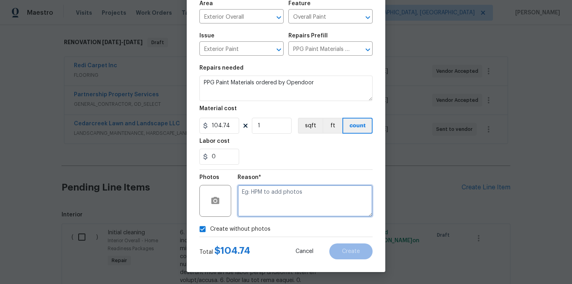
click at [274, 187] on textarea at bounding box center [305, 201] width 135 height 32
type textarea "N/A"
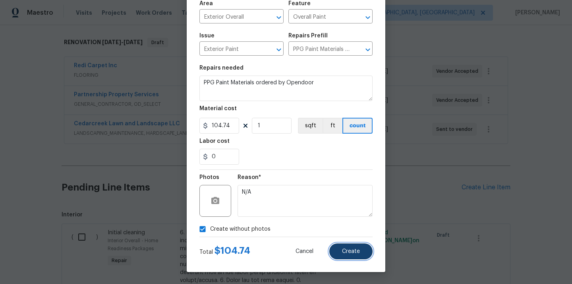
click at [351, 248] on span "Create" at bounding box center [351, 251] width 18 height 6
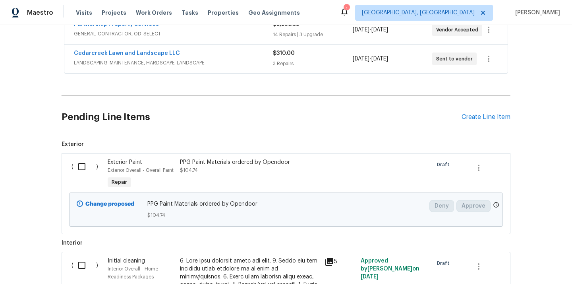
scroll to position [242, 0]
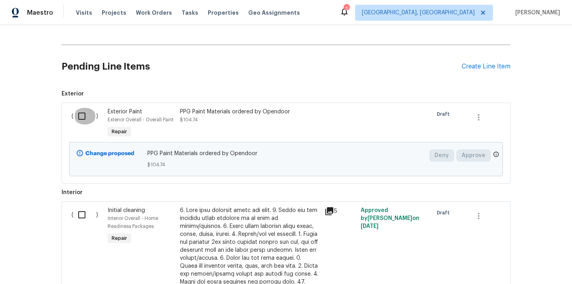
click at [77, 113] on input "checkbox" at bounding box center [84, 116] width 23 height 17
checkbox input "true"
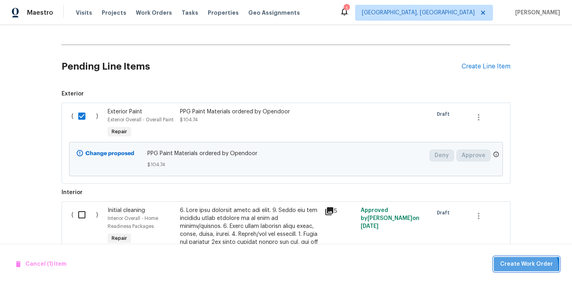
click at [522, 268] on span "Create Work Order" at bounding box center [526, 264] width 53 height 10
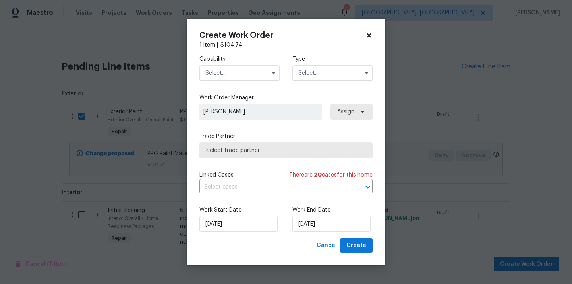
click at [245, 75] on input "text" at bounding box center [239, 73] width 80 height 16
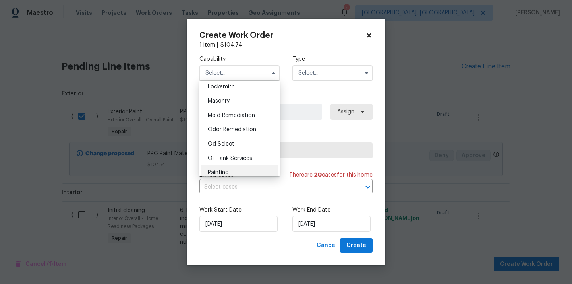
click at [237, 168] on div "Painting" at bounding box center [239, 172] width 76 height 14
type input "Painting"
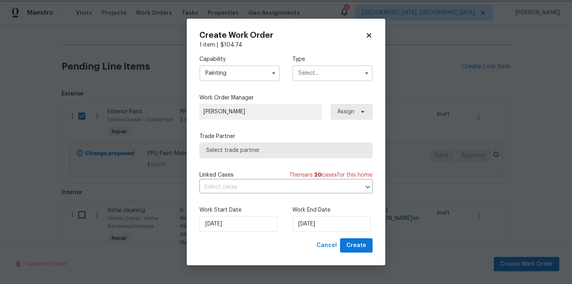
scroll to position [605, 0]
click at [325, 66] on input "text" at bounding box center [332, 73] width 80 height 16
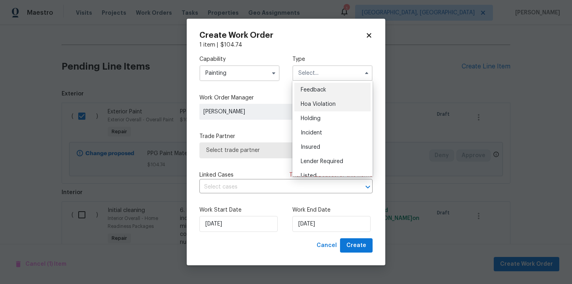
scroll to position [180, 0]
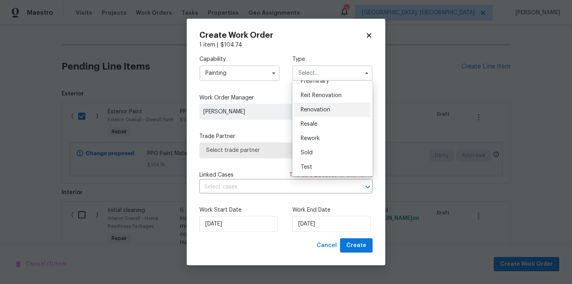
click at [323, 110] on span "Renovation" at bounding box center [315, 110] width 29 height 6
type input "Renovation"
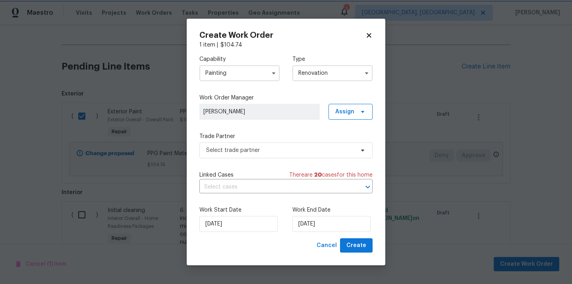
scroll to position [0, 0]
click at [356, 110] on span "Assign" at bounding box center [351, 112] width 44 height 16
click at [351, 149] on div "Assign to me" at bounding box center [351, 145] width 35 height 8
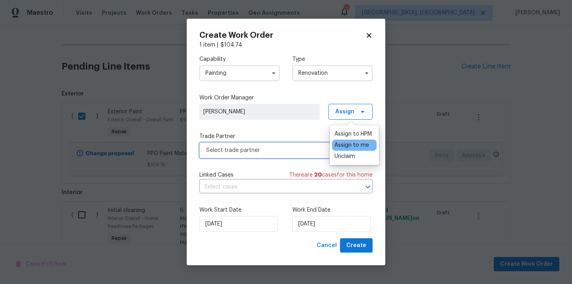
click at [291, 146] on span "Select trade partner" at bounding box center [280, 150] width 148 height 8
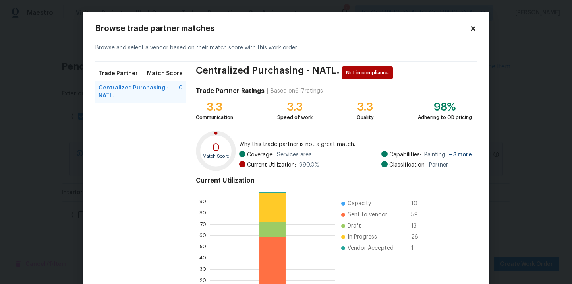
scroll to position [67, 0]
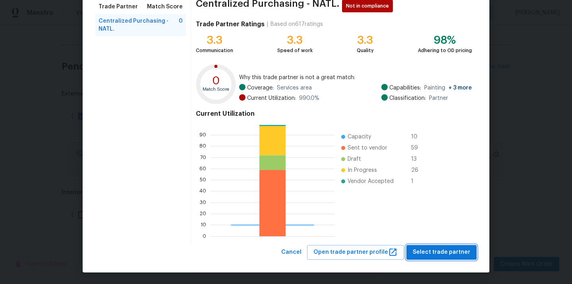
click at [427, 247] on span "Select trade partner" at bounding box center [442, 252] width 58 height 10
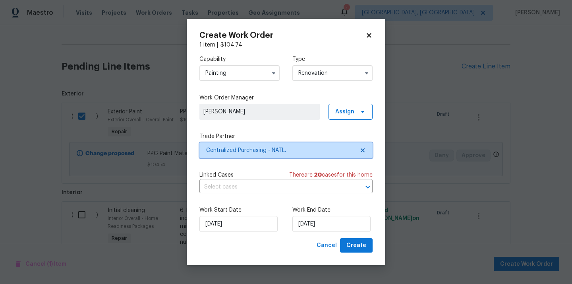
scroll to position [0, 0]
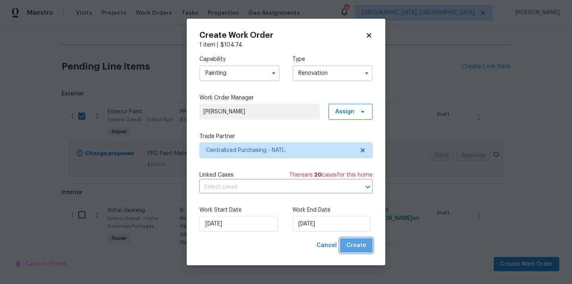
click at [371, 245] on button "Create" at bounding box center [356, 245] width 33 height 15
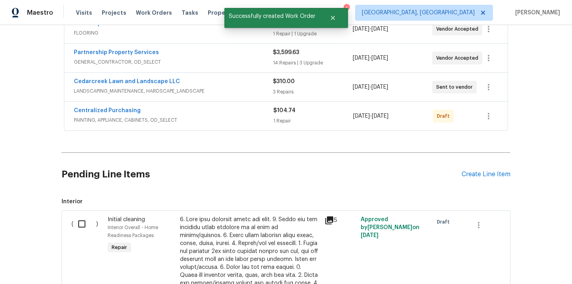
scroll to position [68, 0]
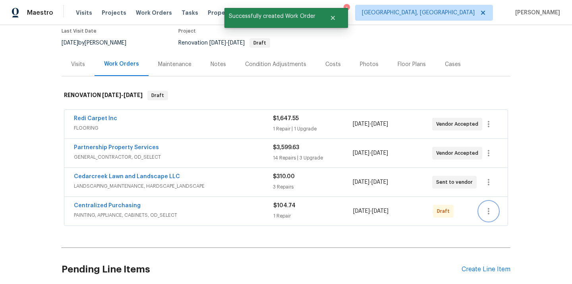
click at [486, 211] on icon "button" at bounding box center [489, 211] width 10 height 10
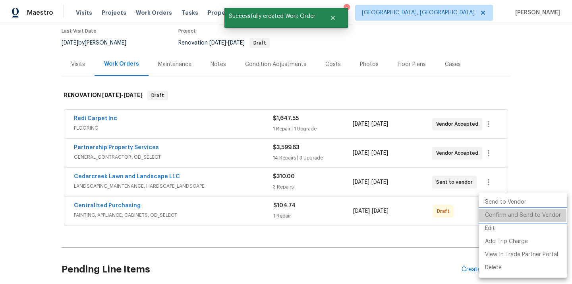
click at [491, 216] on li "Confirm and Send to Vendor" at bounding box center [523, 215] width 89 height 13
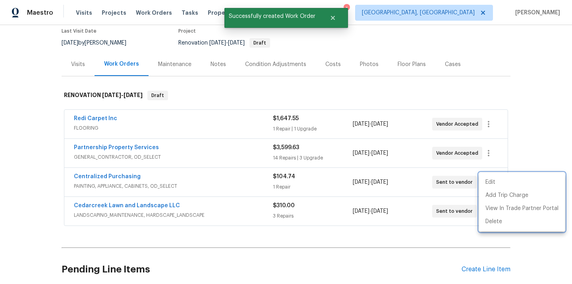
click at [166, 193] on div at bounding box center [286, 142] width 572 height 284
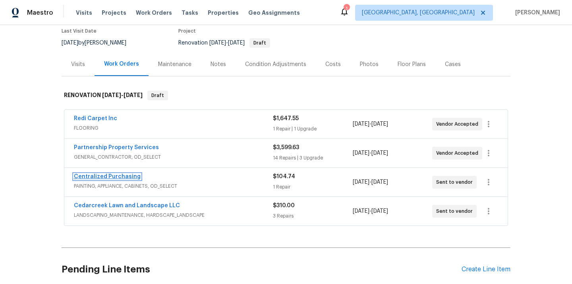
click at [120, 175] on link "Centralized Purchasing" at bounding box center [107, 177] width 67 height 6
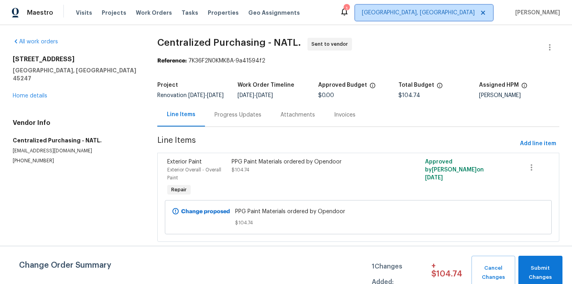
click at [460, 12] on span "[GEOGRAPHIC_DATA], [GEOGRAPHIC_DATA]" at bounding box center [418, 13] width 113 height 8
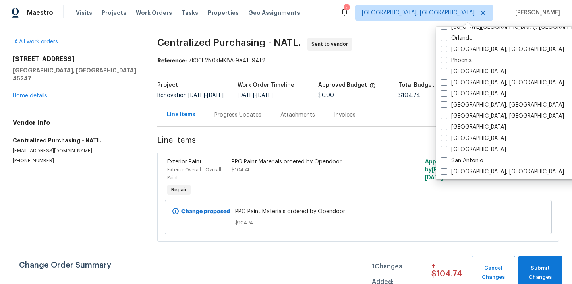
scroll to position [441, 0]
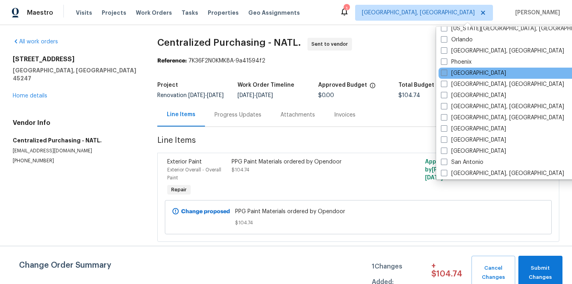
click at [457, 73] on label "[GEOGRAPHIC_DATA]" at bounding box center [473, 73] width 65 height 8
click at [446, 73] on input "[GEOGRAPHIC_DATA]" at bounding box center [443, 71] width 5 height 5
checkbox input "true"
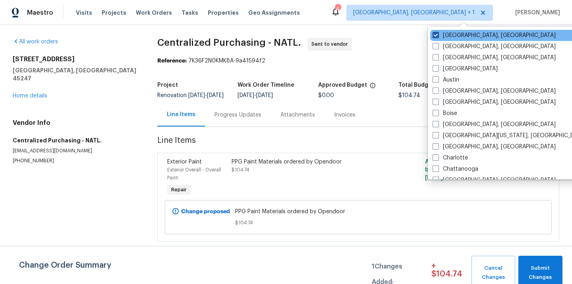
click at [441, 32] on label "[GEOGRAPHIC_DATA], [GEOGRAPHIC_DATA]" at bounding box center [494, 35] width 123 height 8
click at [438, 32] on input "[GEOGRAPHIC_DATA], [GEOGRAPHIC_DATA]" at bounding box center [435, 33] width 5 height 5
checkbox input "false"
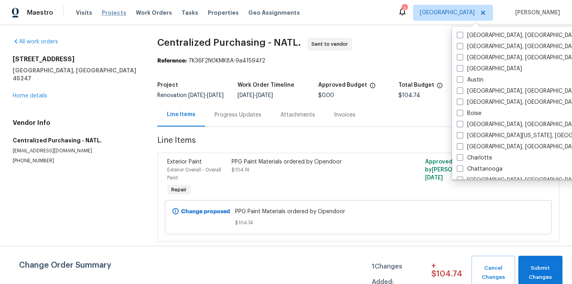
click at [113, 11] on span "Projects" at bounding box center [114, 13] width 25 height 8
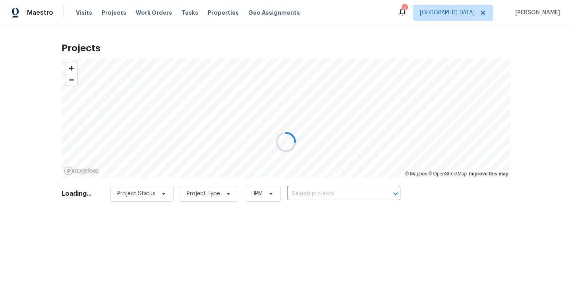
click at [340, 193] on div at bounding box center [286, 142] width 572 height 284
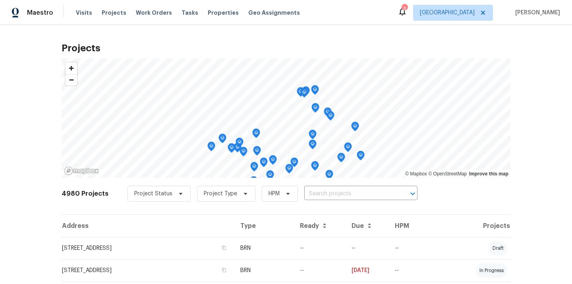
click at [340, 193] on input "text" at bounding box center [349, 193] width 91 height 12
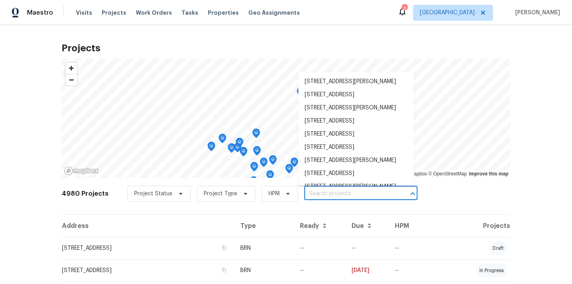
paste input "[STREET_ADDRESS][PERSON_NAME][US_STATE]"
type input "[STREET_ADDRESS][PERSON_NAME][US_STATE]"
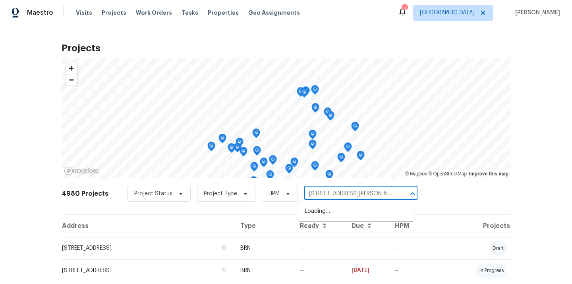
scroll to position [0, 15]
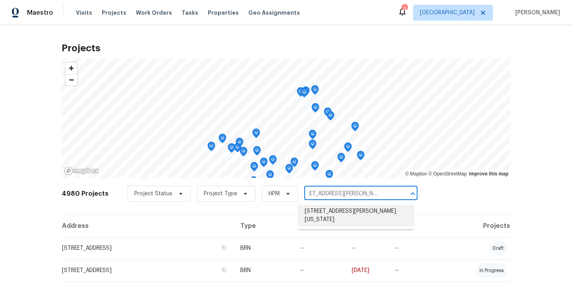
click at [335, 213] on li "[STREET_ADDRESS][PERSON_NAME][US_STATE]" at bounding box center [356, 215] width 116 height 21
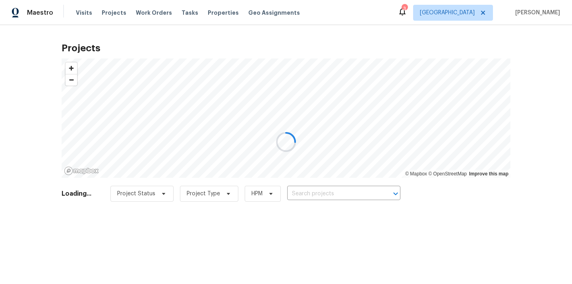
type input "[STREET_ADDRESS][PERSON_NAME][US_STATE]"
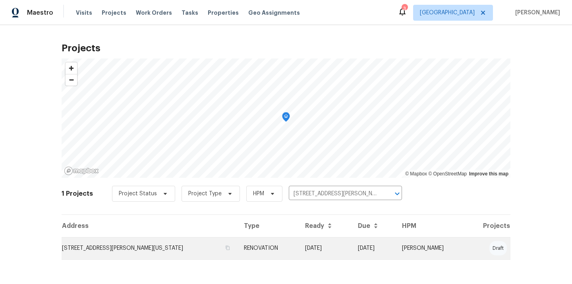
click at [169, 259] on td "[STREET_ADDRESS][PERSON_NAME][US_STATE]" at bounding box center [150, 248] width 176 height 22
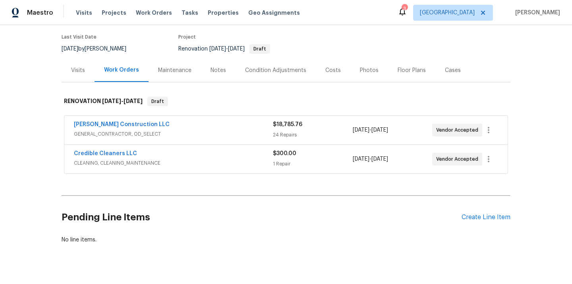
scroll to position [76, 0]
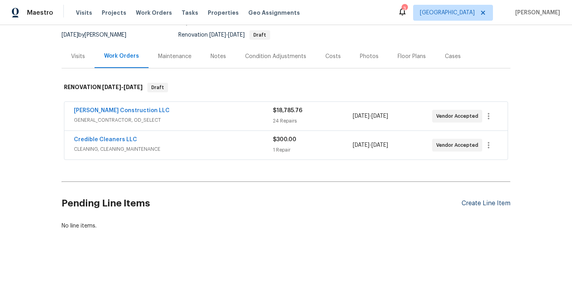
click at [475, 205] on div "Create Line Item" at bounding box center [486, 203] width 49 height 8
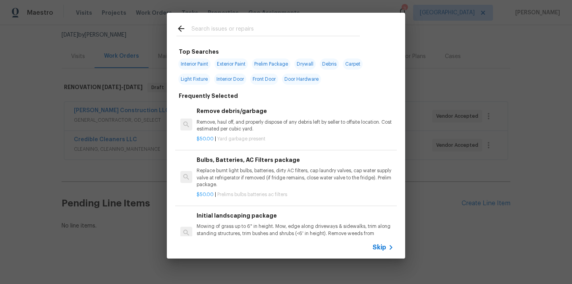
click at [307, 22] on div at bounding box center [268, 28] width 203 height 31
click at [298, 29] on input "text" at bounding box center [275, 30] width 168 height 12
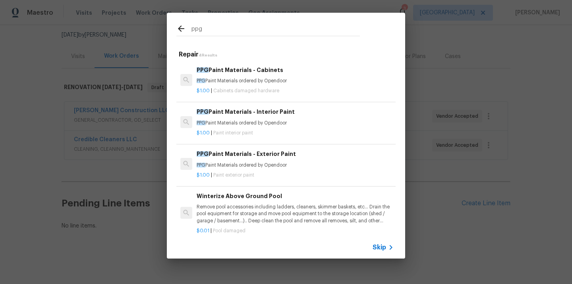
type input "ppg"
click at [283, 128] on div "$1.00 | Paint interior paint" at bounding box center [295, 131] width 197 height 10
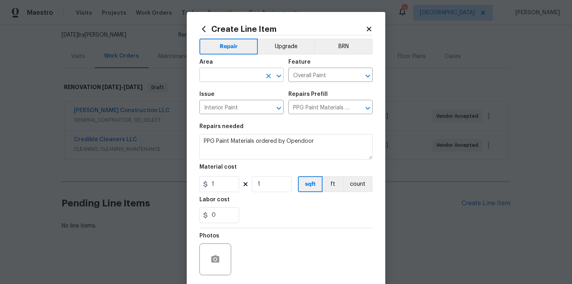
click at [240, 74] on input "text" at bounding box center [230, 76] width 62 height 12
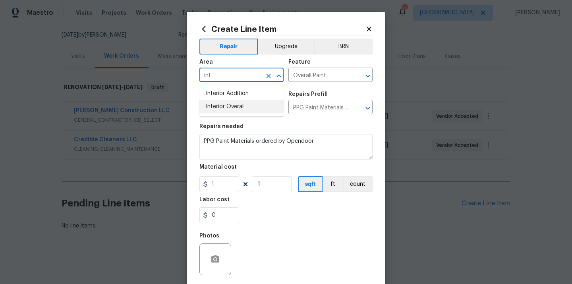
click at [239, 108] on li "Interior Overall" at bounding box center [241, 106] width 84 height 13
type input "Interior Overall"
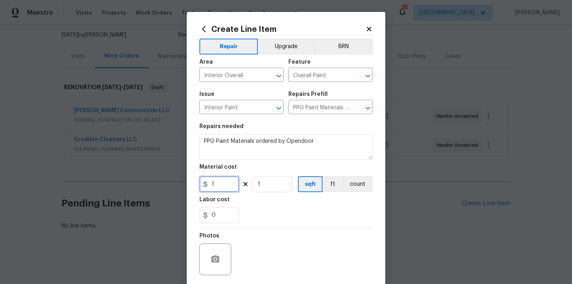
drag, startPoint x: 222, startPoint y: 178, endPoint x: 186, endPoint y: 179, distance: 35.4
click at [189, 179] on div "Create Line Item Repair Upgrade BRN Area Interior Overall ​ Feature Overall Pai…" at bounding box center [286, 171] width 199 height 318
paste input "312.5"
type input "312.51"
click at [265, 201] on div "Labor cost" at bounding box center [285, 202] width 173 height 10
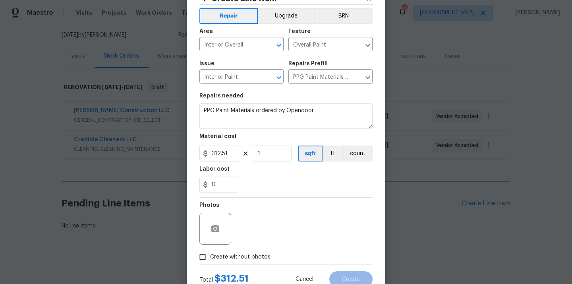
scroll to position [59, 0]
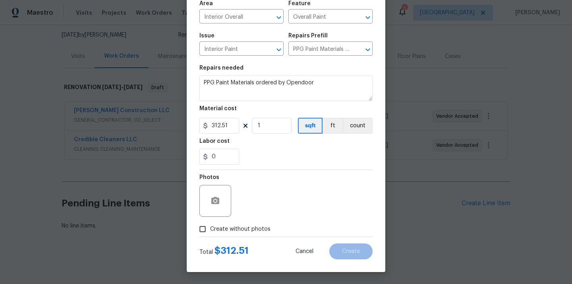
click at [243, 229] on span "Create without photos" at bounding box center [240, 229] width 60 height 8
click at [210, 229] on input "Create without photos" at bounding box center [202, 228] width 15 height 15
checkbox input "true"
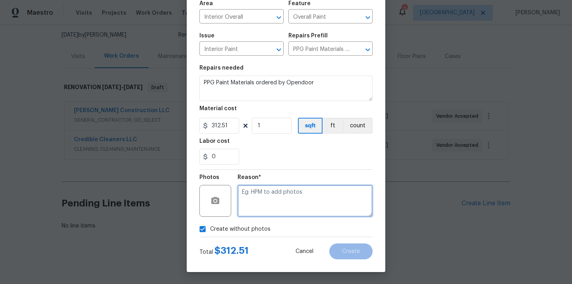
click at [258, 205] on textarea at bounding box center [305, 201] width 135 height 32
type textarea "N/A"
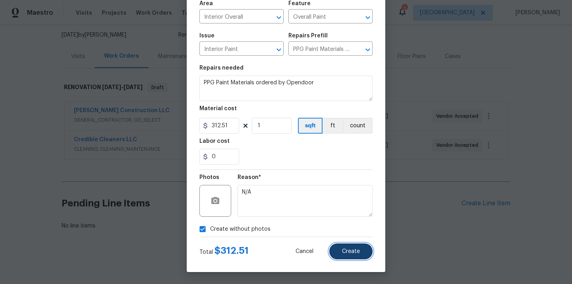
click at [347, 246] on button "Create" at bounding box center [350, 251] width 43 height 16
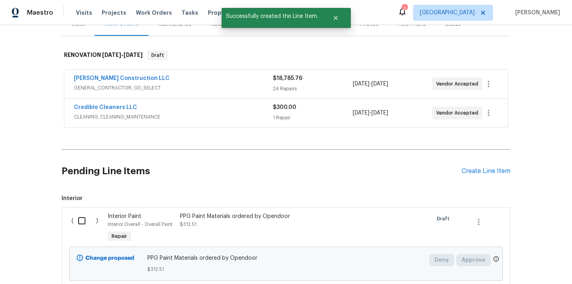
scroll to position [166, 0]
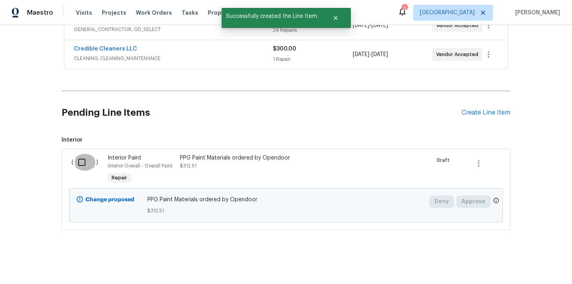
click at [86, 162] on input "checkbox" at bounding box center [84, 162] width 23 height 17
checkbox input "true"
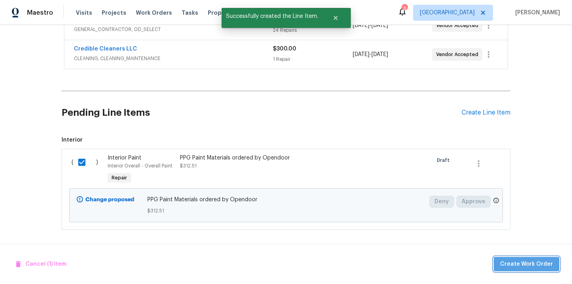
click at [530, 270] on button "Create Work Order" at bounding box center [527, 264] width 66 height 15
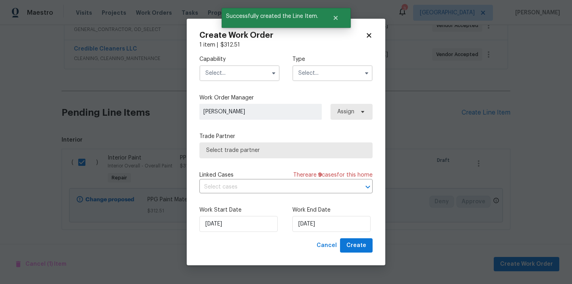
click at [256, 73] on input "text" at bounding box center [239, 73] width 80 height 16
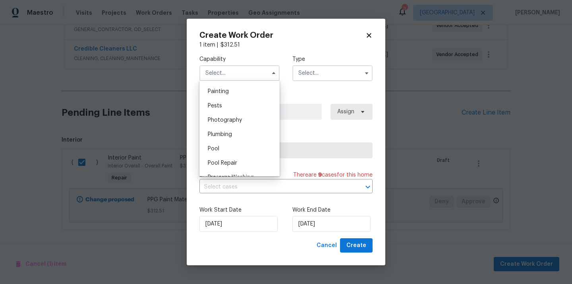
scroll to position [645, 0]
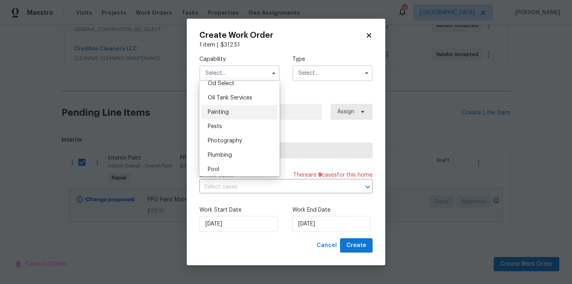
click at [245, 116] on div "Painting" at bounding box center [239, 112] width 76 height 14
type input "Painting"
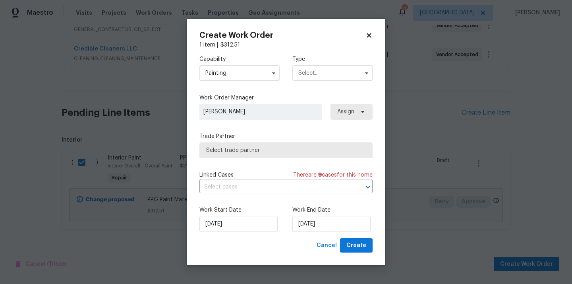
click at [330, 57] on label "Type" at bounding box center [332, 59] width 80 height 8
click at [317, 73] on input "text" at bounding box center [332, 73] width 80 height 16
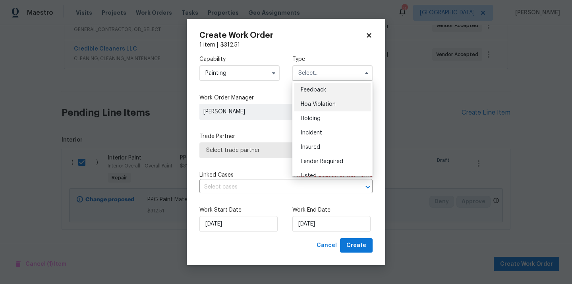
scroll to position [180, 0]
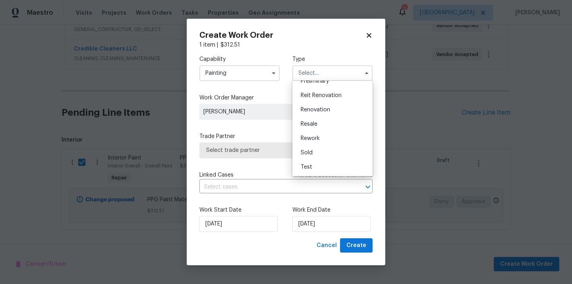
click at [326, 108] on span "Renovation" at bounding box center [315, 110] width 29 height 6
type input "Renovation"
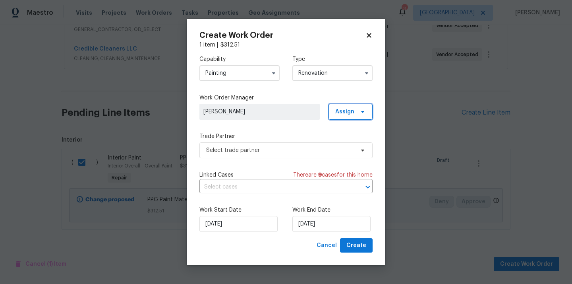
click at [361, 112] on icon at bounding box center [362, 111] width 6 height 6
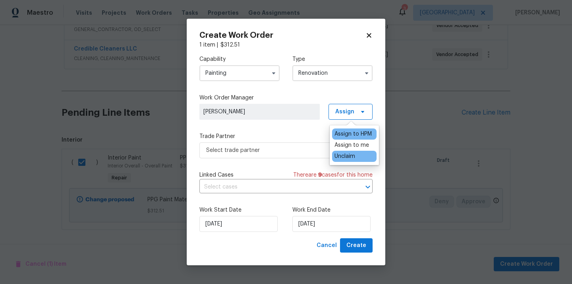
click at [355, 153] on div "Unclaim" at bounding box center [344, 156] width 21 height 8
click at [354, 146] on div "Assign to me" at bounding box center [351, 145] width 35 height 8
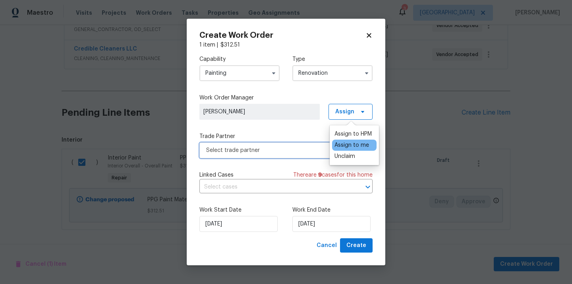
click at [278, 152] on span "Select trade partner" at bounding box center [280, 150] width 148 height 8
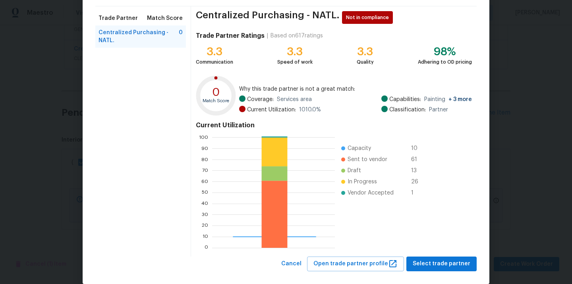
scroll to position [67, 0]
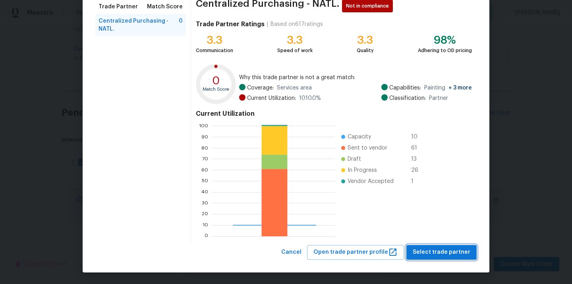
click at [416, 249] on button "Select trade partner" at bounding box center [441, 252] width 70 height 15
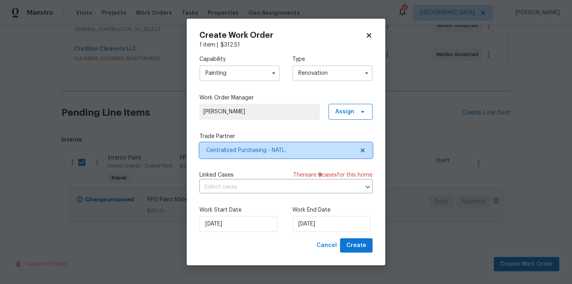
scroll to position [0, 0]
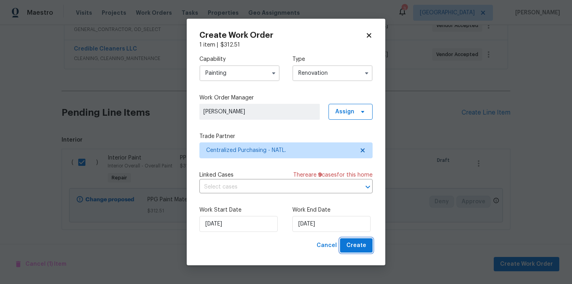
click at [352, 243] on span "Create" at bounding box center [356, 245] width 20 height 10
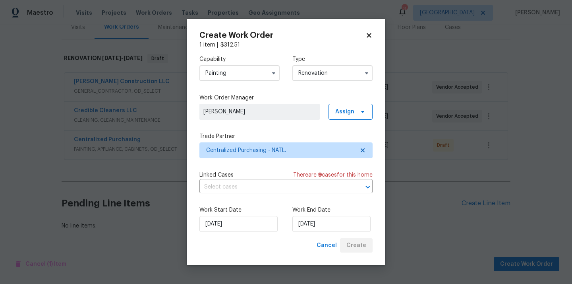
scroll to position [105, 0]
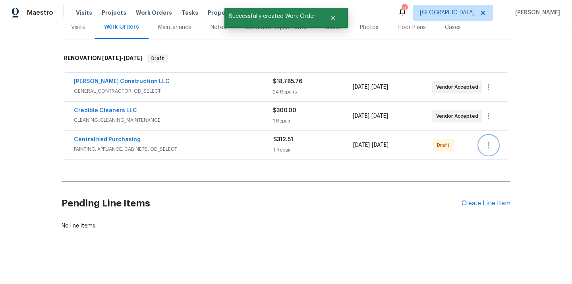
click at [486, 146] on icon "button" at bounding box center [489, 145] width 10 height 10
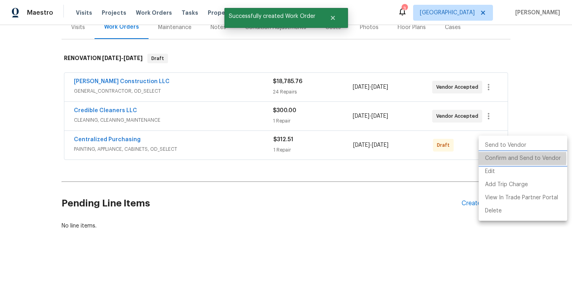
click at [486, 158] on li "Confirm and Send to Vendor" at bounding box center [523, 158] width 89 height 13
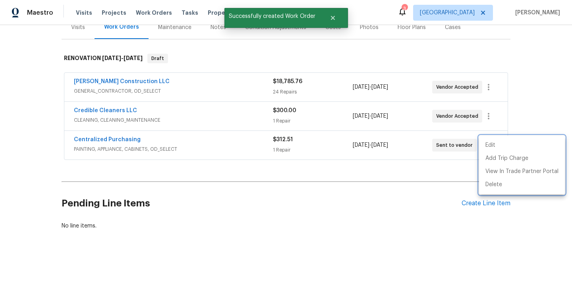
click at [150, 134] on div at bounding box center [286, 142] width 572 height 284
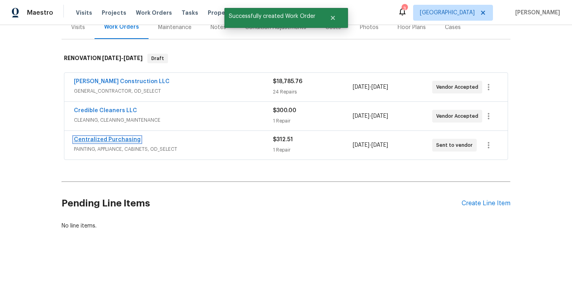
click at [114, 138] on link "Centralized Purchasing" at bounding box center [107, 140] width 67 height 6
